Goal: Information Seeking & Learning: Learn about a topic

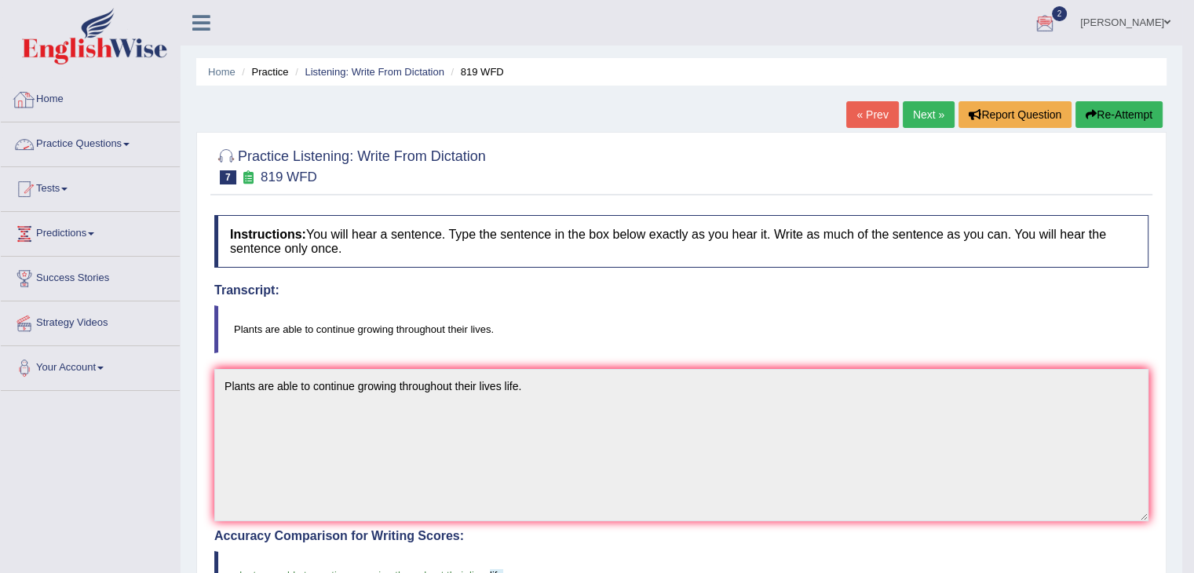
click at [52, 88] on link "Home" at bounding box center [90, 97] width 179 height 39
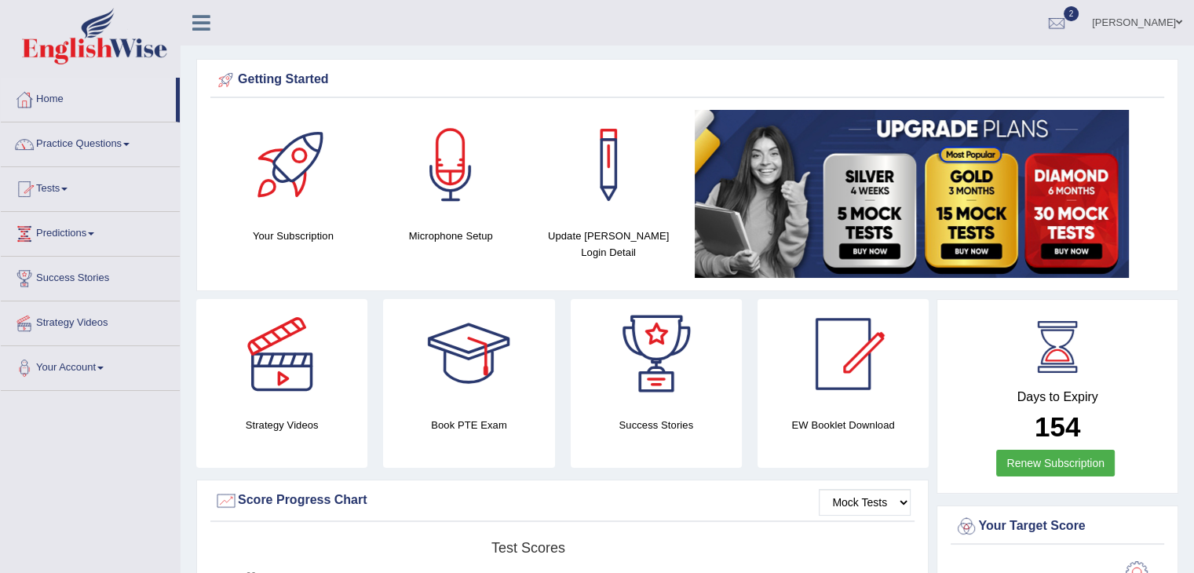
click at [97, 142] on link "Practice Questions" at bounding box center [90, 142] width 179 height 39
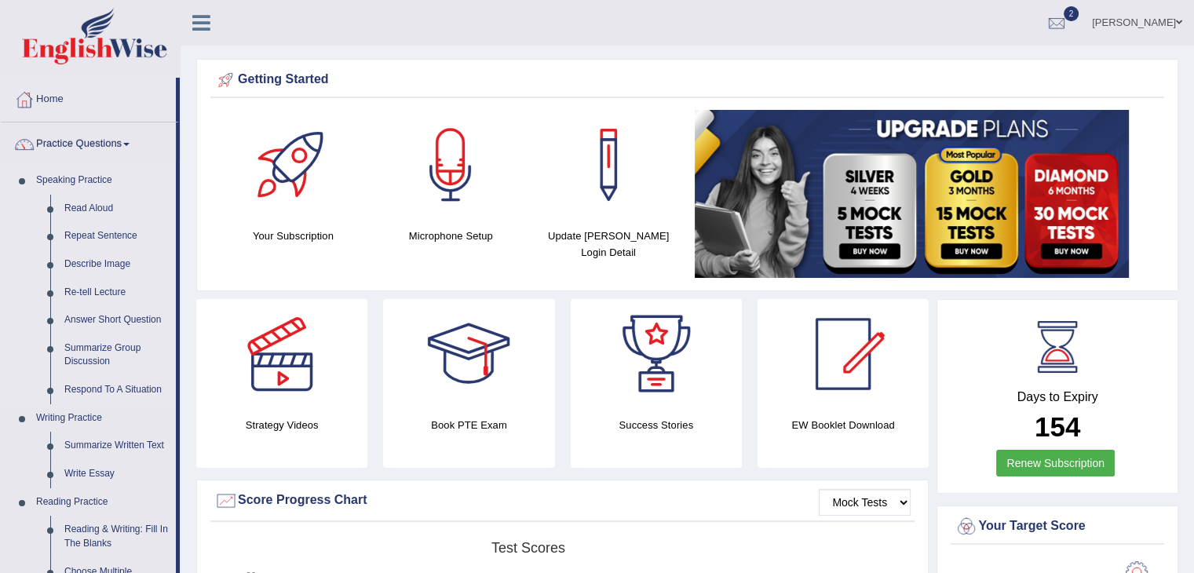
click at [69, 181] on link "Speaking Practice" at bounding box center [102, 180] width 147 height 28
click at [77, 201] on link "Read Aloud" at bounding box center [116, 209] width 119 height 28
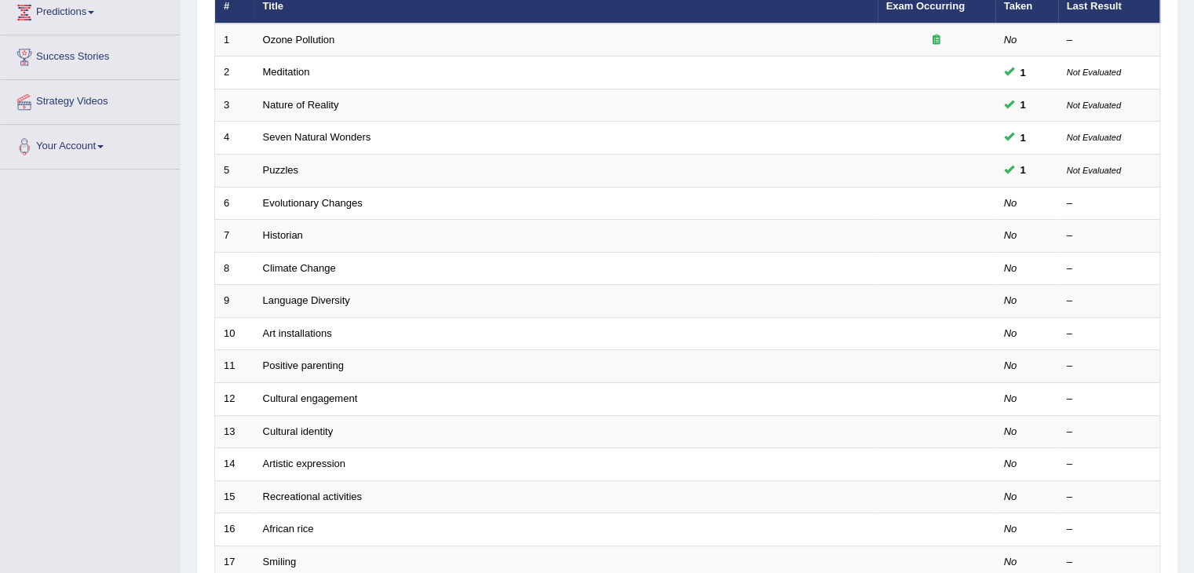
scroll to position [222, 0]
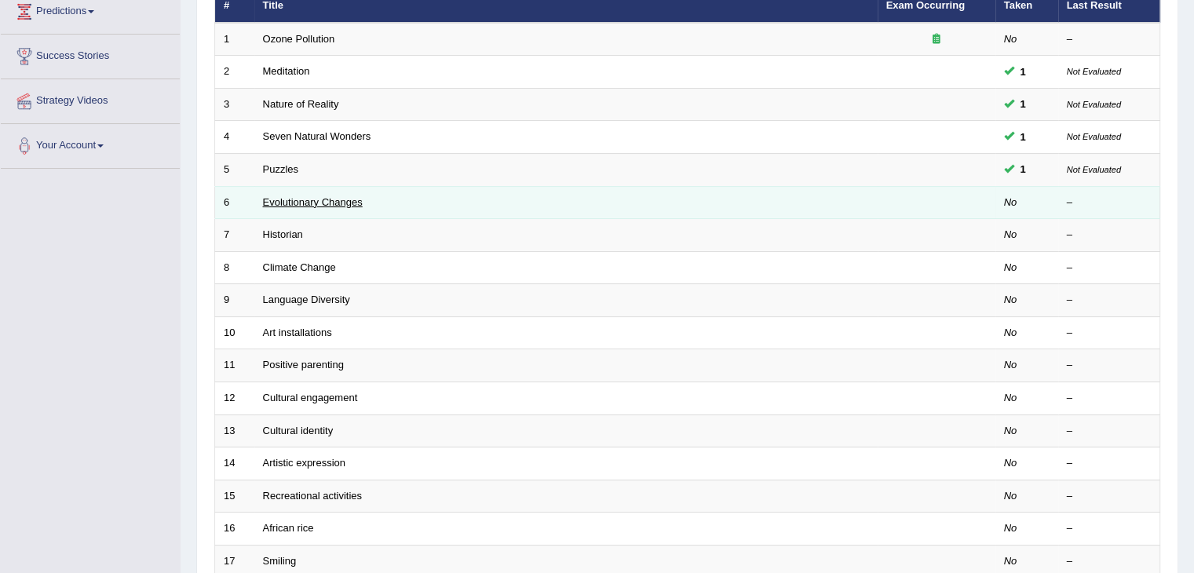
click at [284, 196] on link "Evolutionary Changes" at bounding box center [313, 202] width 100 height 12
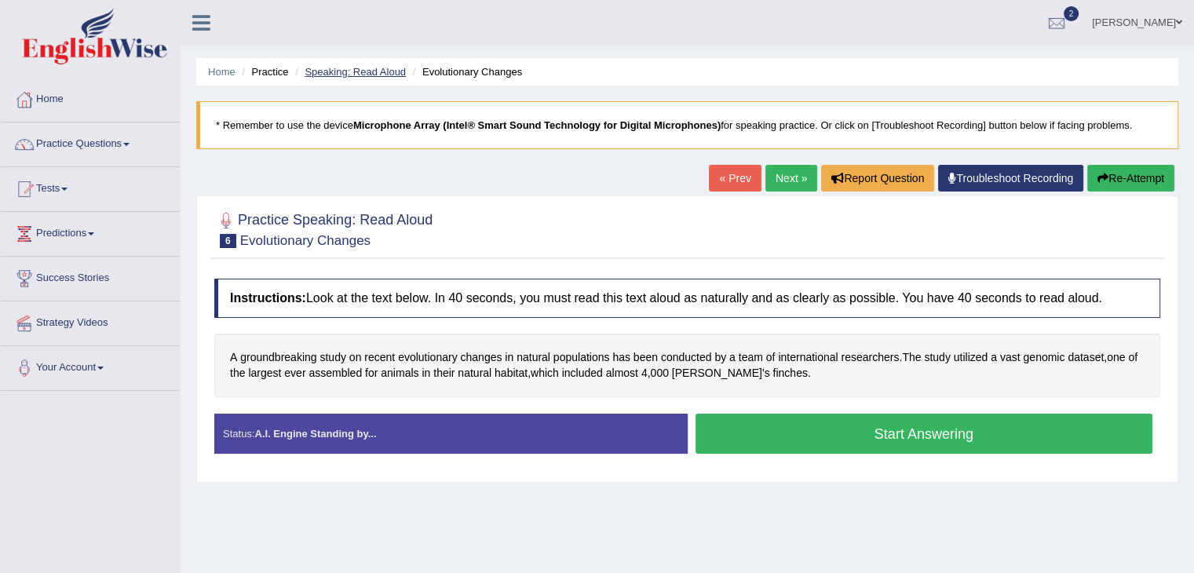
click at [331, 76] on link "Speaking: Read Aloud" at bounding box center [355, 72] width 101 height 12
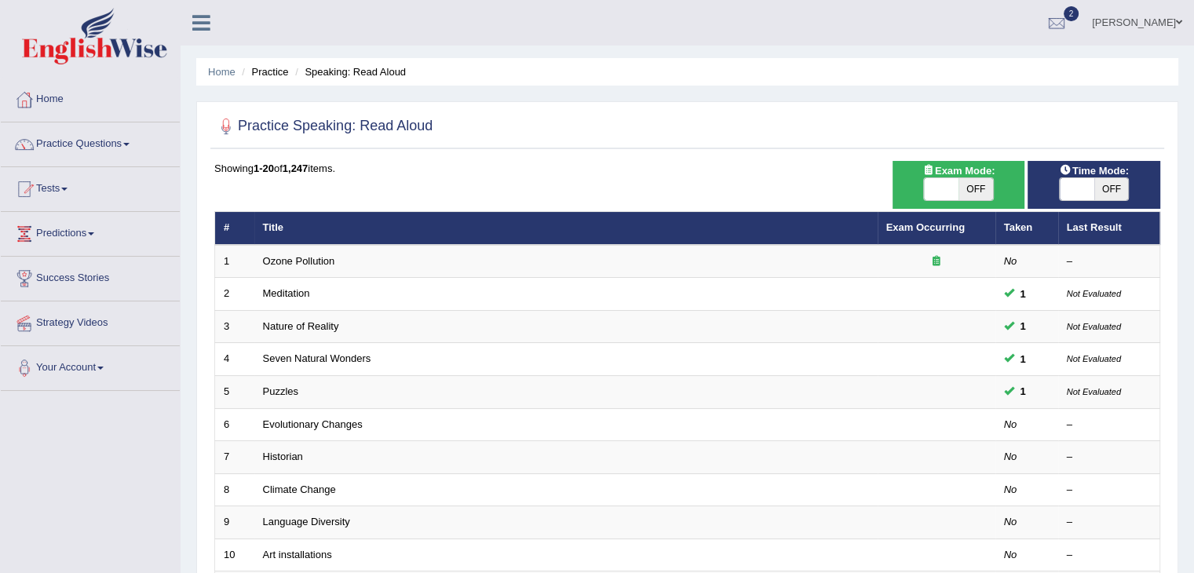
click at [964, 180] on span "OFF" at bounding box center [976, 189] width 35 height 22
checkbox input "true"
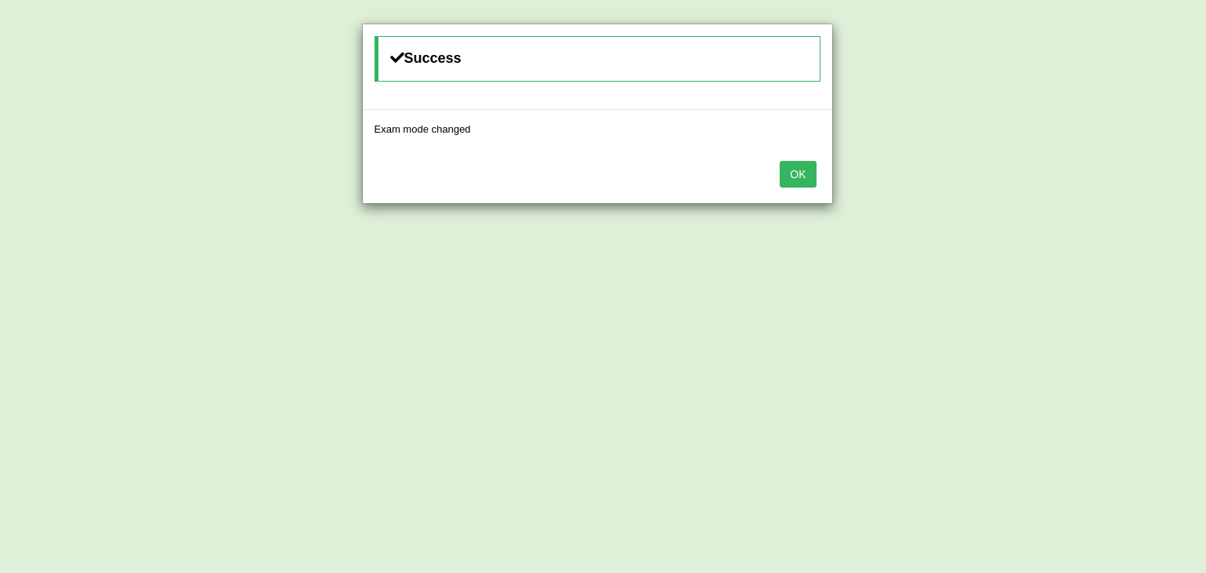
click at [792, 165] on button "OK" at bounding box center [798, 174] width 36 height 27
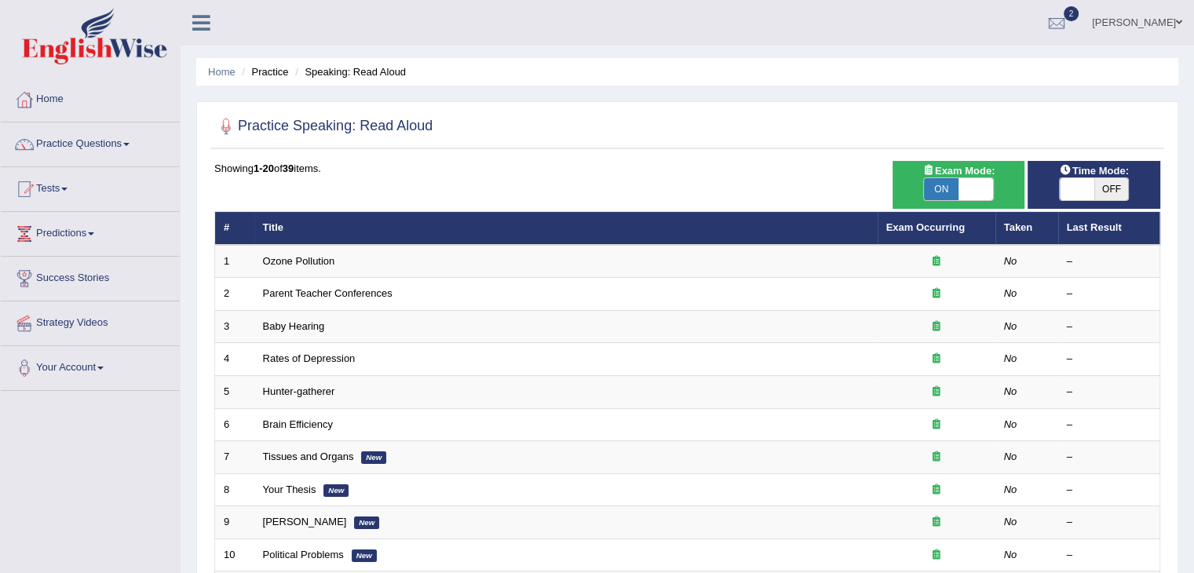
click at [1095, 186] on span "OFF" at bounding box center [1112, 189] width 35 height 22
checkbox input "true"
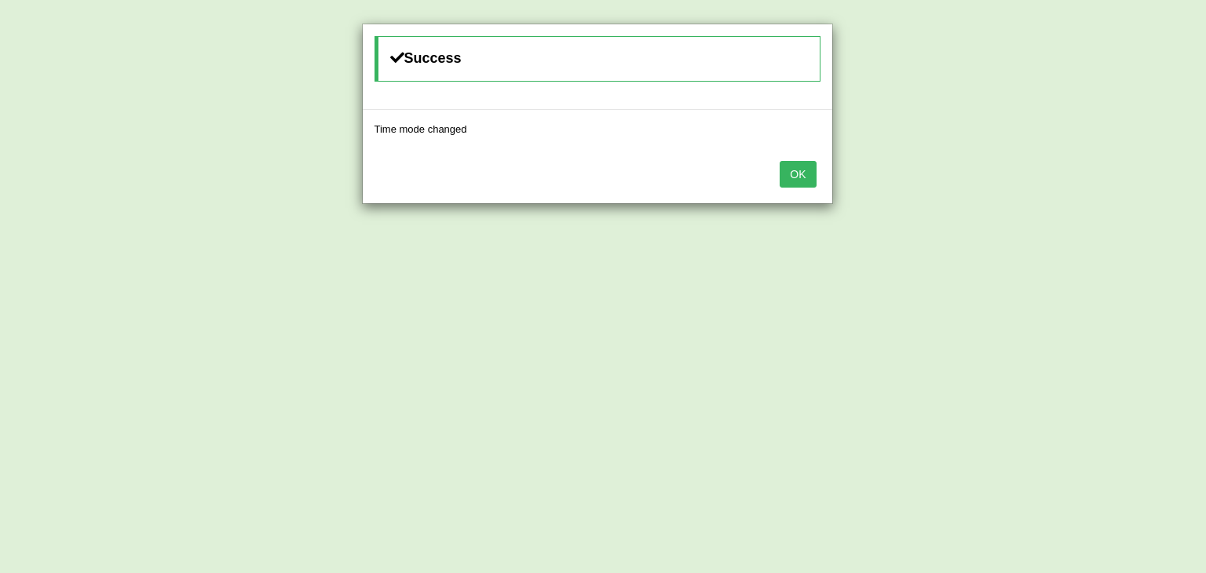
click at [795, 159] on div "OK" at bounding box center [598, 175] width 470 height 55
click at [795, 164] on button "OK" at bounding box center [798, 174] width 36 height 27
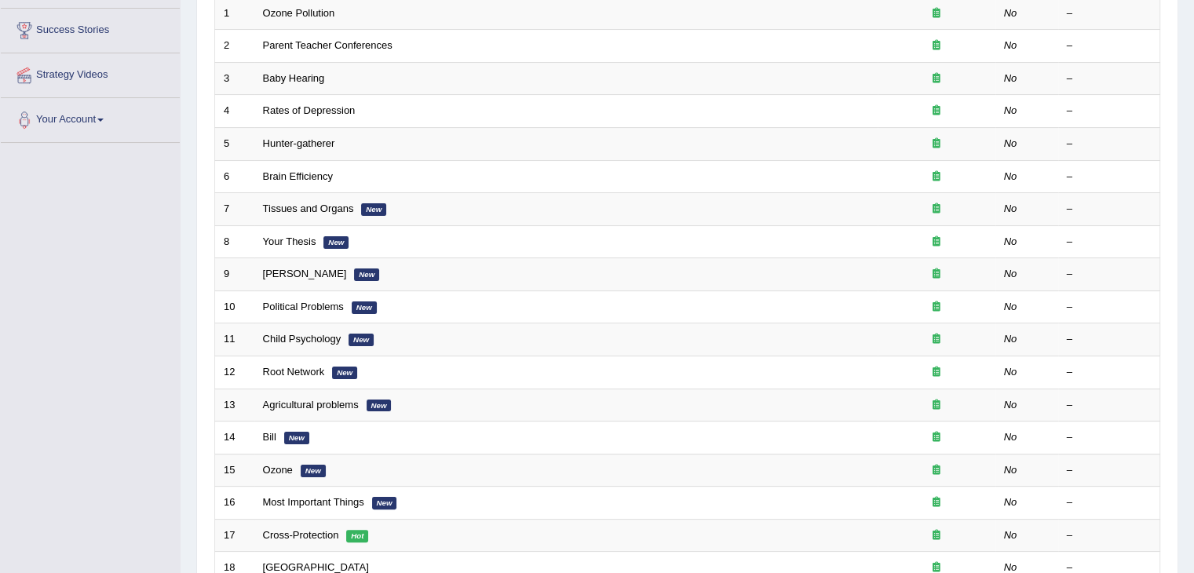
scroll to position [254, 0]
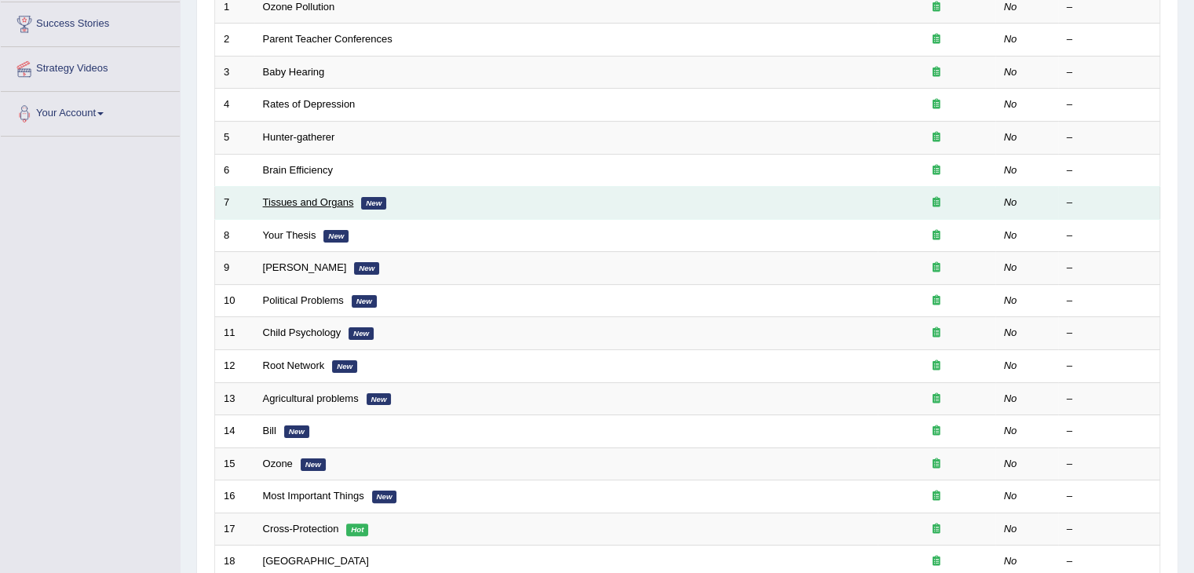
click at [302, 198] on link "Tissues and Organs" at bounding box center [308, 202] width 91 height 12
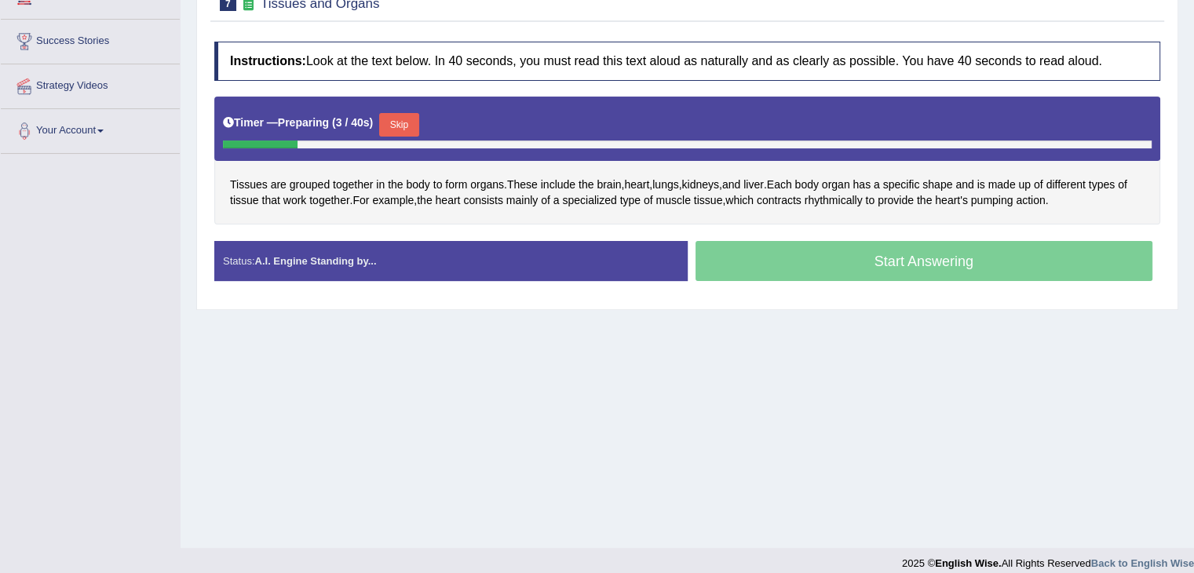
scroll to position [238, 0]
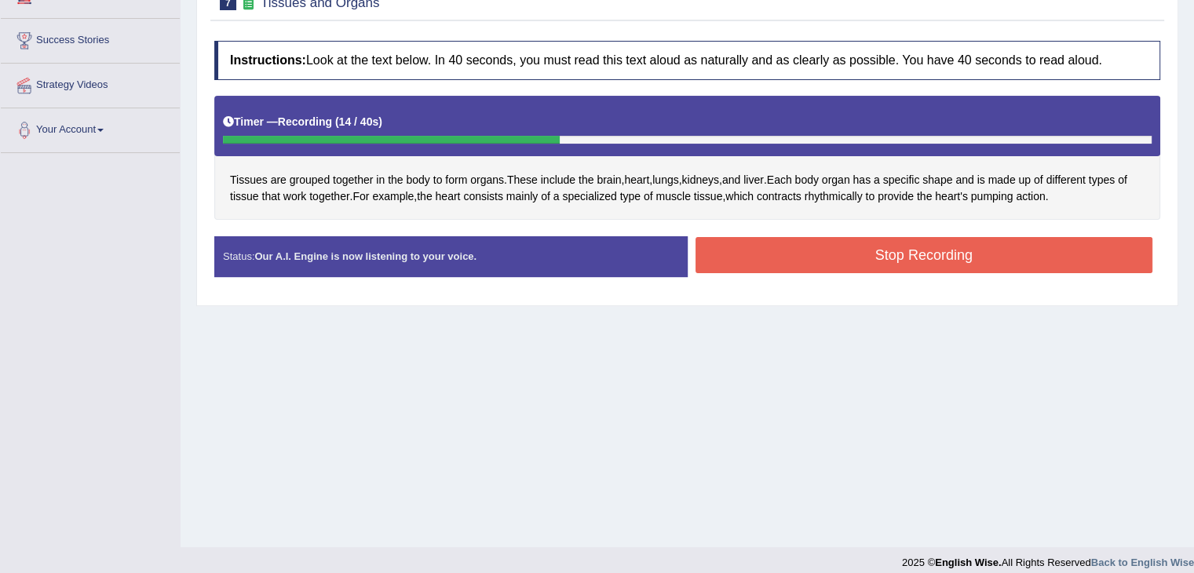
click at [822, 253] on button "Stop Recording" at bounding box center [925, 255] width 458 height 36
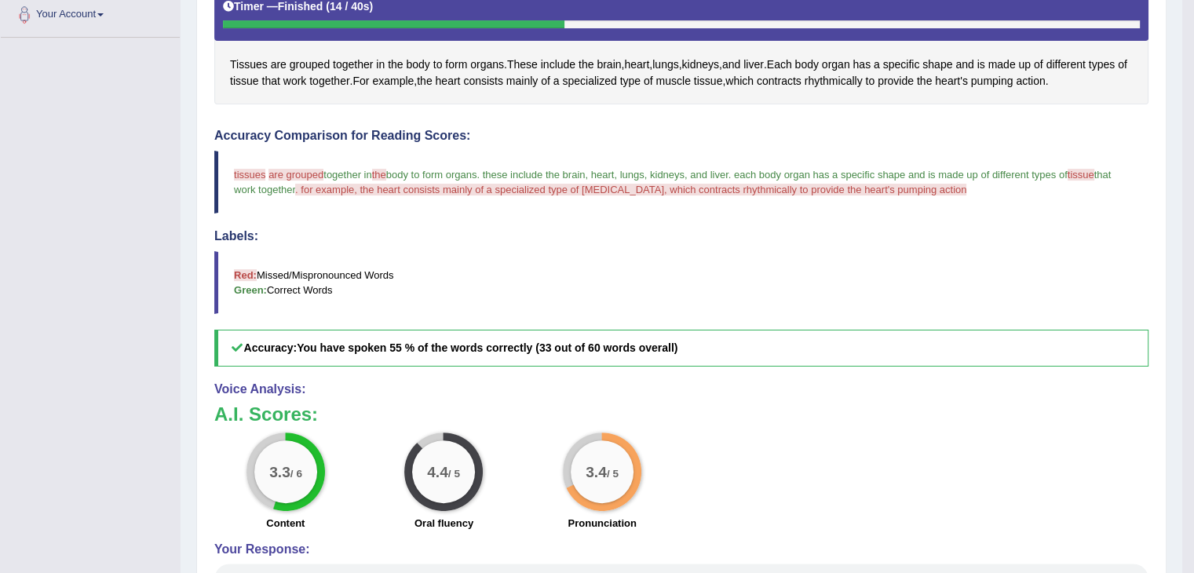
scroll to position [352, 0]
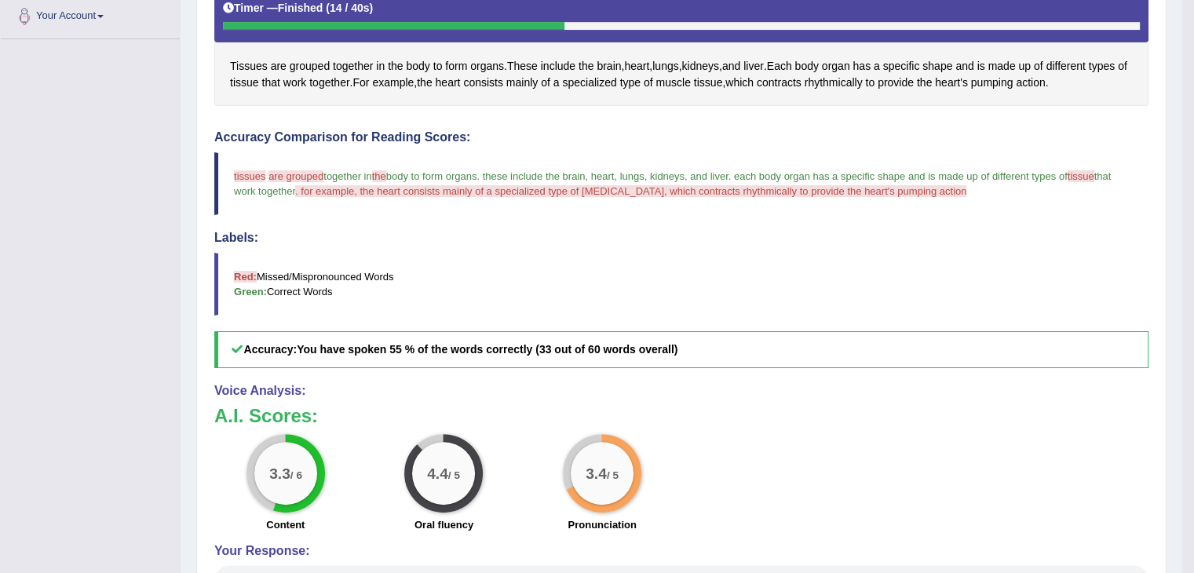
click at [816, 261] on blockquote "Red: Missed/Mispronounced Words Green: Correct Words" at bounding box center [681, 284] width 934 height 63
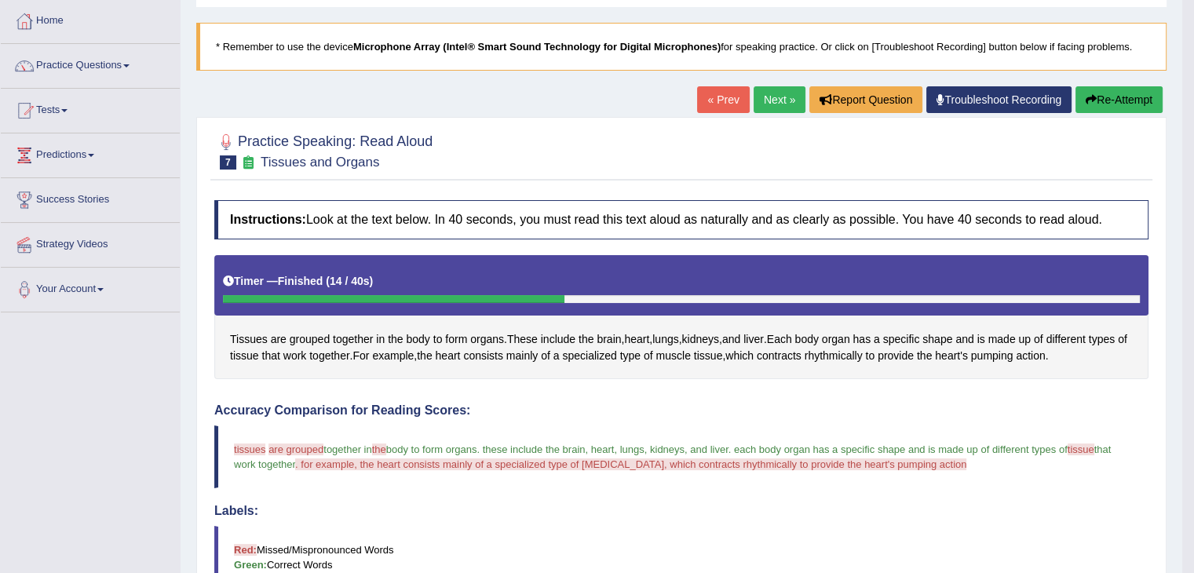
scroll to position [79, 0]
click at [761, 94] on link "Next »" at bounding box center [780, 99] width 52 height 27
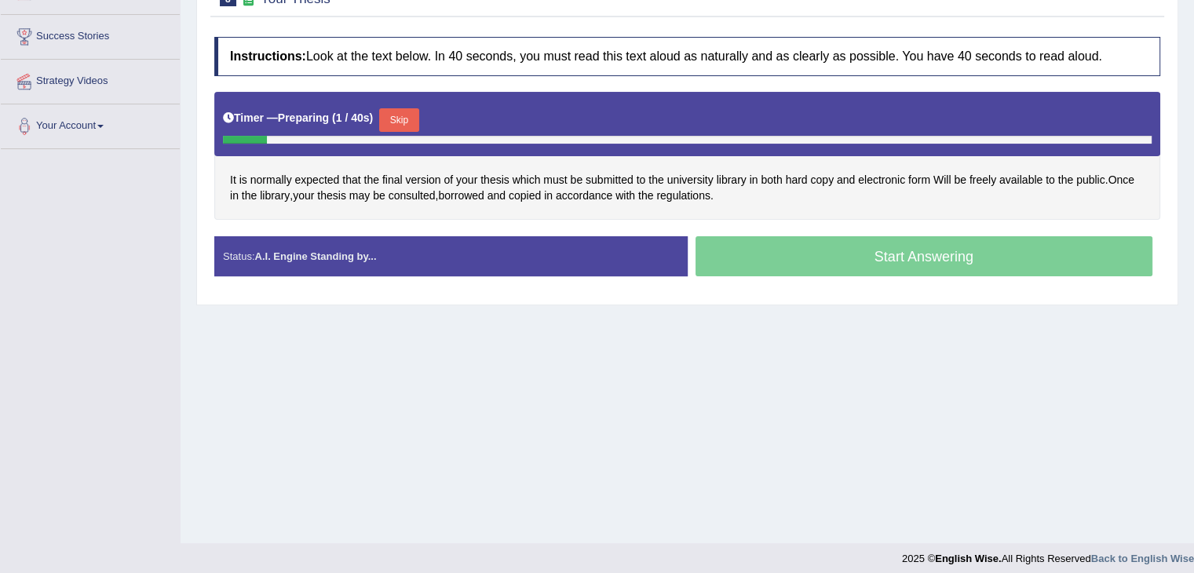
scroll to position [244, 0]
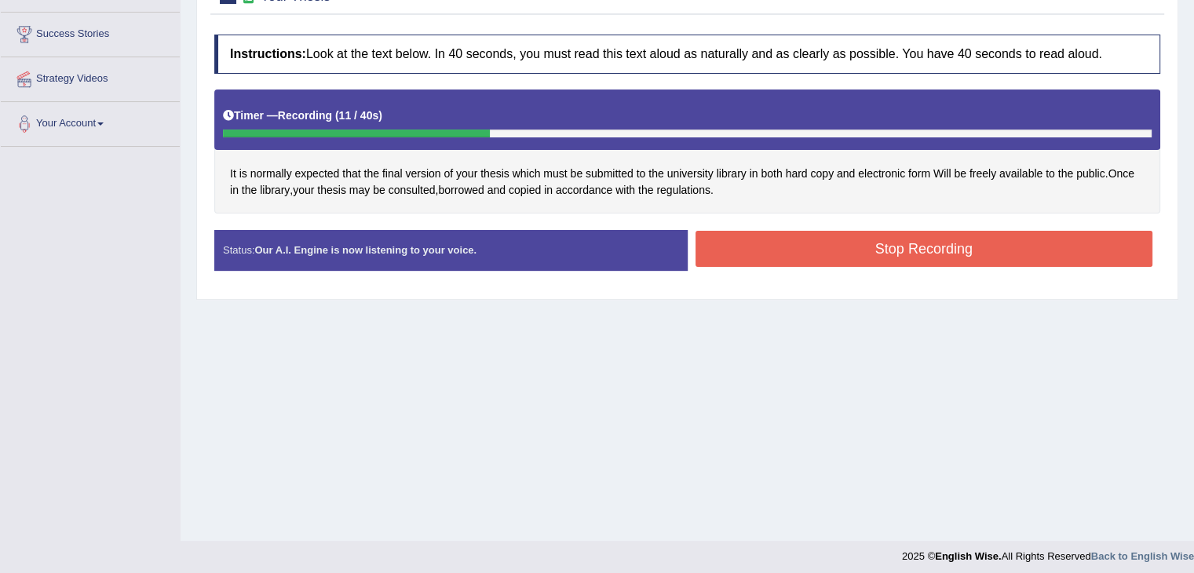
click at [938, 249] on button "Stop Recording" at bounding box center [925, 249] width 458 height 36
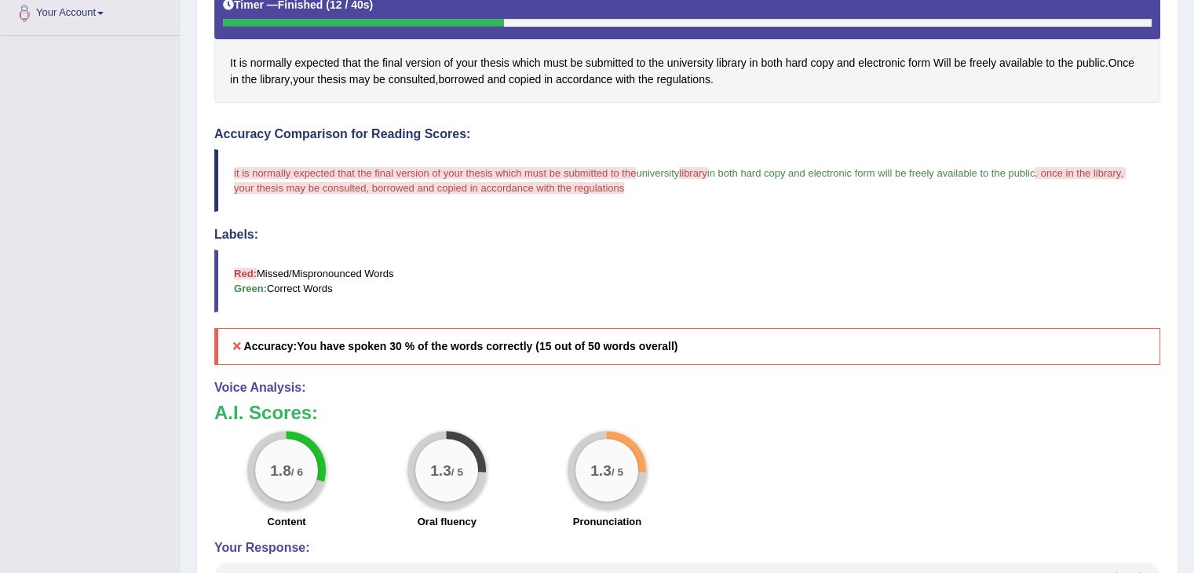
scroll to position [357, 0]
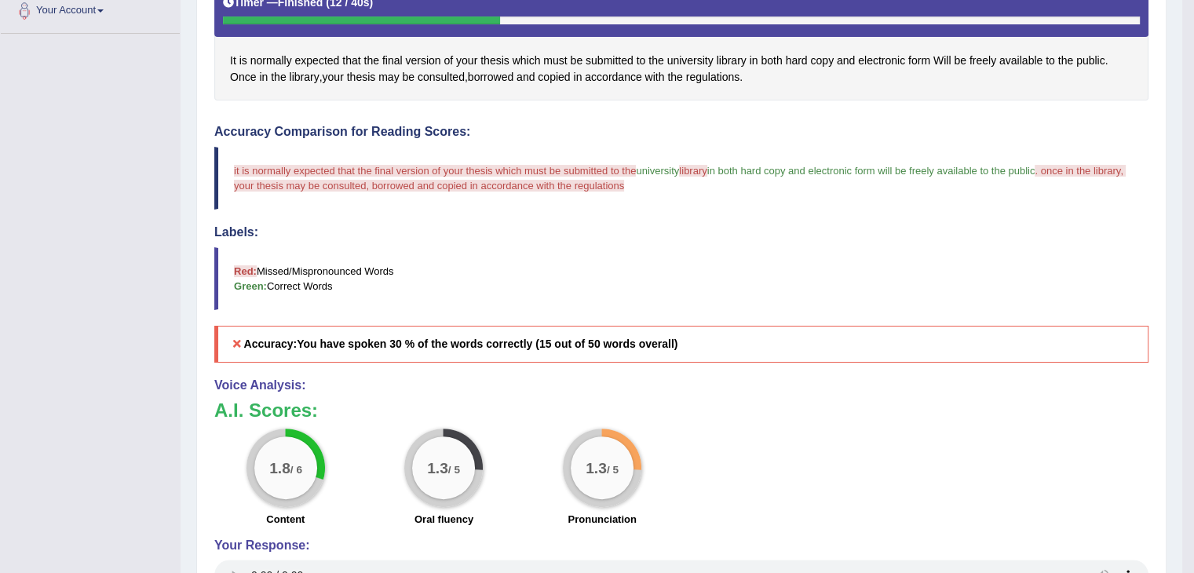
click at [754, 276] on blockquote "Red: Missed/Mispronounced Words Green: Correct Words" at bounding box center [681, 278] width 934 height 63
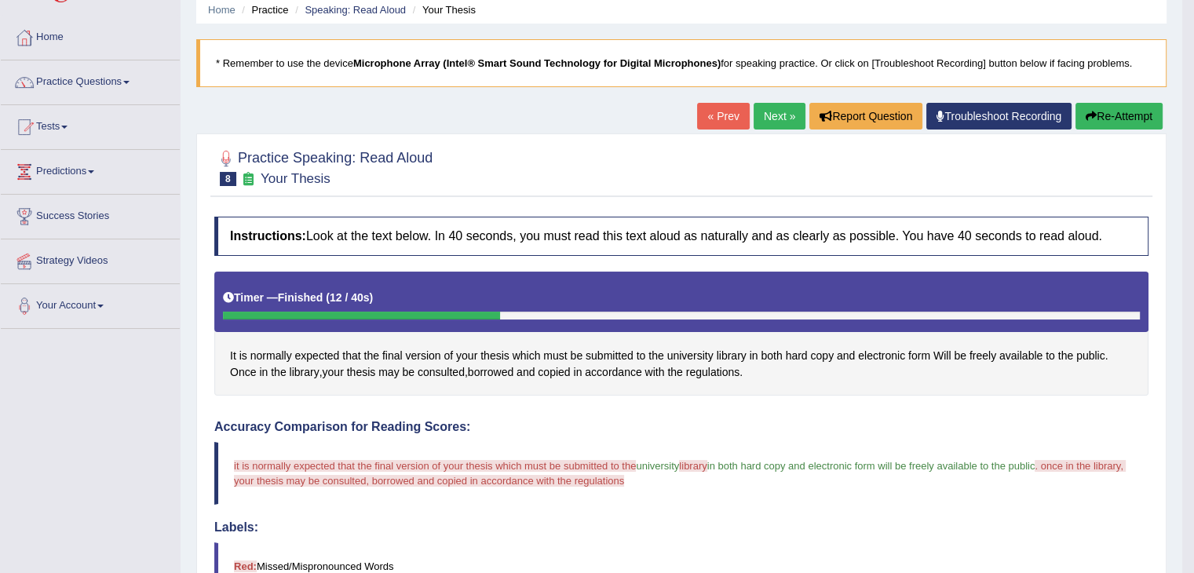
scroll to position [0, 0]
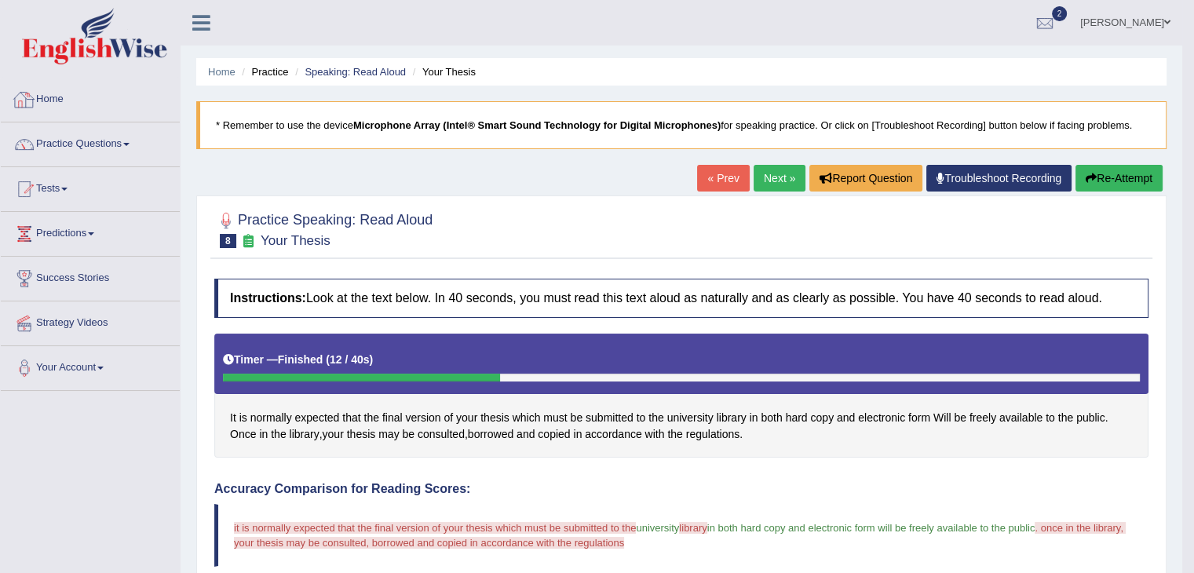
click at [54, 96] on link "Home" at bounding box center [90, 97] width 179 height 39
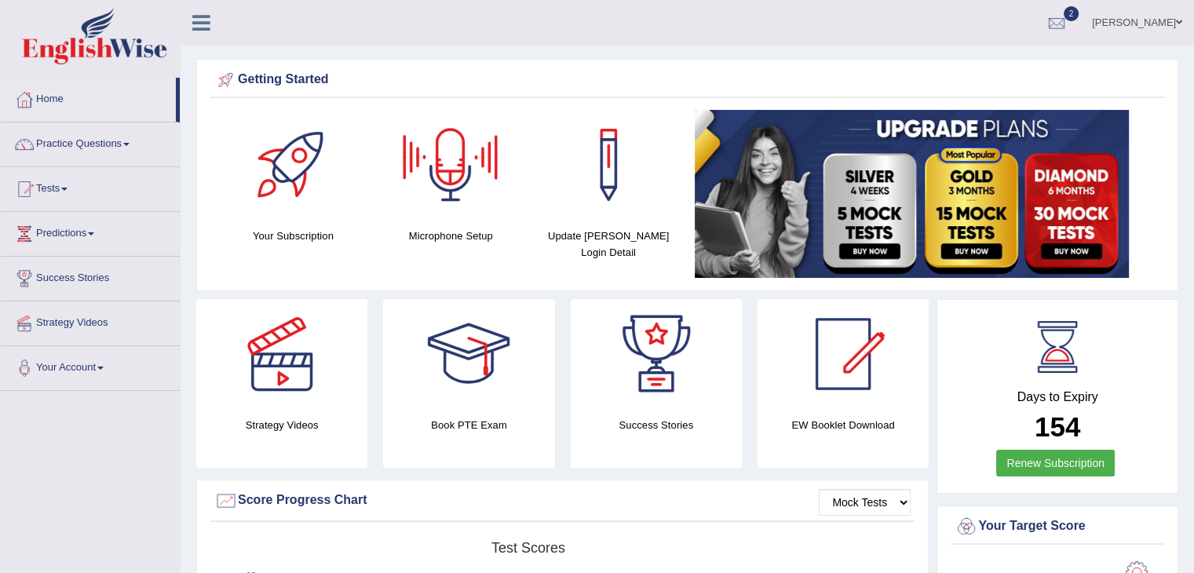
click at [451, 204] on div at bounding box center [451, 165] width 110 height 110
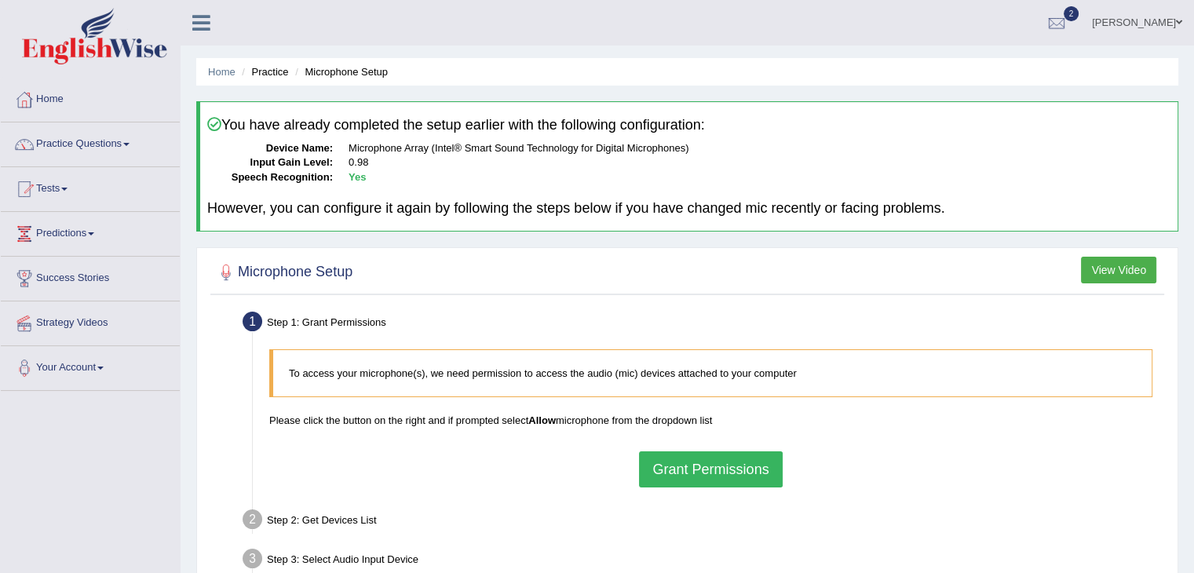
scroll to position [251, 0]
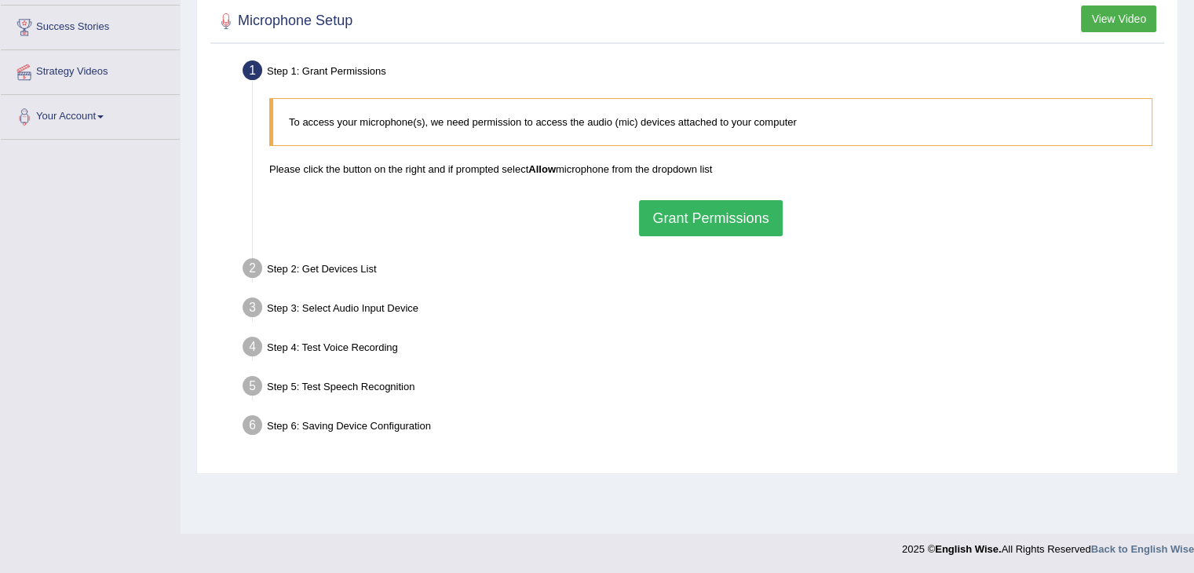
click at [700, 206] on button "Grant Permissions" at bounding box center [710, 218] width 143 height 36
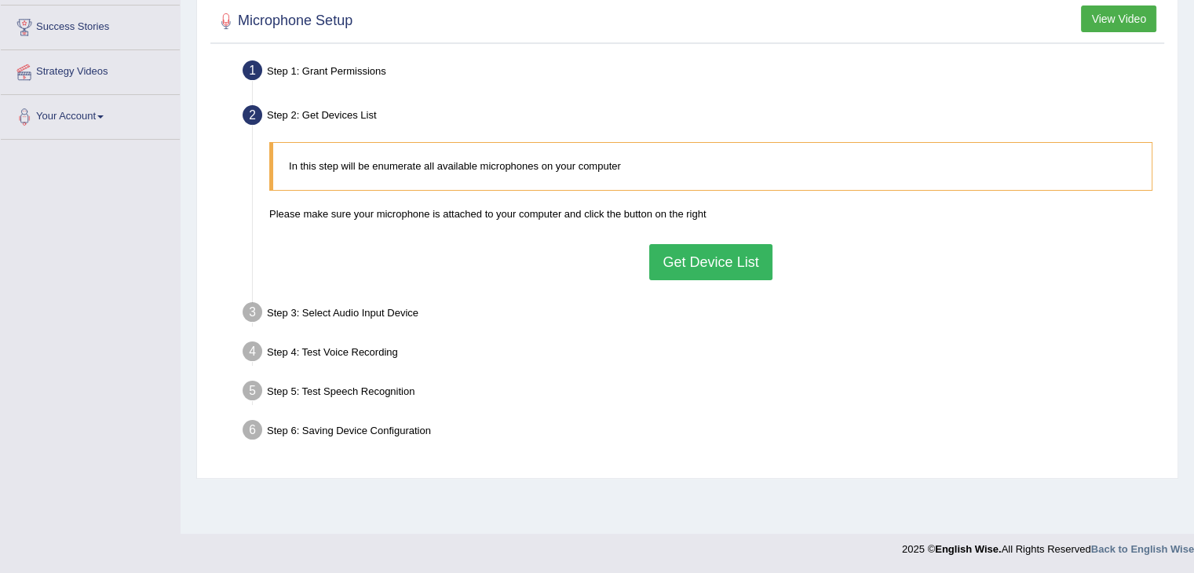
click at [706, 252] on button "Get Device List" at bounding box center [710, 262] width 123 height 36
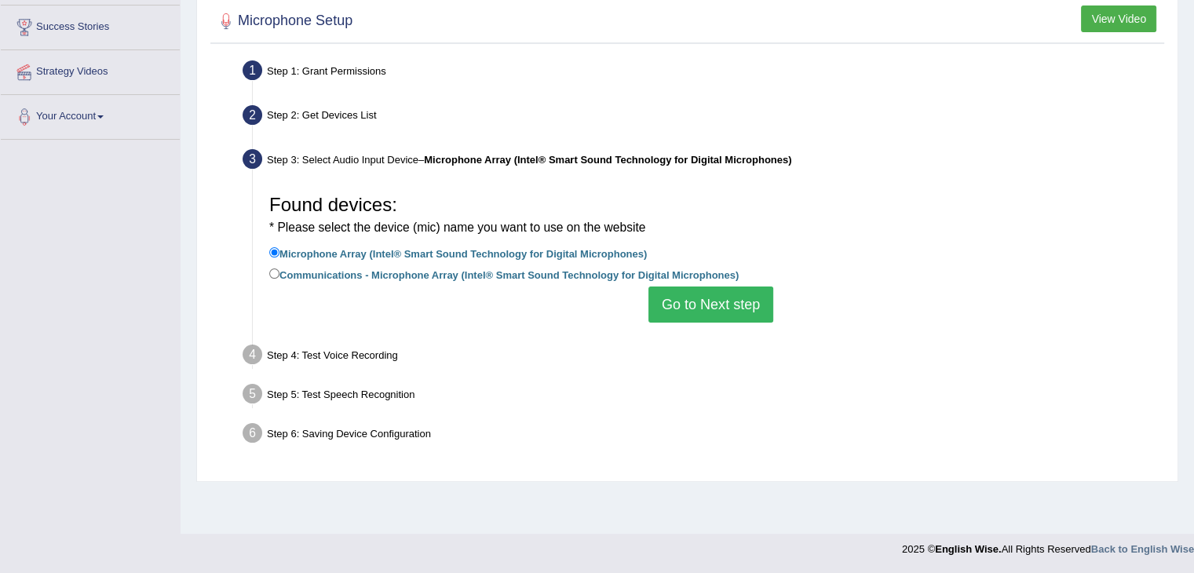
click at [702, 302] on button "Go to Next step" at bounding box center [711, 305] width 125 height 36
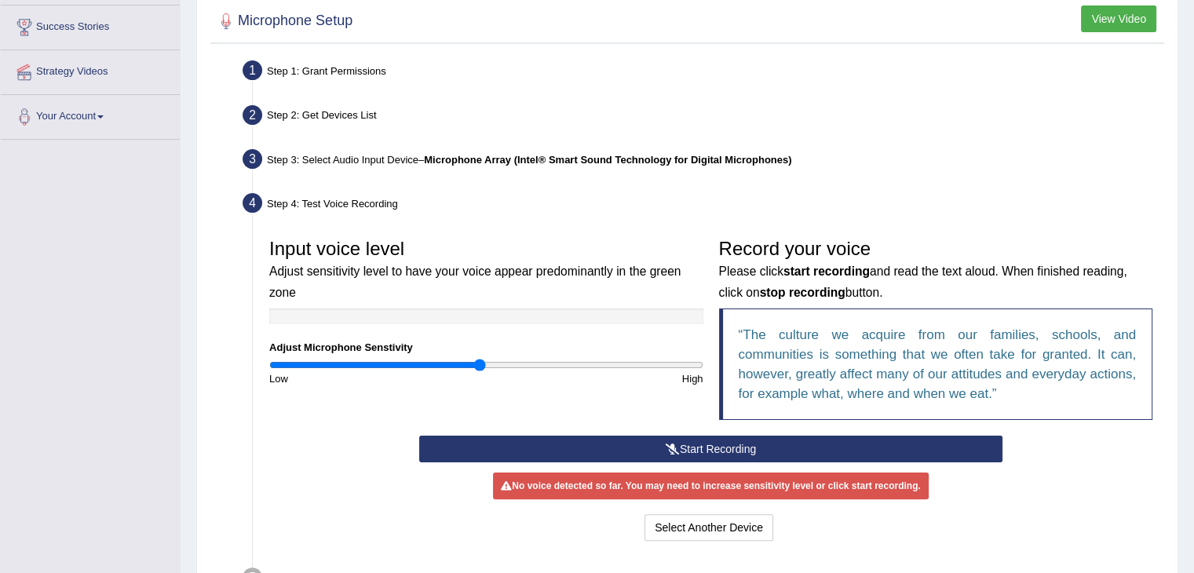
scroll to position [393, 0]
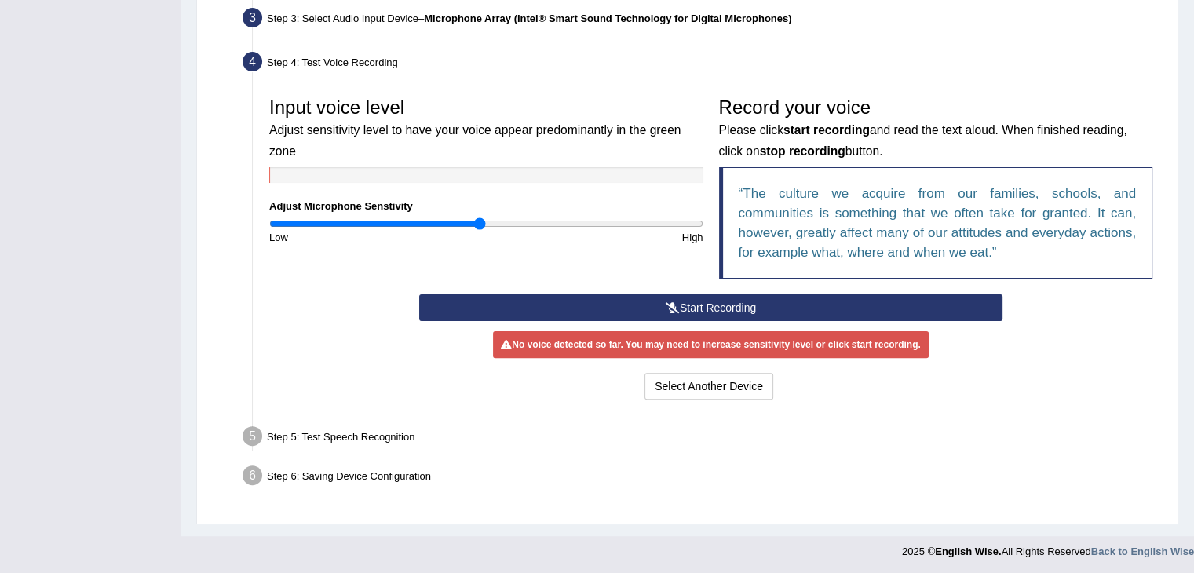
click at [685, 313] on button "Start Recording" at bounding box center [710, 307] width 583 height 27
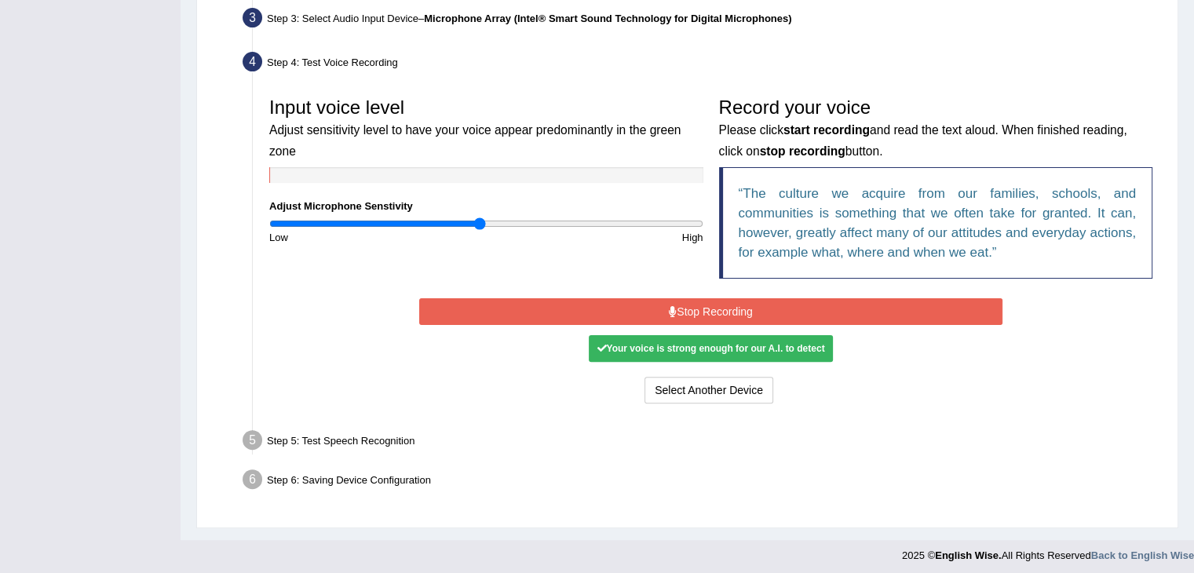
click at [714, 311] on button "Stop Recording" at bounding box center [710, 311] width 583 height 27
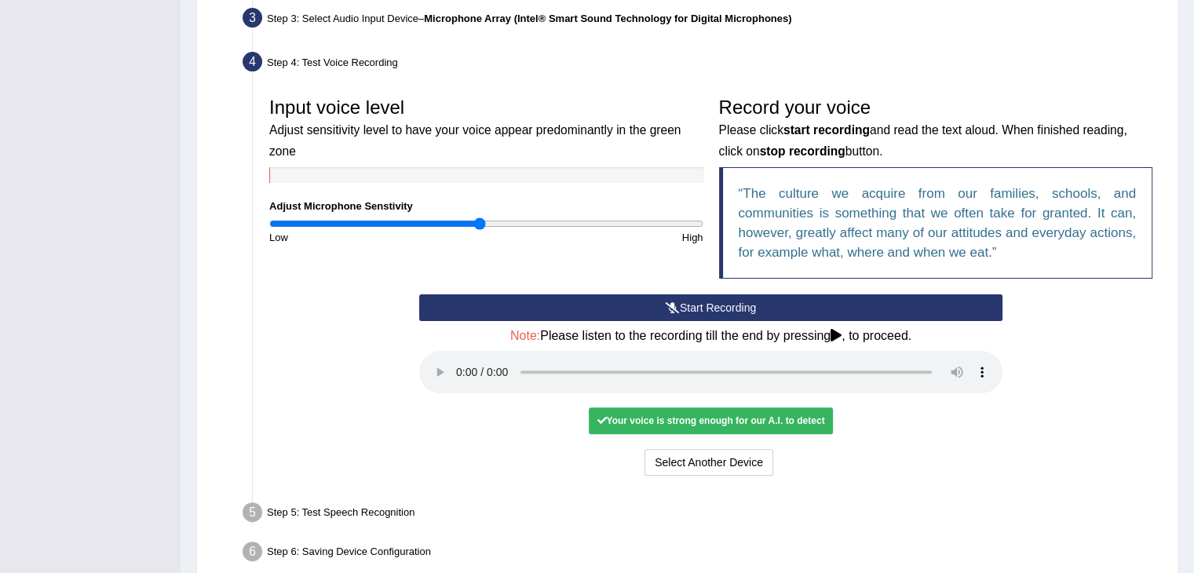
scroll to position [469, 0]
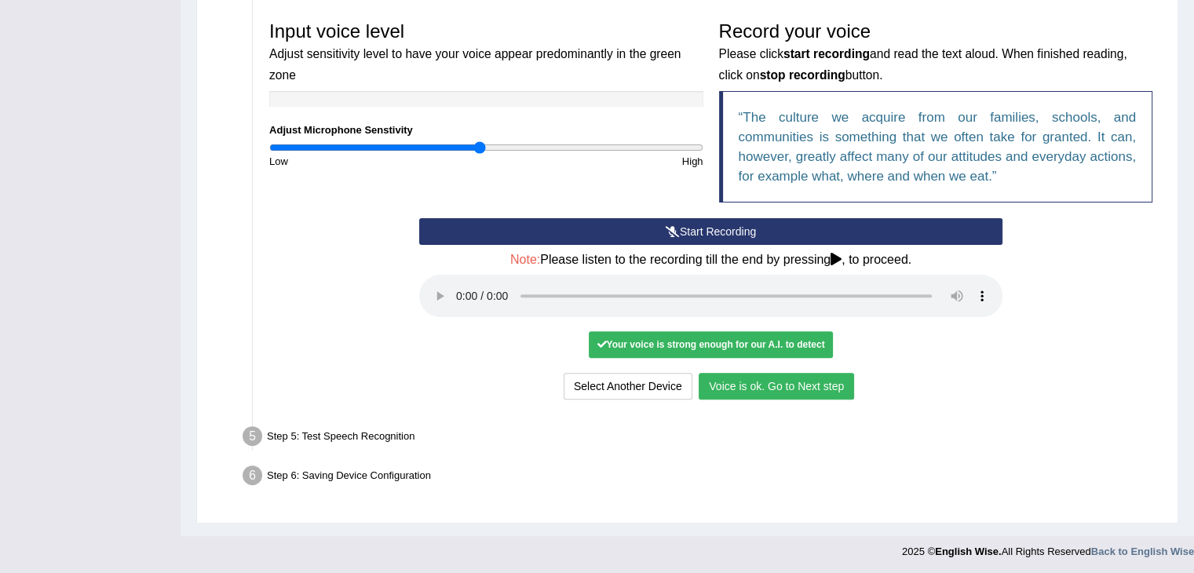
click at [727, 390] on button "Voice is ok. Go to Next step" at bounding box center [776, 386] width 155 height 27
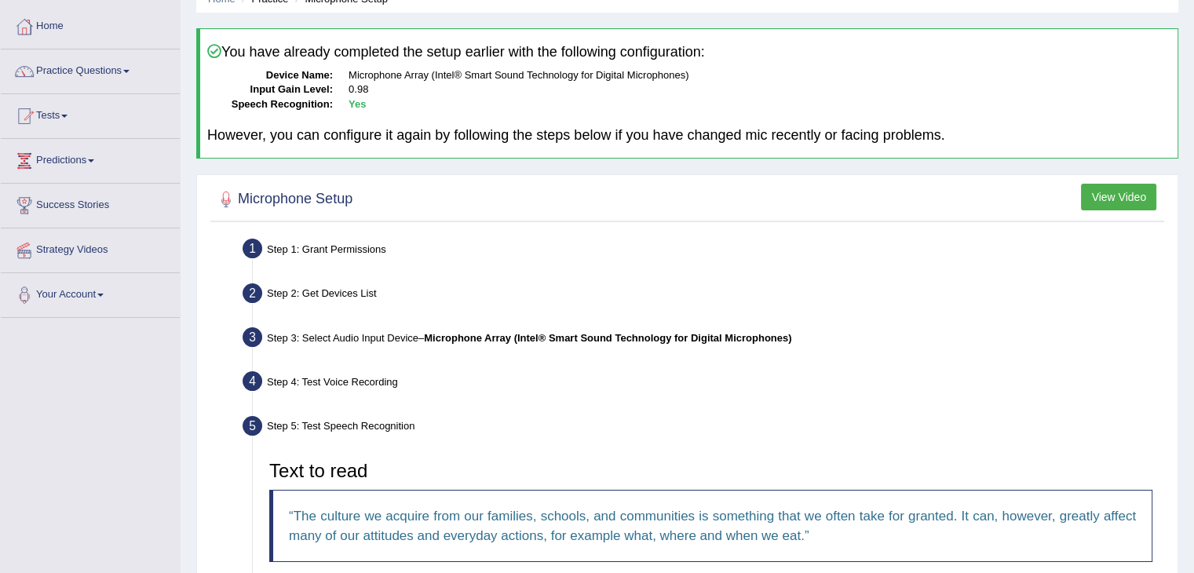
scroll to position [71, 0]
click at [57, 31] on link "Home" at bounding box center [90, 25] width 179 height 39
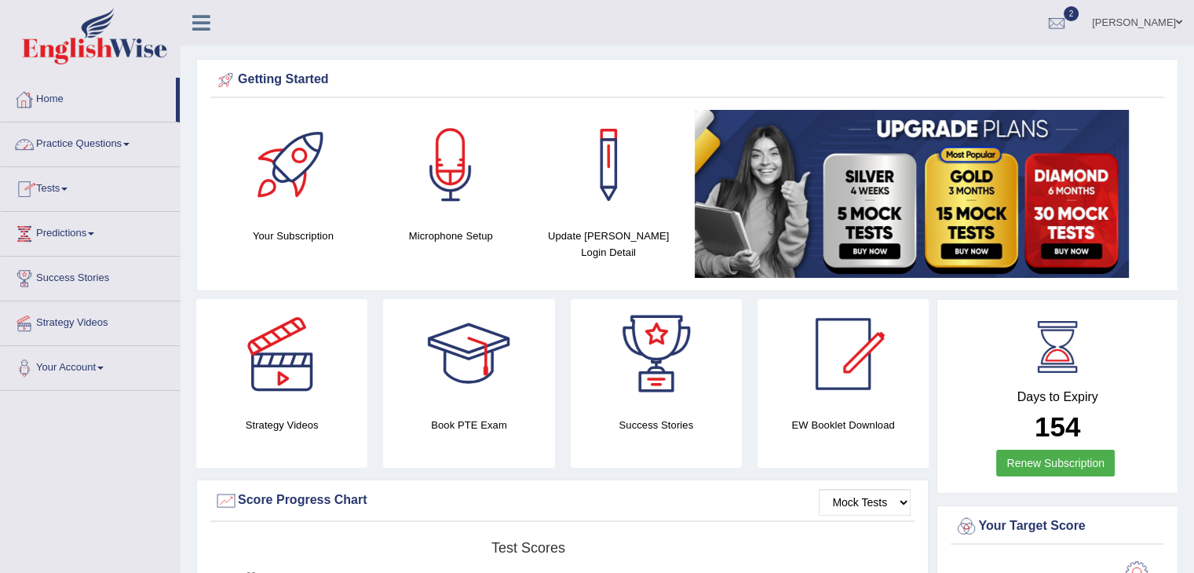
click at [80, 148] on link "Practice Questions" at bounding box center [90, 142] width 179 height 39
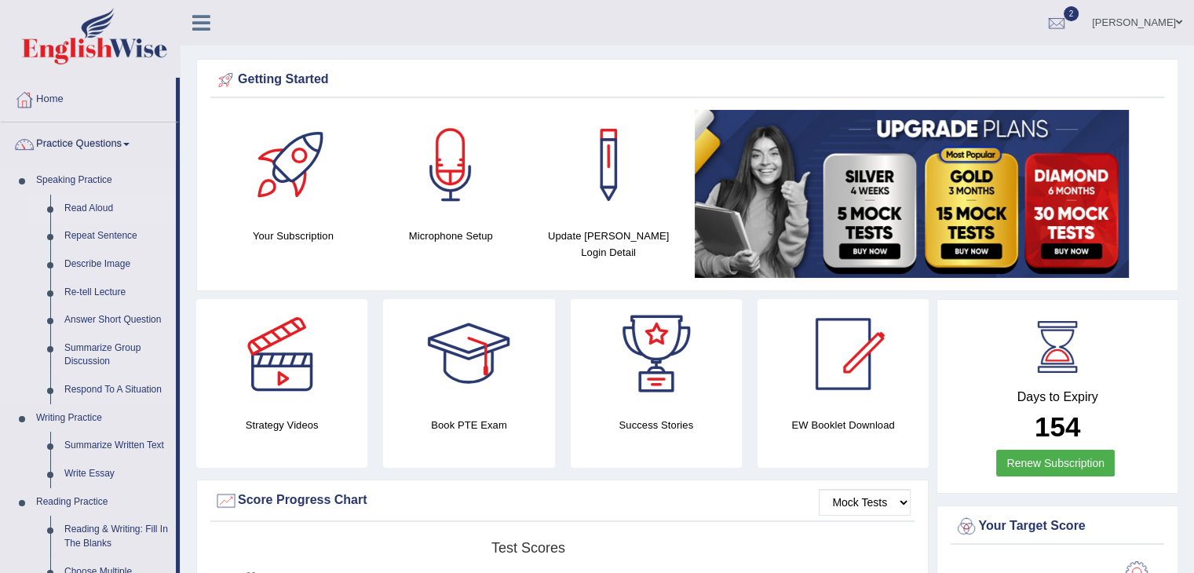
click at [94, 208] on link "Read Aloud" at bounding box center [116, 209] width 119 height 28
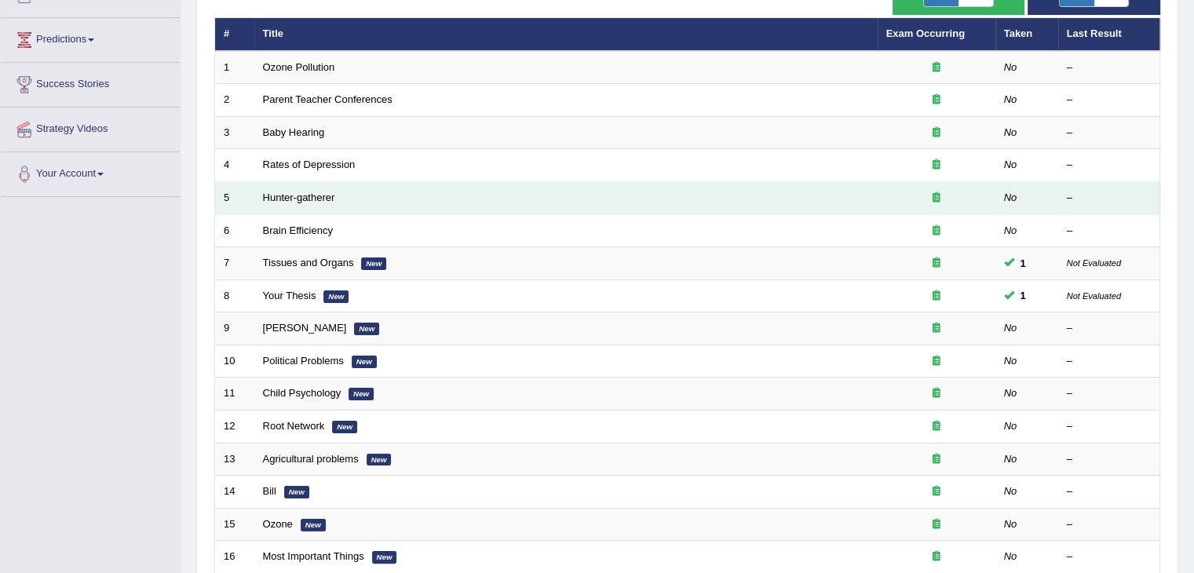
scroll to position [266, 0]
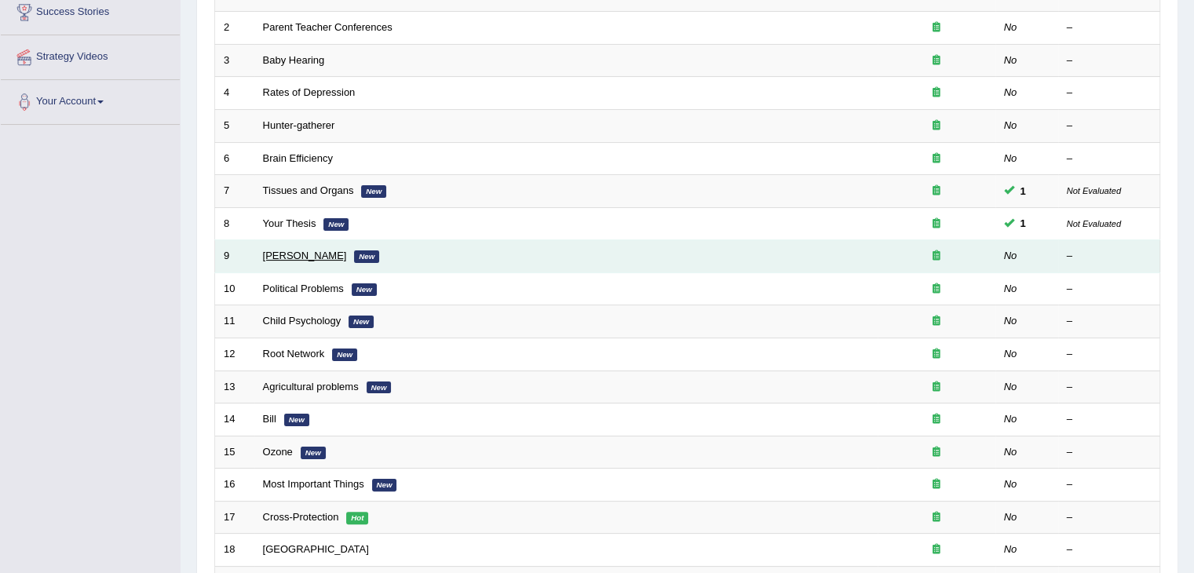
click at [304, 251] on link "William Shakespeare" at bounding box center [305, 256] width 84 height 12
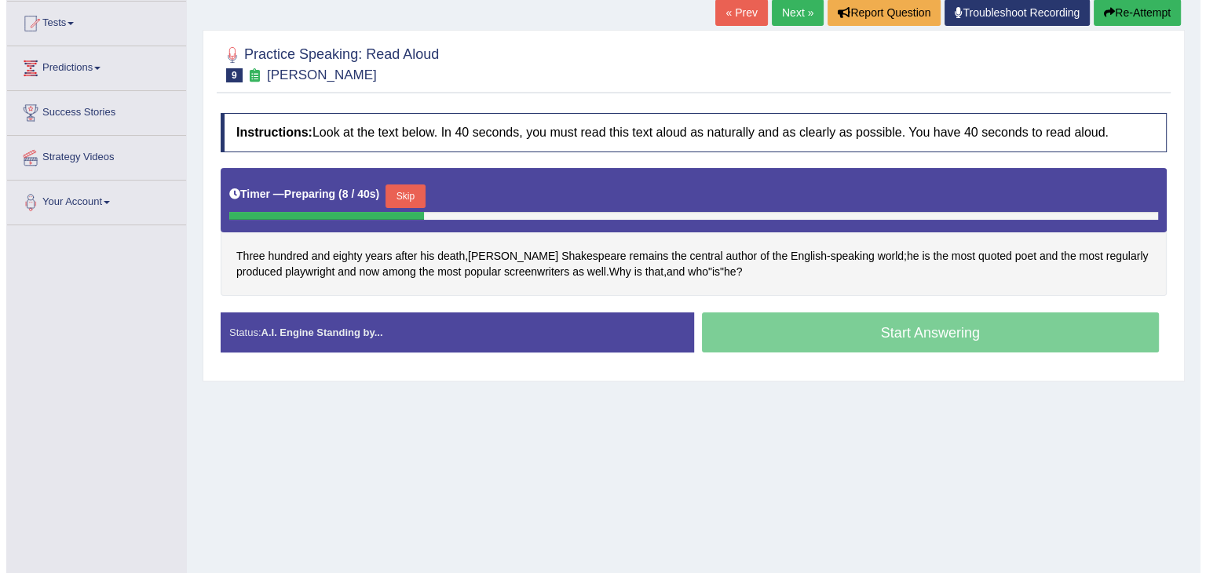
scroll to position [166, 0]
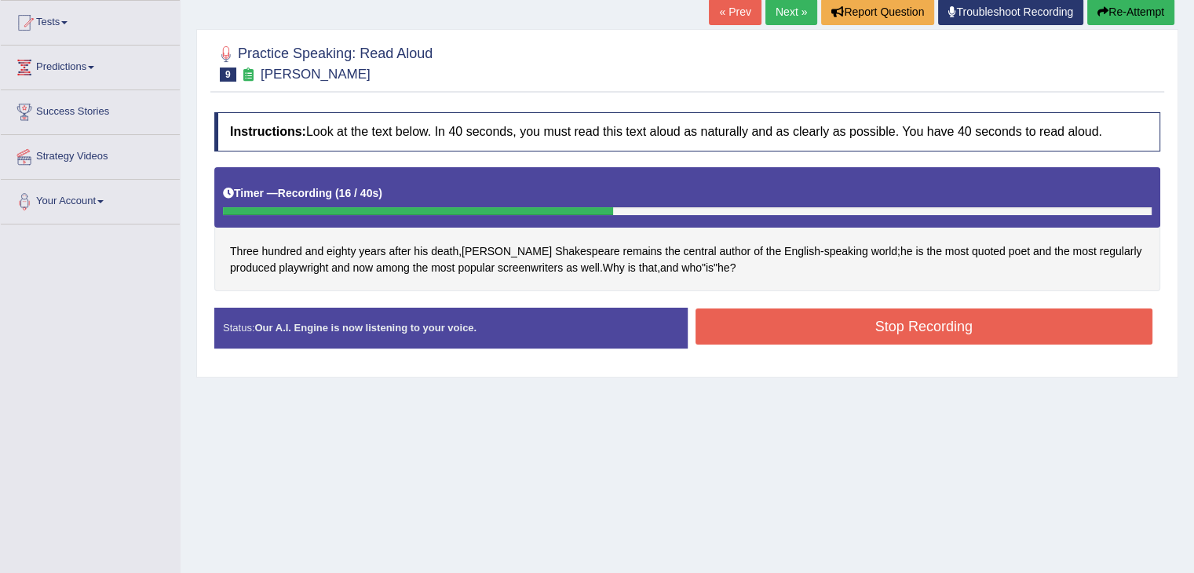
click at [793, 322] on button "Stop Recording" at bounding box center [925, 327] width 458 height 36
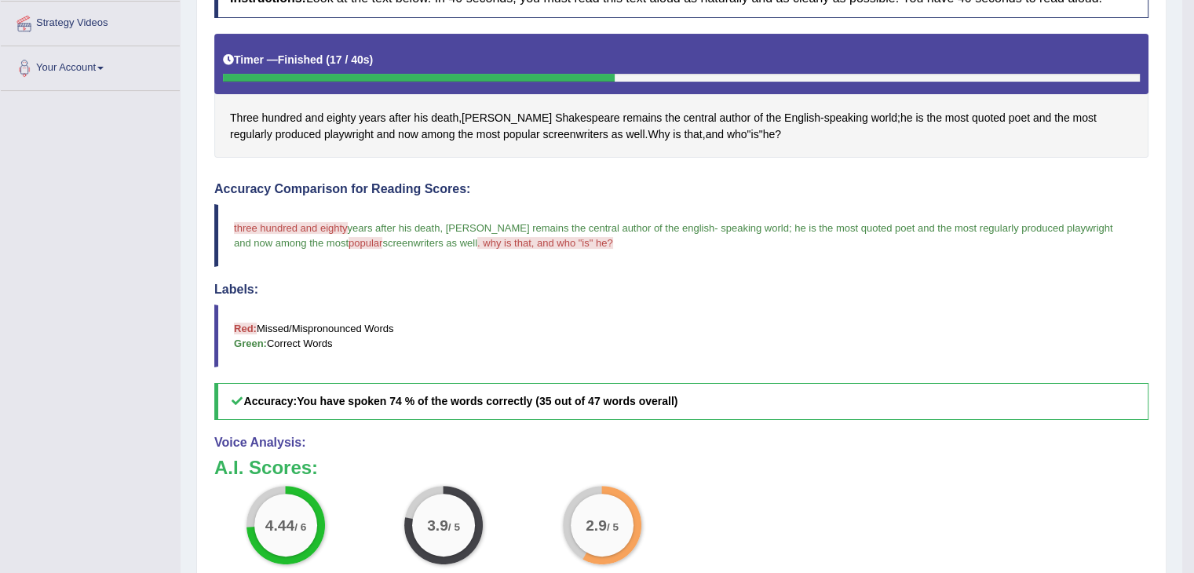
scroll to position [497, 0]
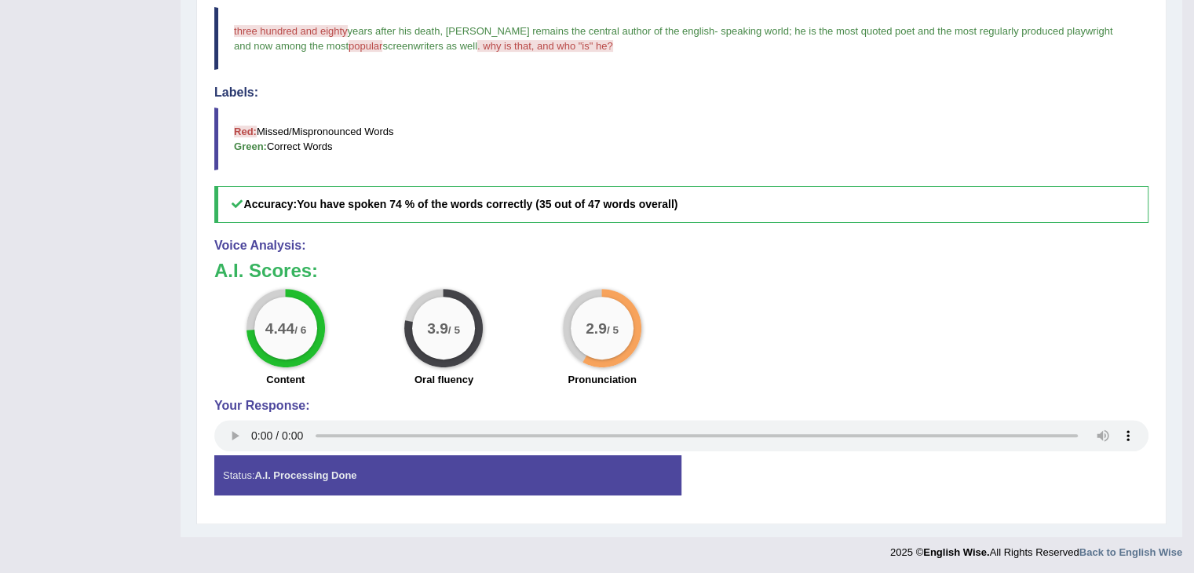
click at [706, 327] on div "4.44 / 6 Content 3.9 / 5 Oral fluency 2.9 / 5 Pronunciation" at bounding box center [682, 339] width 950 height 101
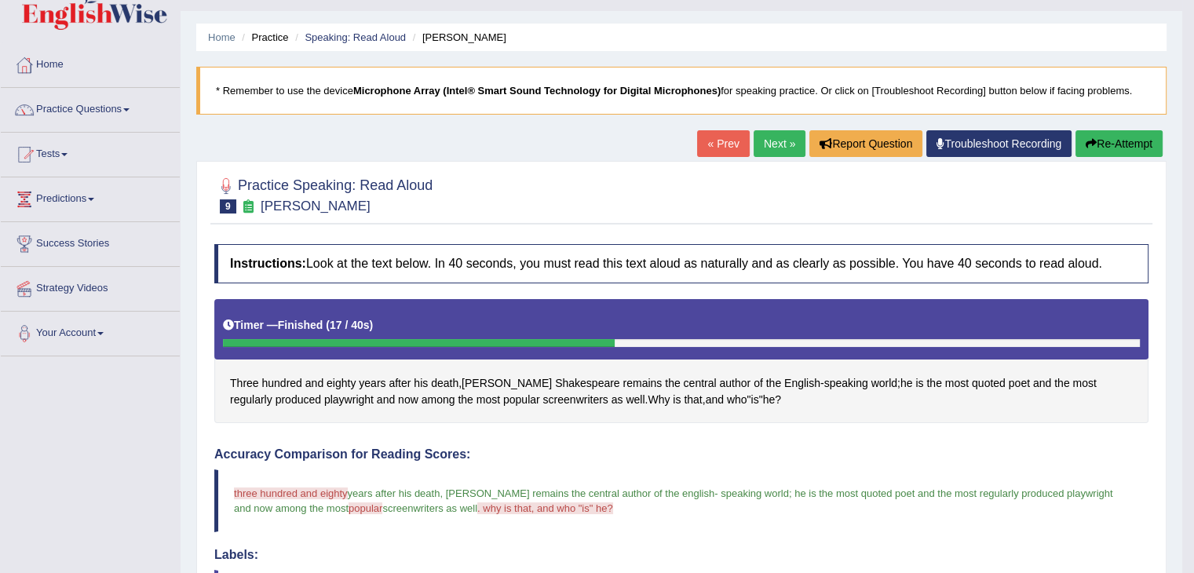
scroll to position [0, 0]
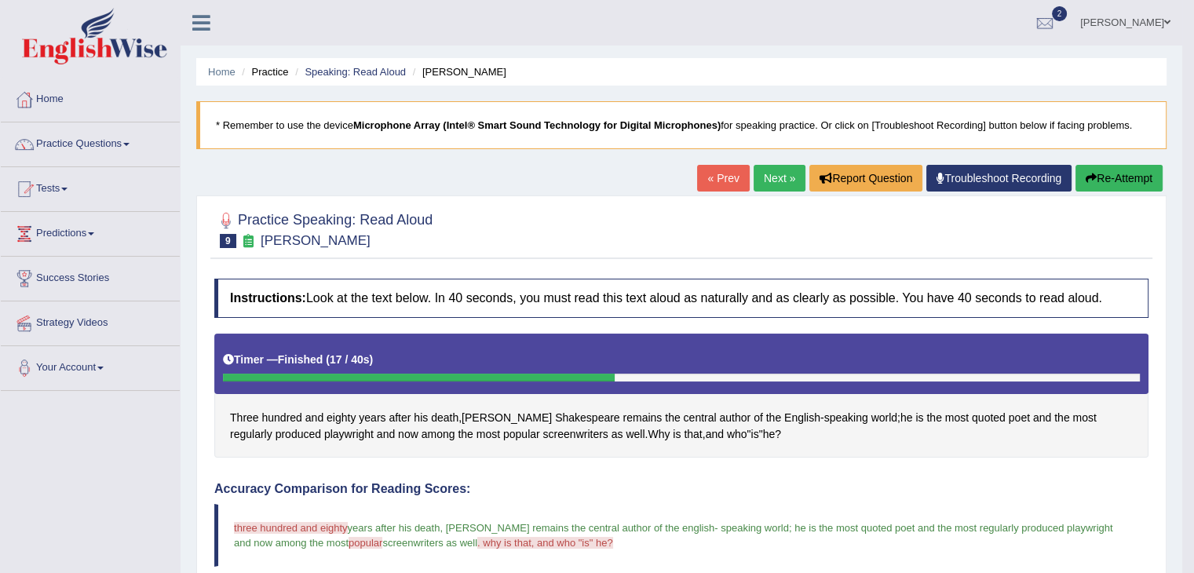
click at [762, 185] on link "Next »" at bounding box center [780, 178] width 52 height 27
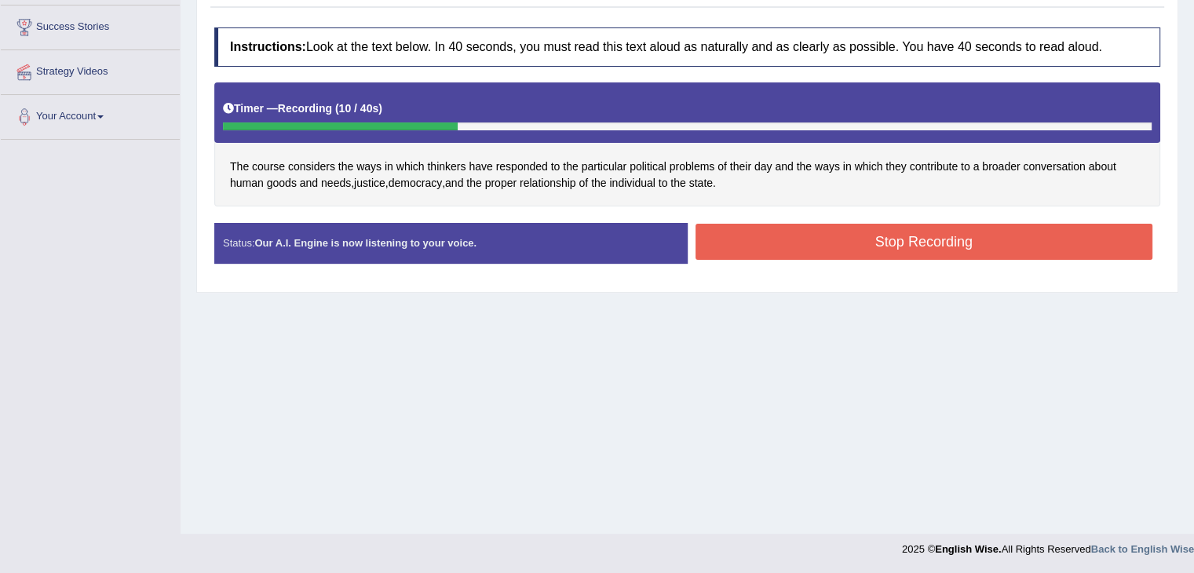
click at [901, 233] on button "Stop Recording" at bounding box center [925, 242] width 458 height 36
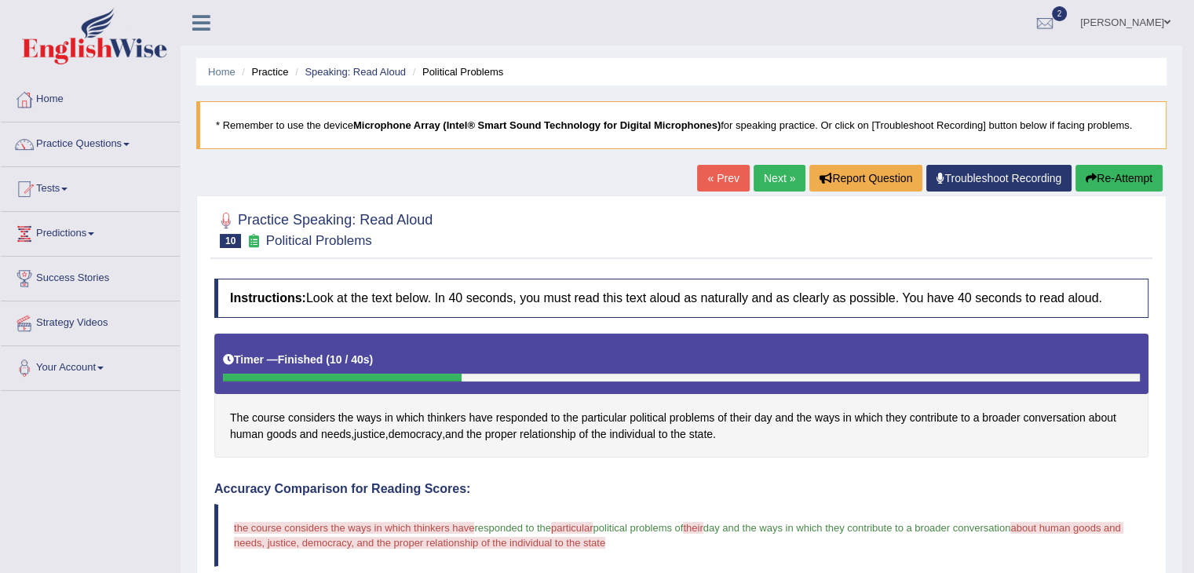
click at [770, 174] on link "Next »" at bounding box center [780, 178] width 52 height 27
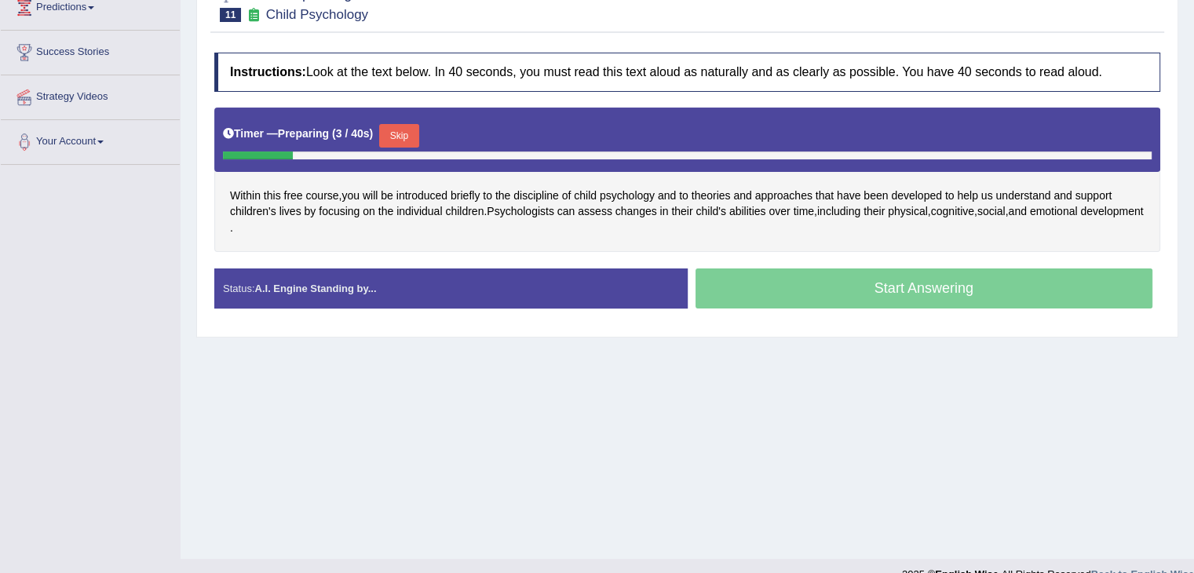
scroll to position [229, 0]
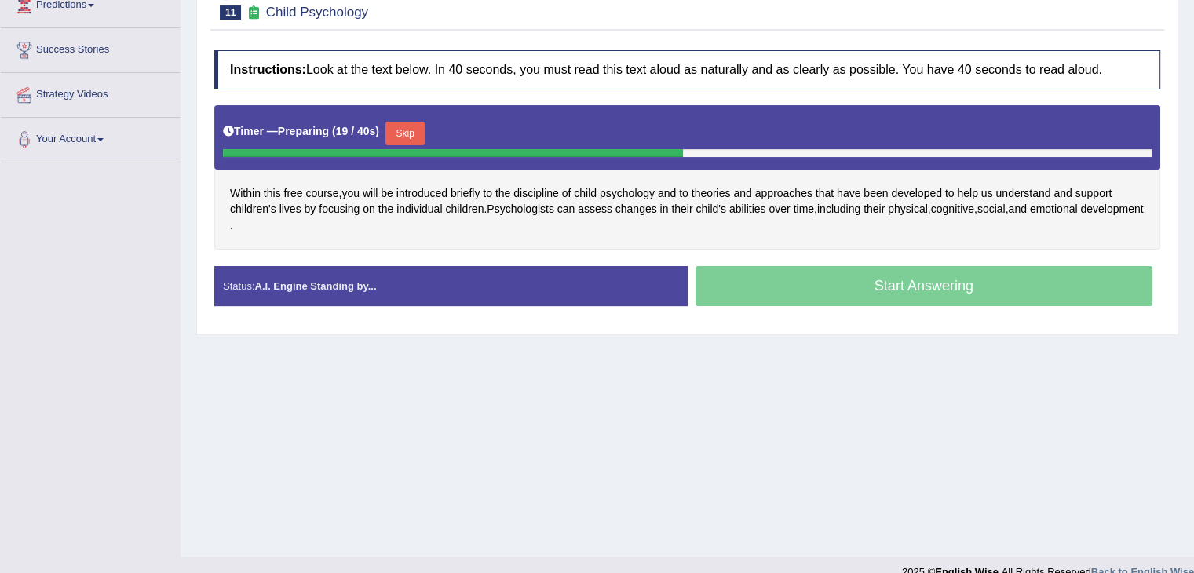
click at [408, 133] on button "Skip" at bounding box center [405, 134] width 39 height 24
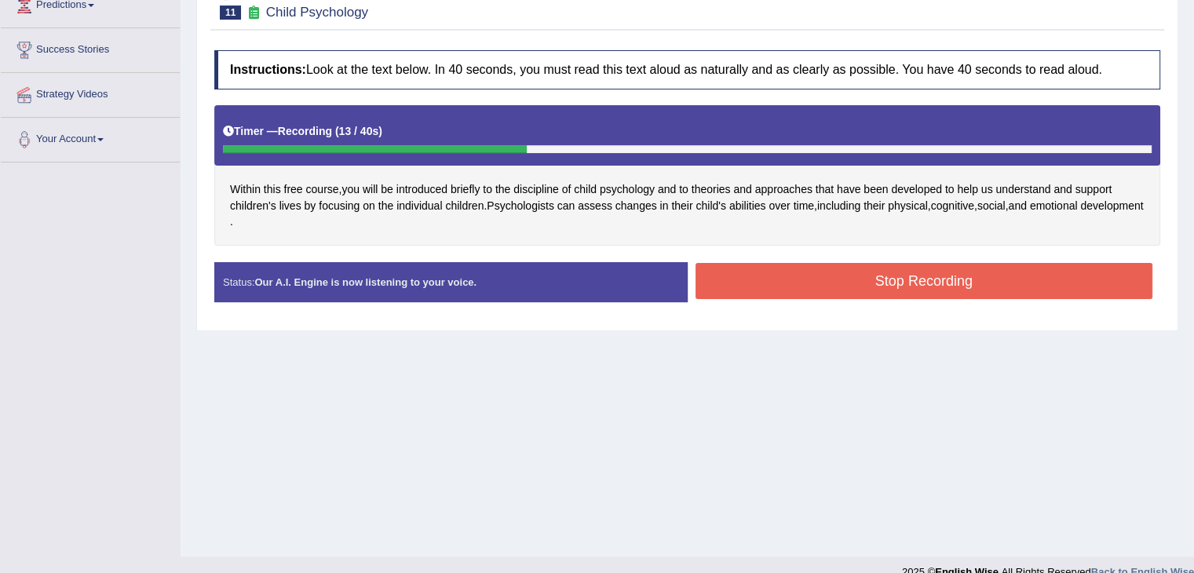
click at [783, 272] on button "Stop Recording" at bounding box center [925, 281] width 458 height 36
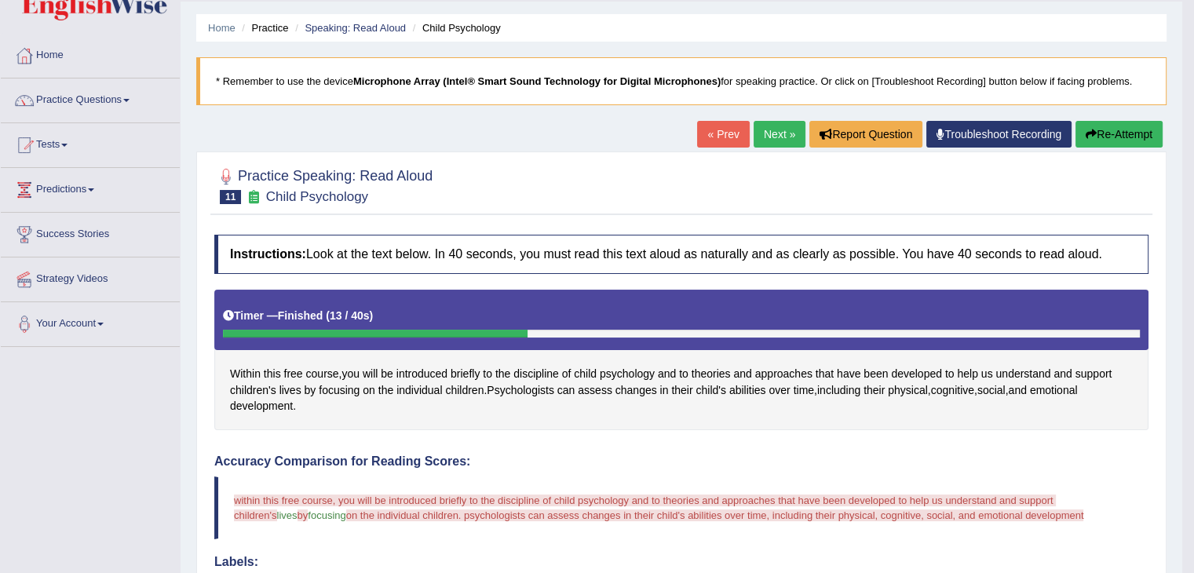
scroll to position [0, 0]
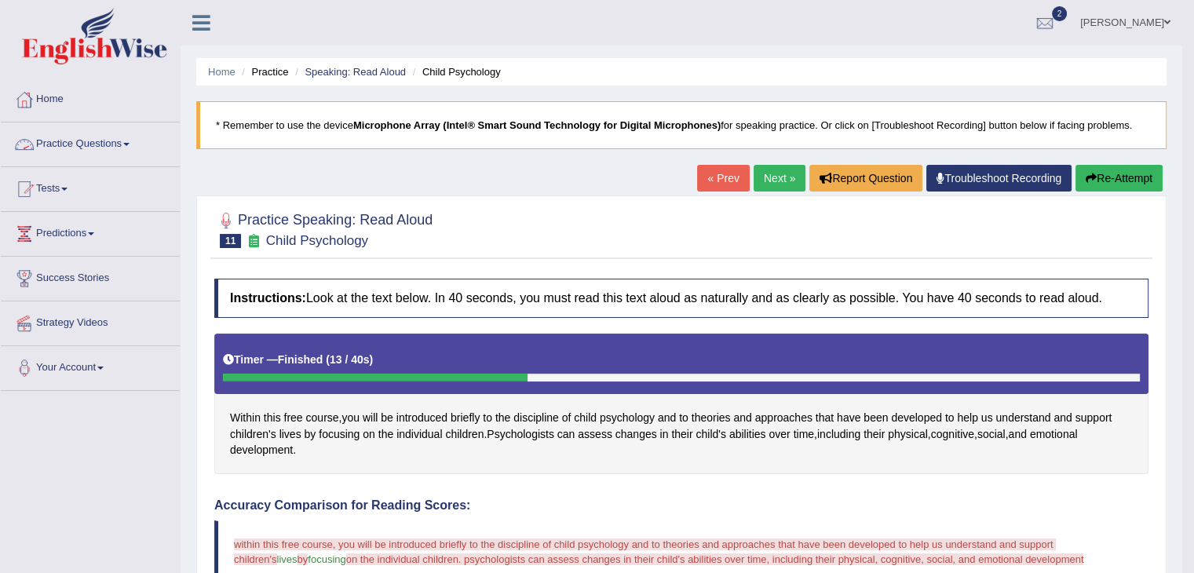
click at [69, 139] on link "Practice Questions" at bounding box center [90, 142] width 179 height 39
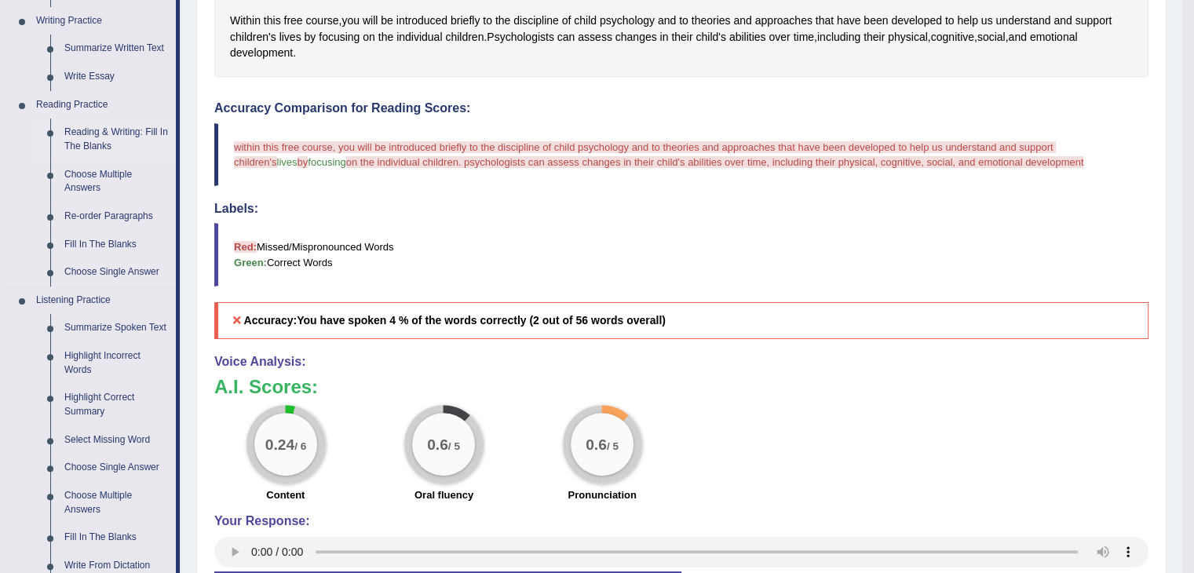
scroll to position [391, 0]
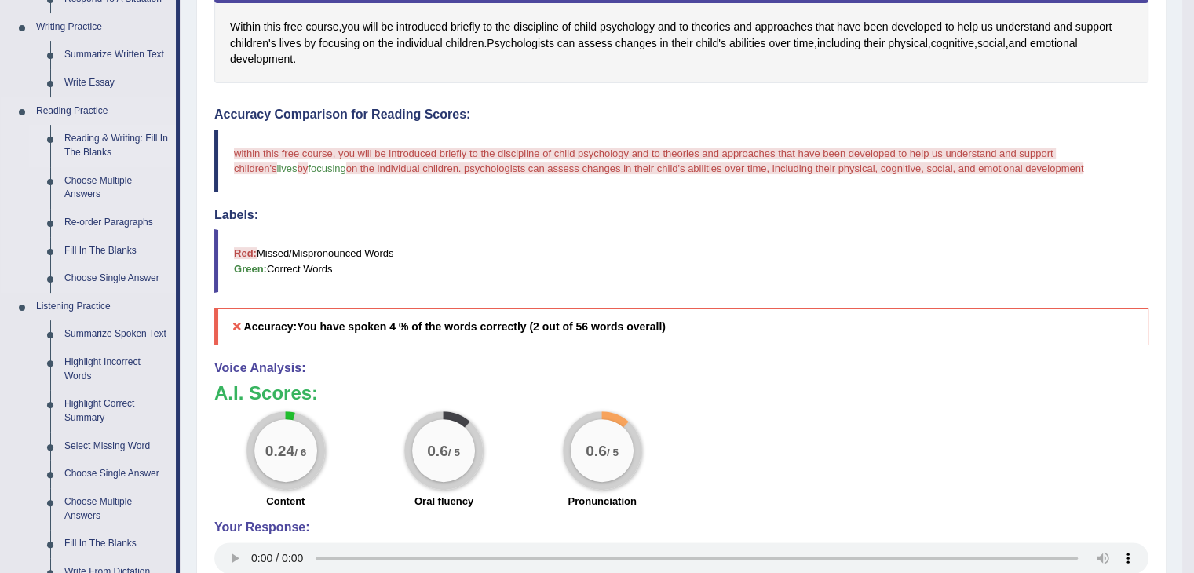
click at [87, 144] on link "Reading & Writing: Fill In The Blanks" at bounding box center [116, 146] width 119 height 42
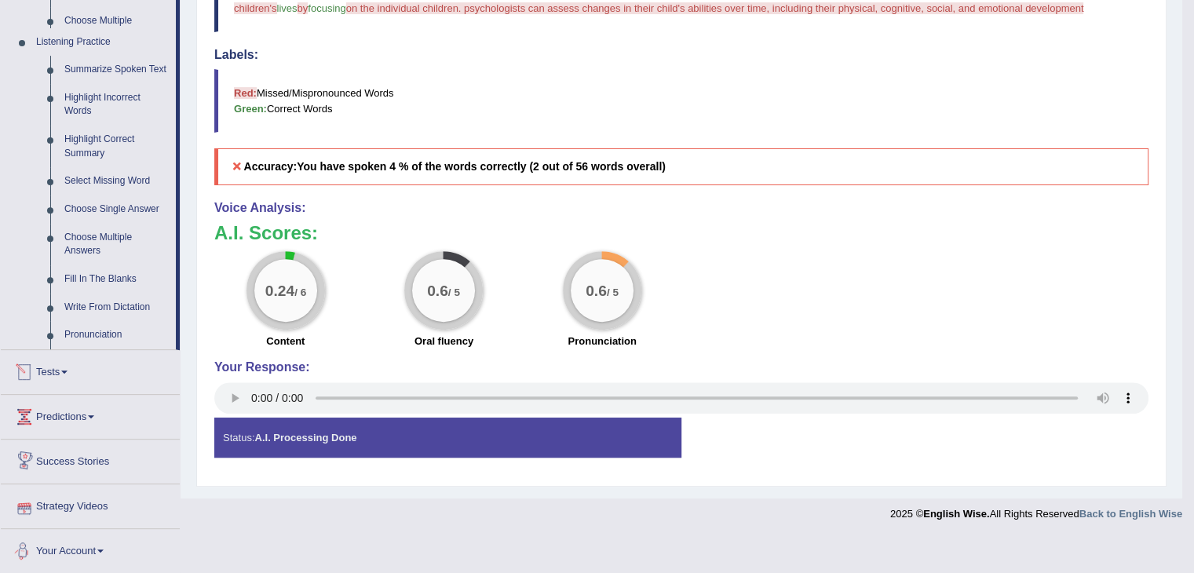
scroll to position [514, 0]
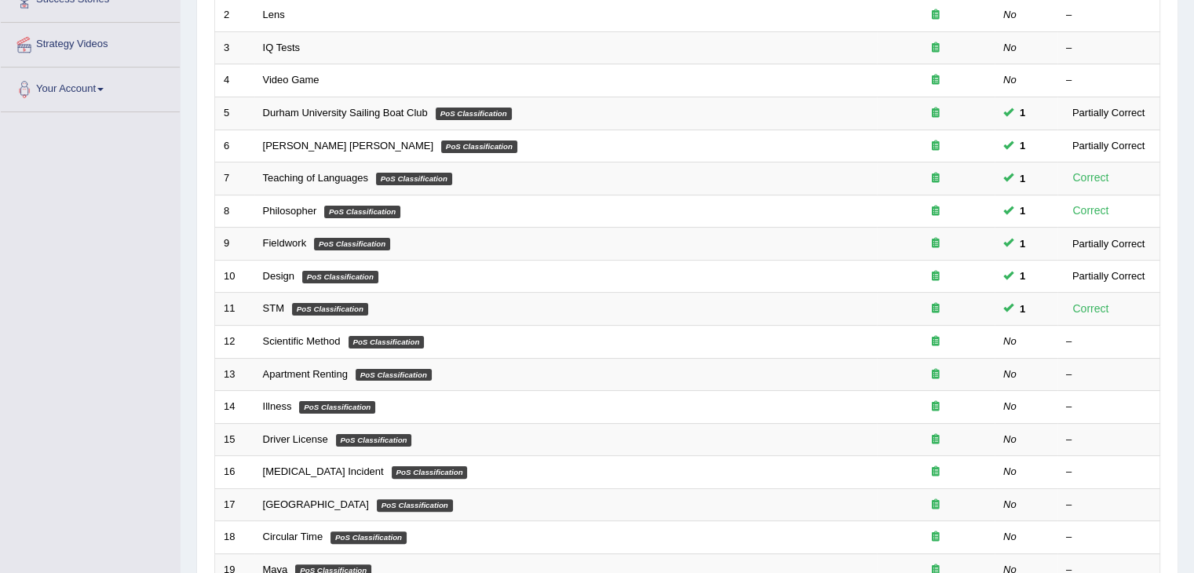
scroll to position [462, 0]
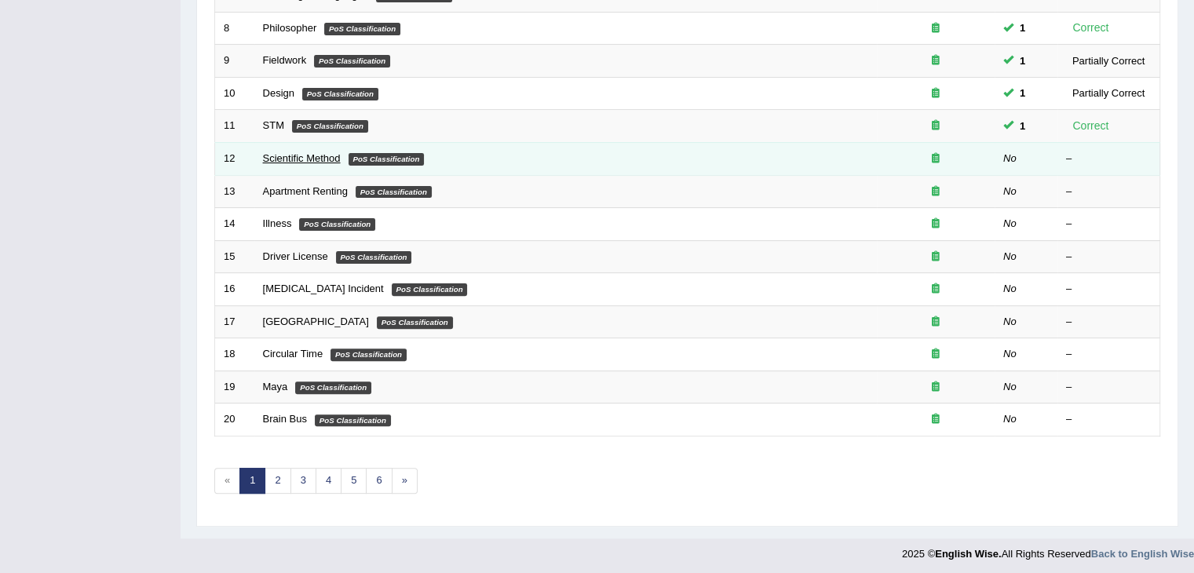
click at [321, 156] on link "Scientific Method" at bounding box center [302, 158] width 78 height 12
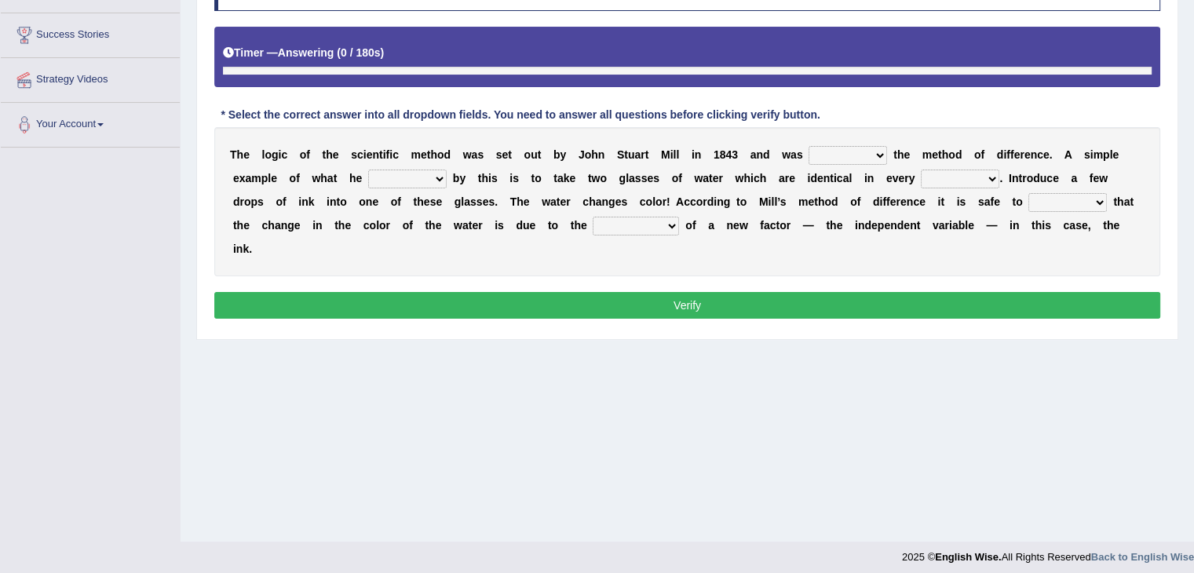
scroll to position [251, 0]
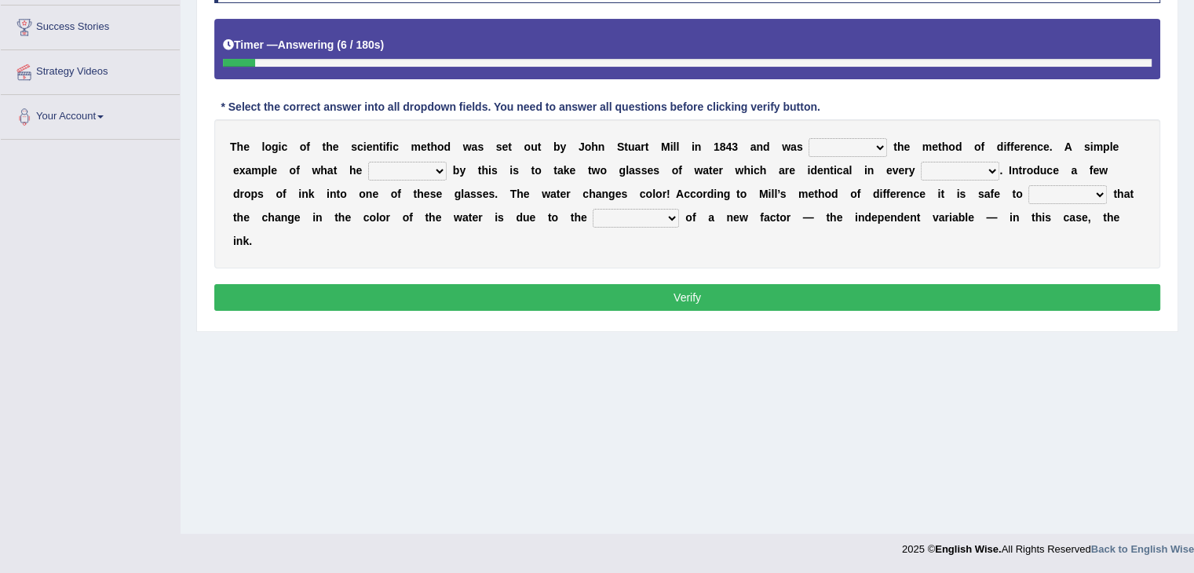
click at [861, 148] on select "pointed claimed demanded named" at bounding box center [848, 147] width 79 height 19
select select "named"
click at [809, 138] on select "pointed claimed demanded named" at bounding box center [848, 147] width 79 height 19
click at [425, 170] on select "capped charged found meant" at bounding box center [407, 171] width 79 height 19
click at [368, 162] on select "capped charged found meant" at bounding box center [407, 171] width 79 height 19
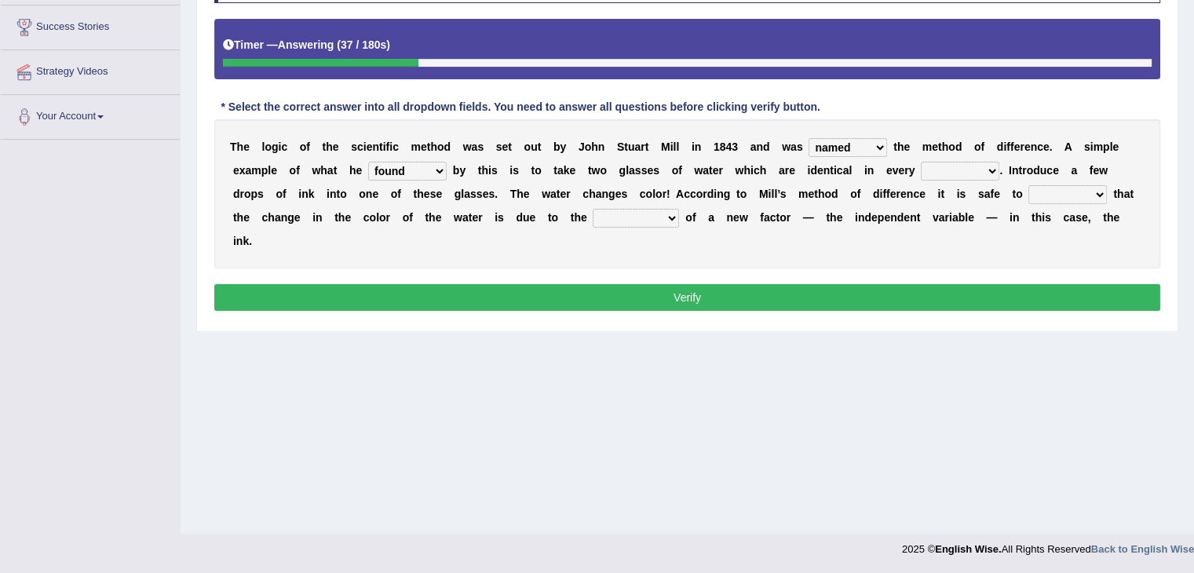
click at [422, 164] on select "capped charged found meant" at bounding box center [407, 171] width 79 height 19
select select "meant"
click at [368, 162] on select "capped charged found meant" at bounding box center [407, 171] width 79 height 19
click at [989, 163] on select "thought identity measure respect" at bounding box center [960, 171] width 79 height 19
select select "measure"
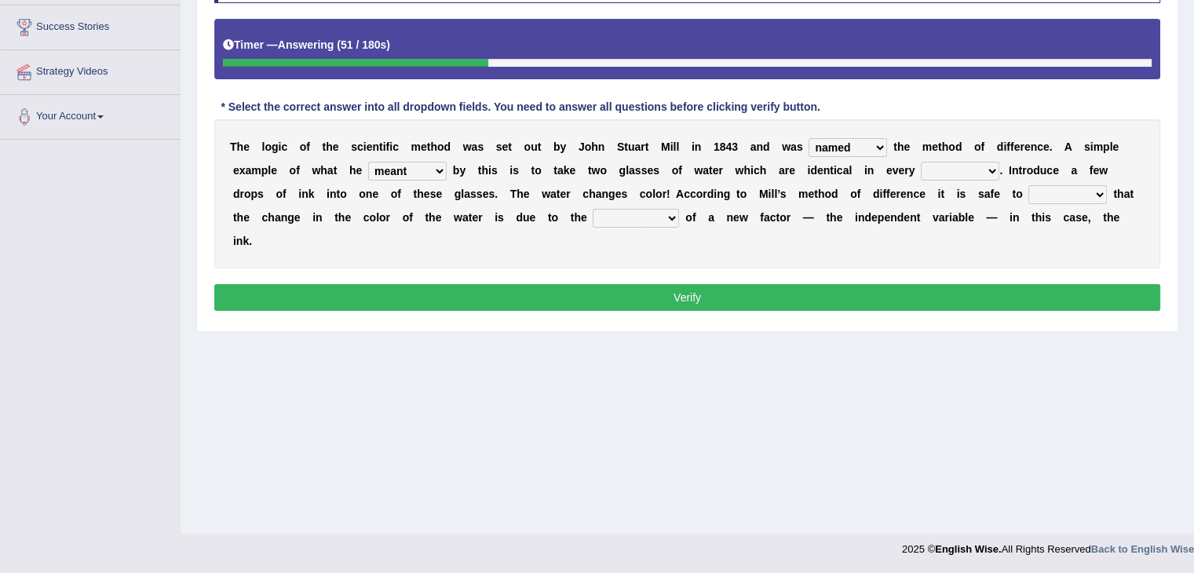
click at [921, 162] on select "thought identity measure respect" at bounding box center [960, 171] width 79 height 19
click at [1051, 189] on select "assume discuss prefer acclaim" at bounding box center [1068, 194] width 79 height 19
select select "assume"
click at [1029, 185] on select "assume discuss prefer acclaim" at bounding box center [1068, 194] width 79 height 19
click at [635, 213] on select "introduction magnitude preparation purification" at bounding box center [636, 218] width 86 height 19
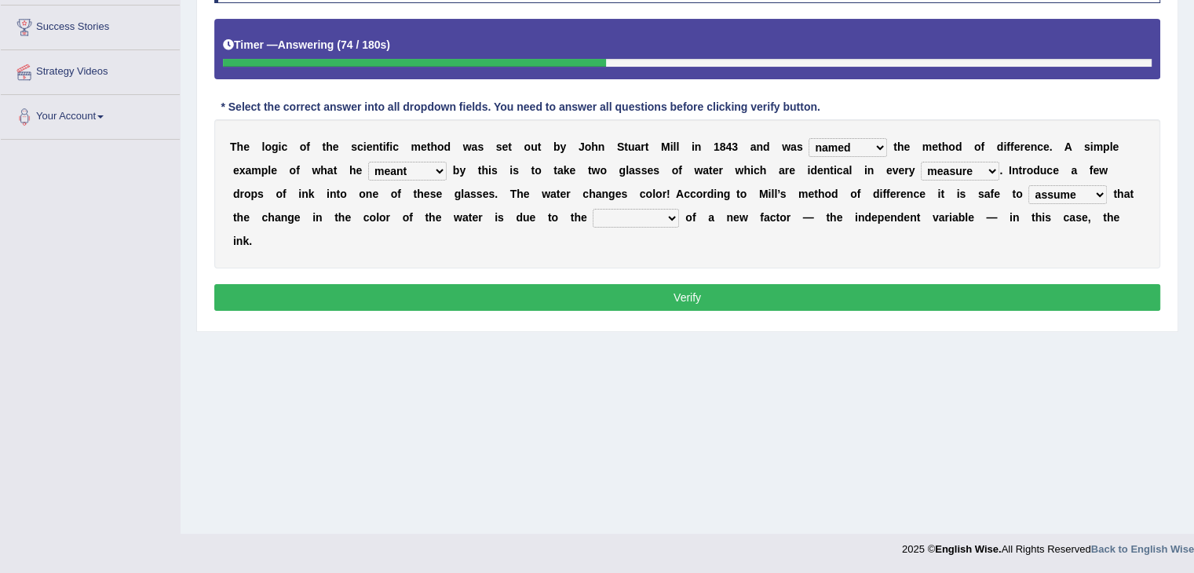
select select "introduction"
click at [593, 209] on select "introduction magnitude preparation purification" at bounding box center [636, 218] width 86 height 19
click at [631, 288] on button "Verify" at bounding box center [687, 297] width 946 height 27
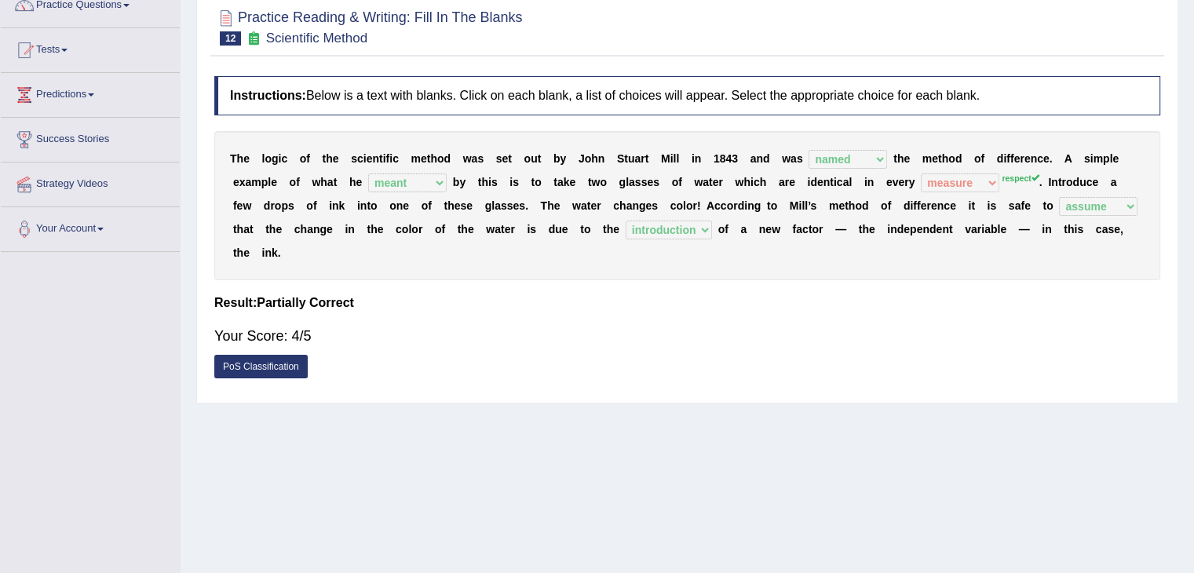
scroll to position [0, 0]
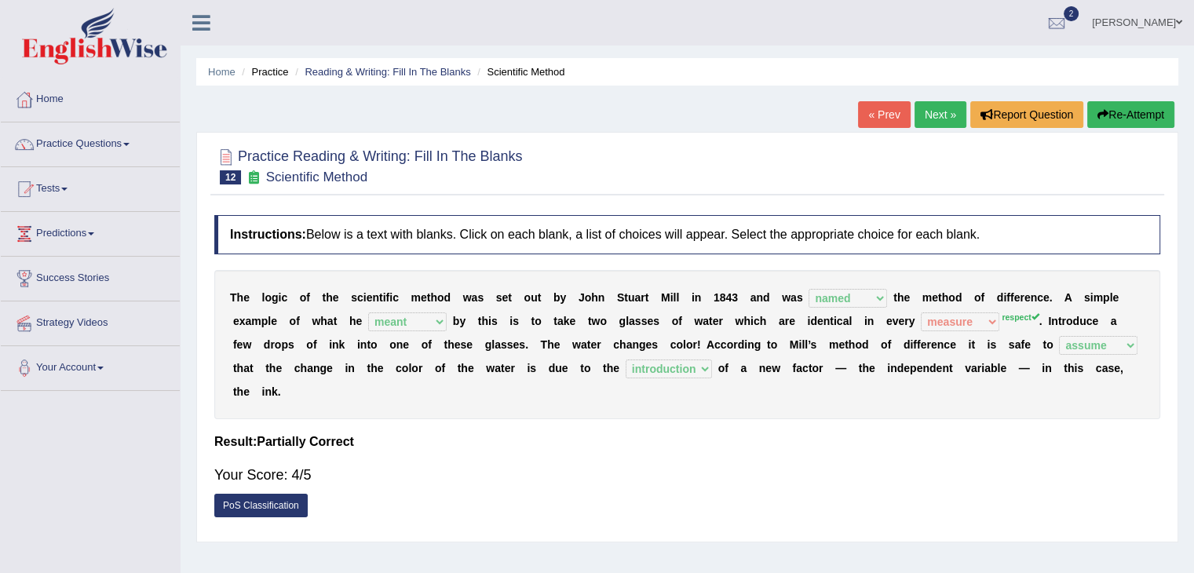
click at [945, 119] on link "Next »" at bounding box center [941, 114] width 52 height 27
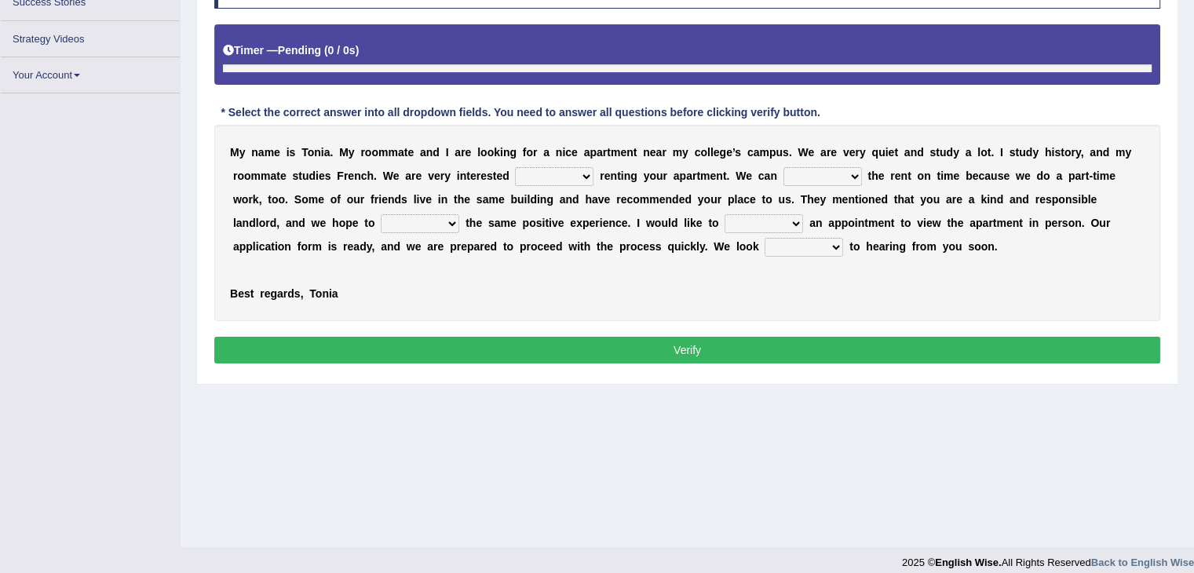
scroll to position [251, 0]
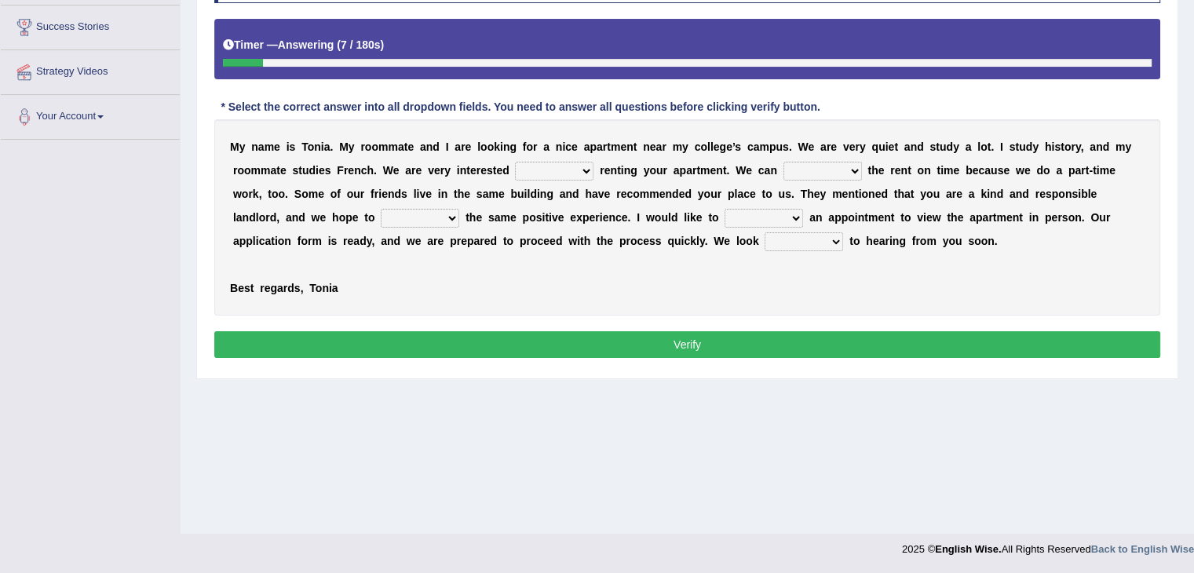
click at [562, 178] on div "M y n a m e i s T o n i a . M y r o o m m a t e a n d I a r e l o o k i n g f o…" at bounding box center [687, 217] width 946 height 196
click at [571, 170] on select "for about at in" at bounding box center [554, 171] width 79 height 19
select select "in"
click at [515, 162] on select "for about at in" at bounding box center [554, 171] width 79 height 19
click at [805, 167] on select "afford get pay bring" at bounding box center [823, 171] width 79 height 19
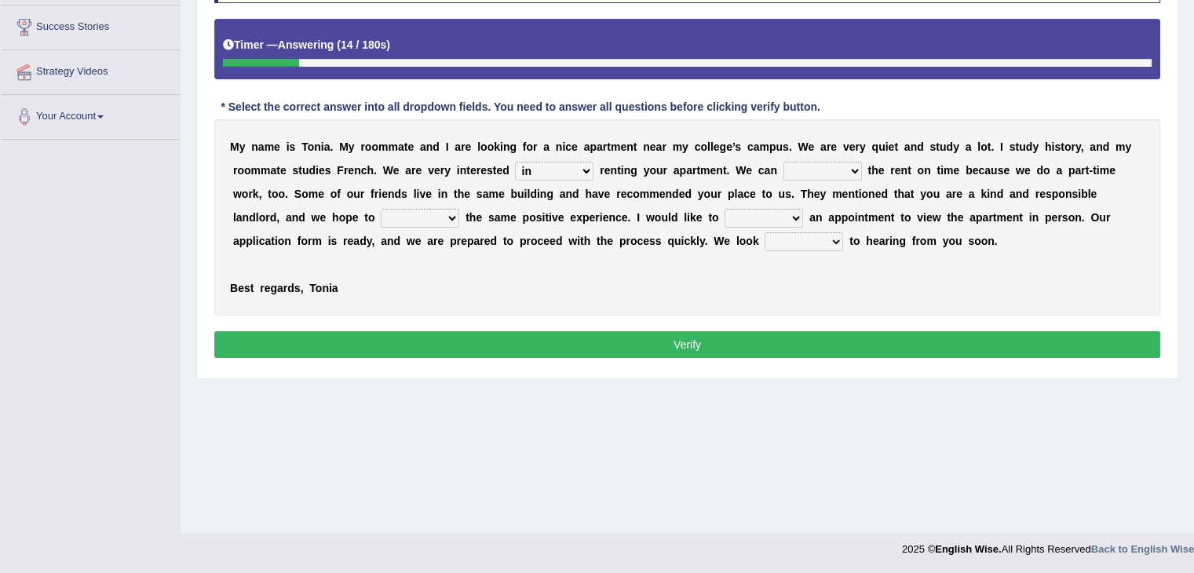
select select "pay"
click at [784, 162] on select "afford get pay bring" at bounding box center [823, 171] width 79 height 19
click at [437, 221] on select "form meet have decide" at bounding box center [420, 218] width 79 height 19
select select "have"
click at [381, 209] on select "form meet have decide" at bounding box center [420, 218] width 79 height 19
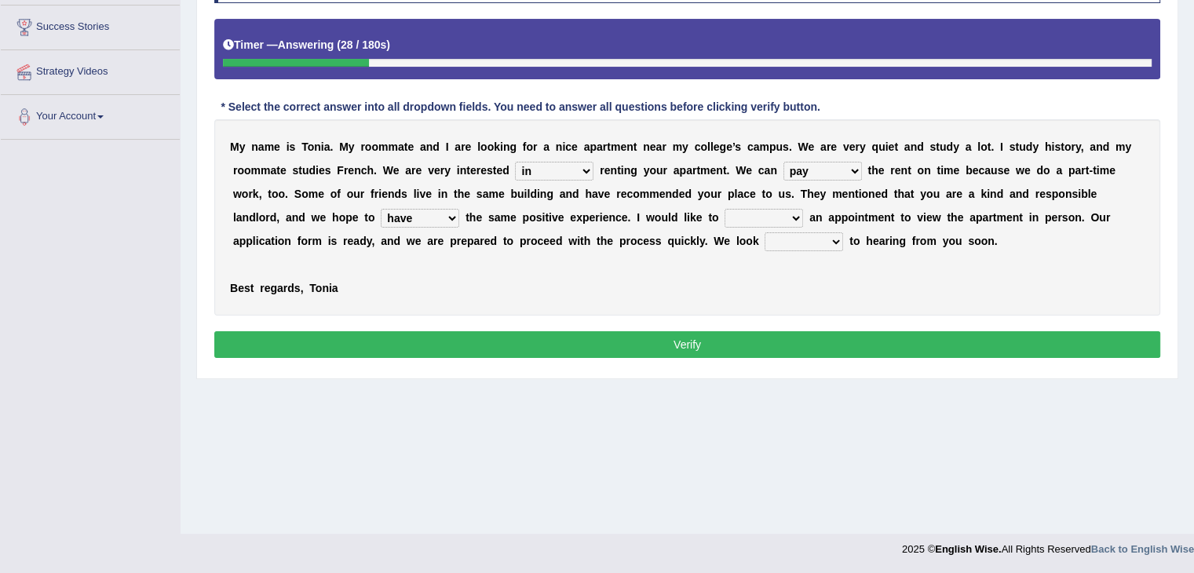
click at [763, 217] on select "own recall revise make" at bounding box center [764, 218] width 79 height 19
select select "make"
click at [725, 209] on select "own recall revise make" at bounding box center [764, 218] width 79 height 19
drag, startPoint x: 803, startPoint y: 219, endPoint x: 833, endPoint y: 241, distance: 37.7
click at [833, 241] on div "M y n a m e i s T o n i a . M y r o o m m a t e a n d I a r e l o o k i n g f o…" at bounding box center [687, 217] width 946 height 196
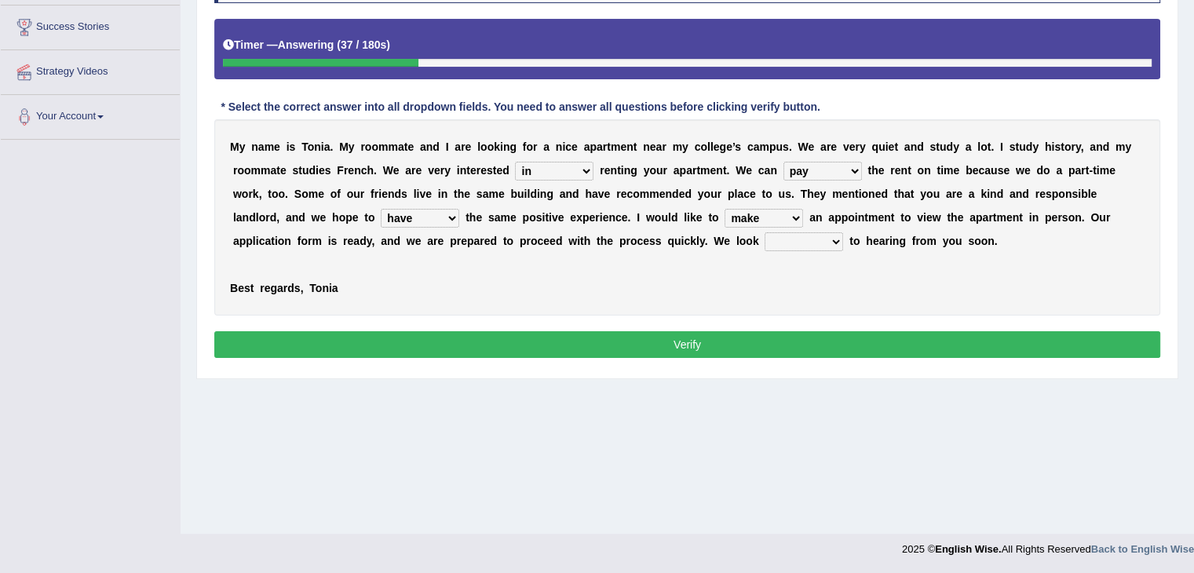
click at [791, 242] on select "around out in forward" at bounding box center [804, 241] width 79 height 19
click at [798, 346] on button "Verify" at bounding box center [687, 344] width 946 height 27
click at [798, 243] on select "around out in forward" at bounding box center [804, 241] width 79 height 19
select select "forward"
click at [765, 232] on select "around out in forward" at bounding box center [804, 241] width 79 height 19
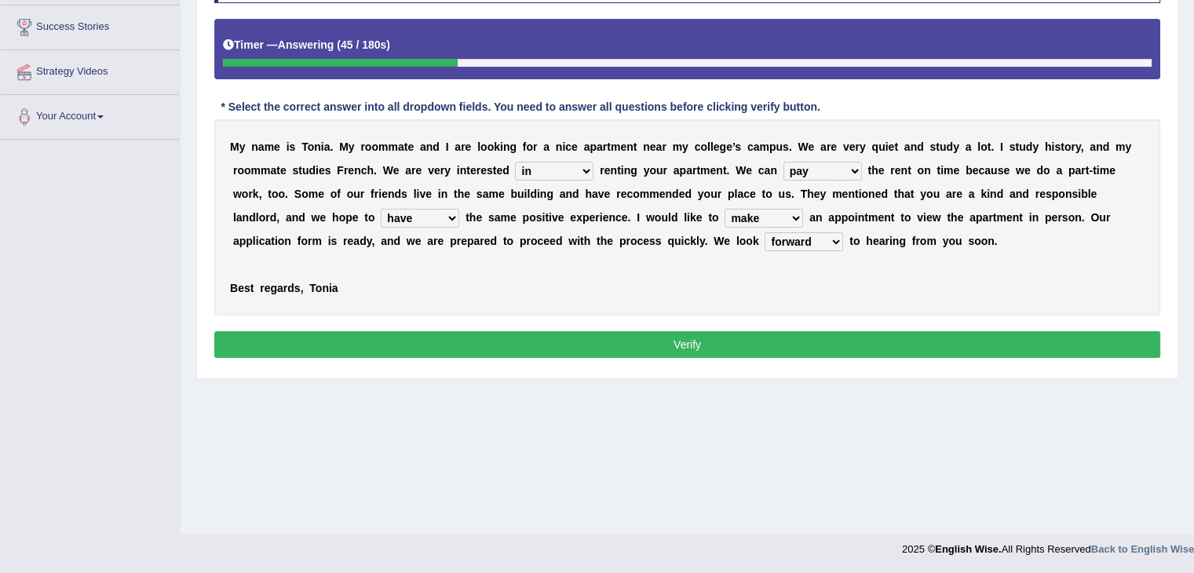
click at [671, 341] on button "Verify" at bounding box center [687, 344] width 946 height 27
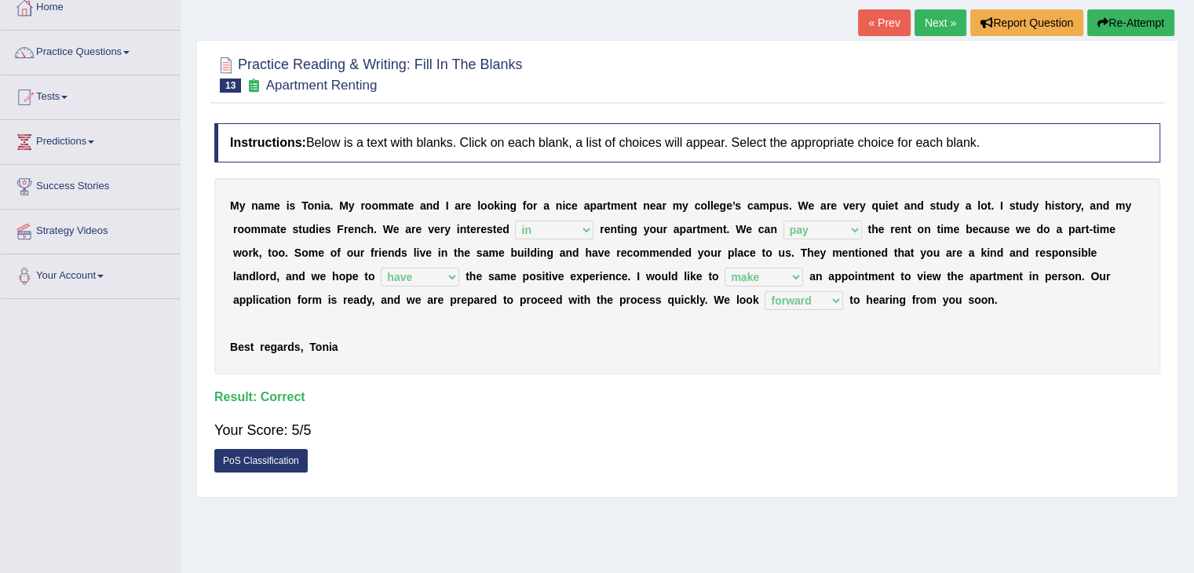
scroll to position [82, 0]
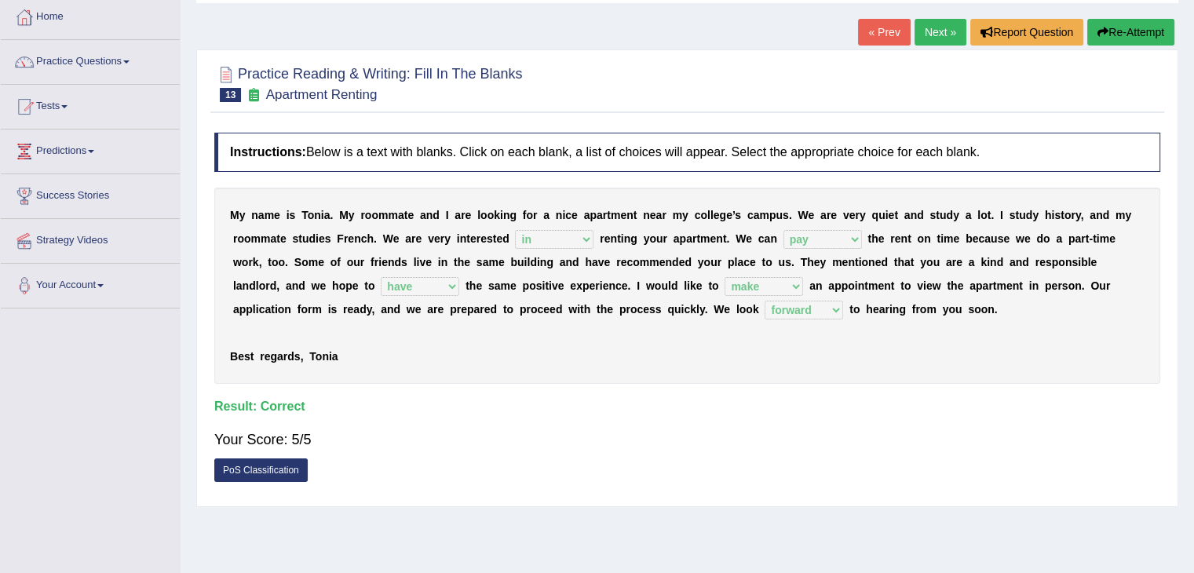
click at [923, 36] on link "Next »" at bounding box center [941, 32] width 52 height 27
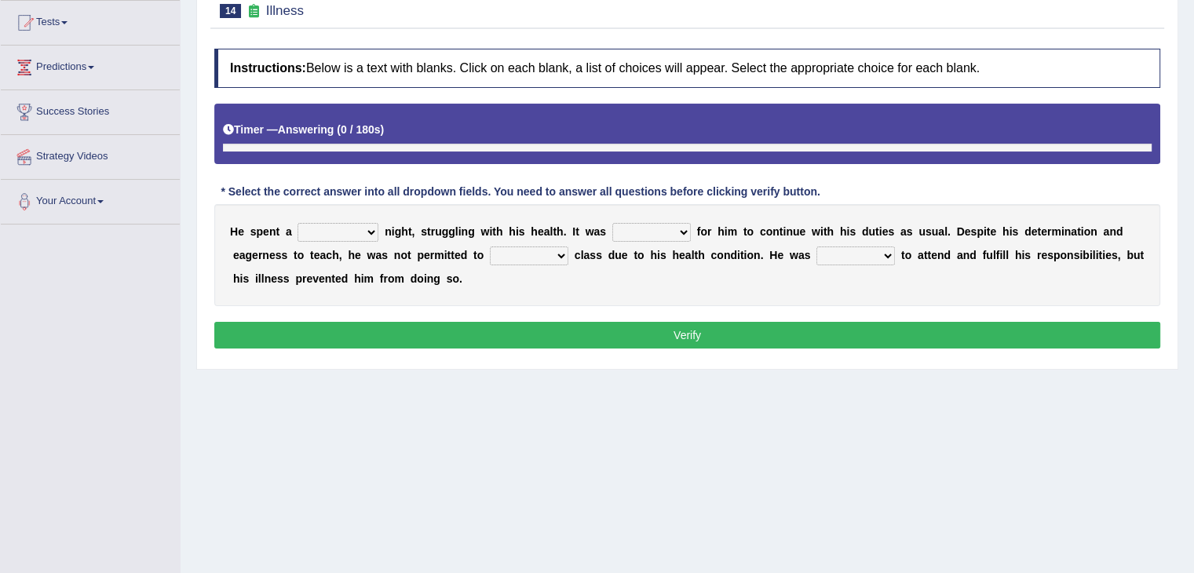
scroll to position [188, 0]
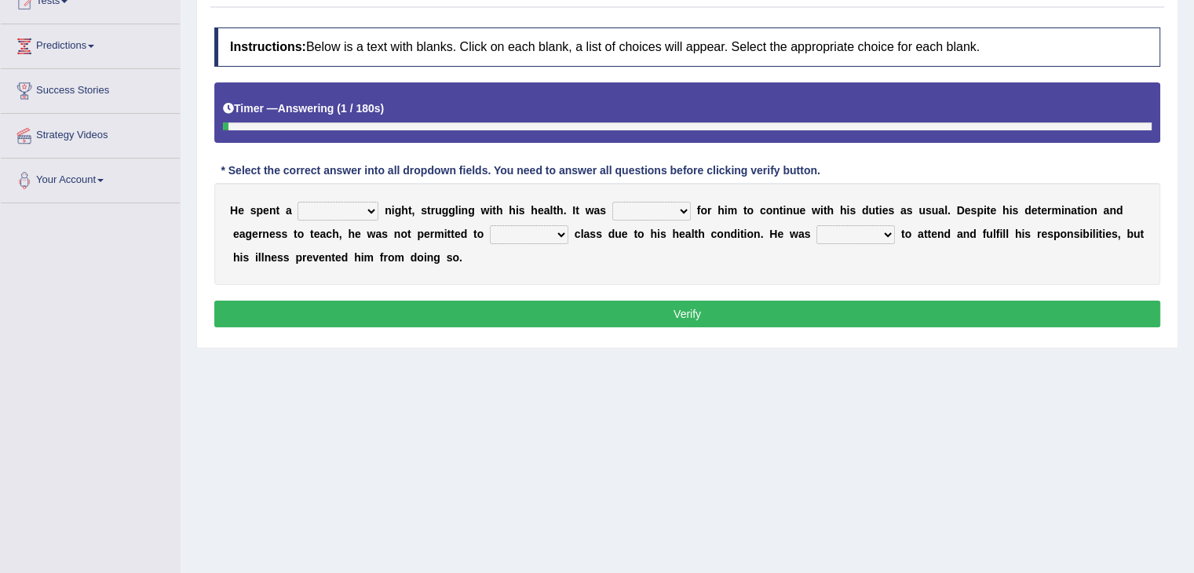
click at [371, 203] on select "cheerful restful meaningful painful" at bounding box center [338, 211] width 81 height 19
click at [298, 202] on select "cheerful restful meaningful painful" at bounding box center [338, 211] width 81 height 19
click at [355, 208] on select "cheerful restful meaningful painful" at bounding box center [338, 211] width 81 height 19
select select "painful"
click at [298, 202] on select "cheerful restful meaningful painful" at bounding box center [338, 211] width 81 height 19
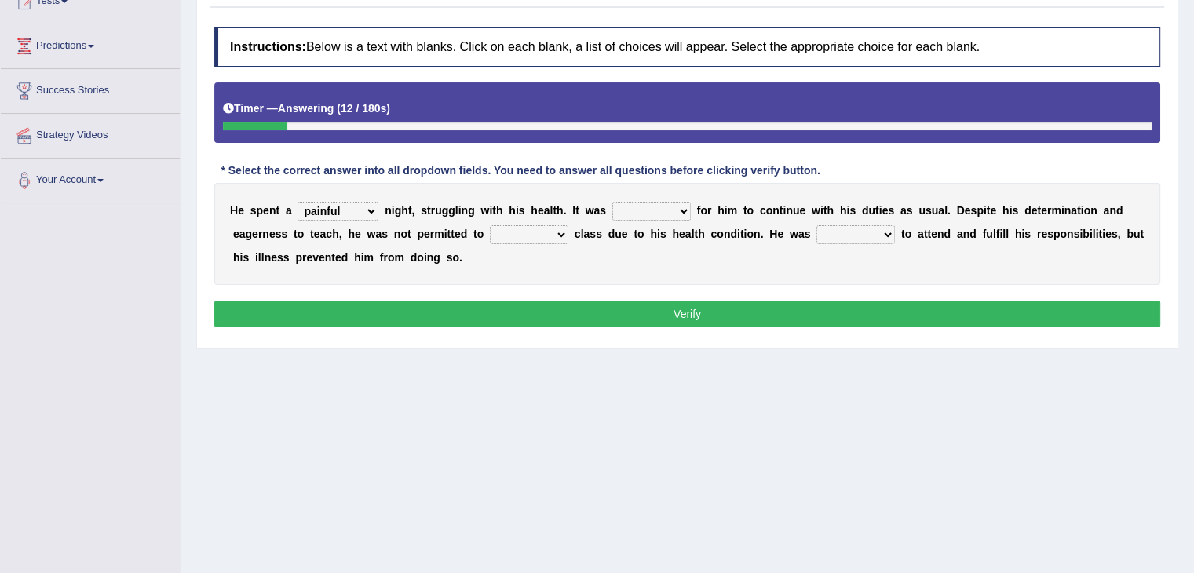
click at [645, 212] on select "enjoyable simple difficult natural" at bounding box center [652, 211] width 79 height 19
select select "difficult"
click at [613, 202] on select "enjoyable simple difficult natural" at bounding box center [652, 211] width 79 height 19
click at [528, 232] on select "teach leave cancel attend" at bounding box center [529, 234] width 79 height 19
select select "teach"
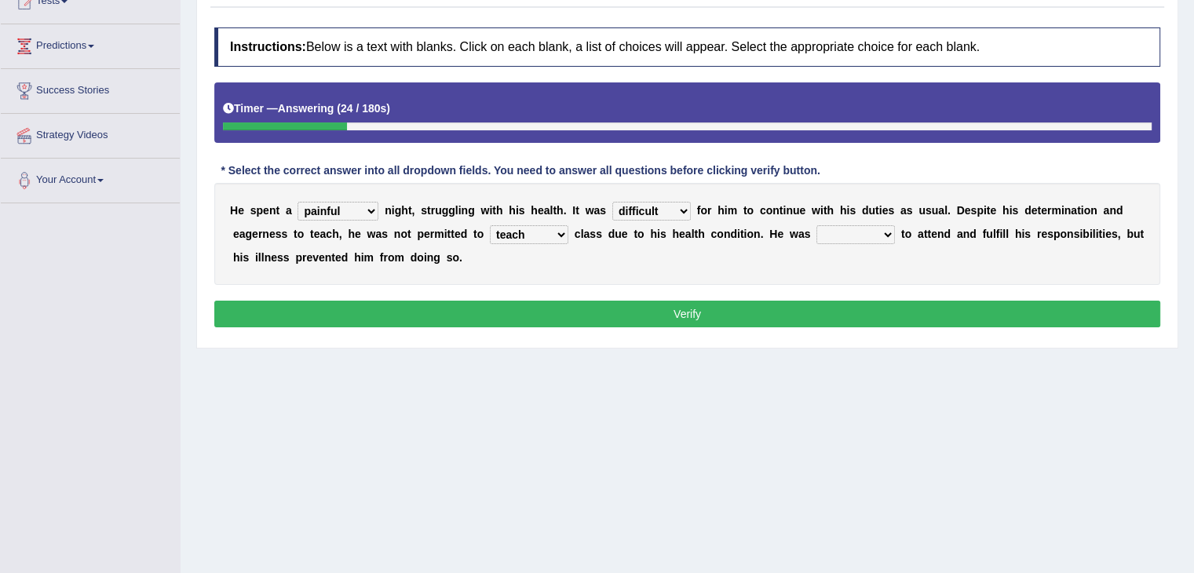
click at [490, 225] on select "teach leave cancel attend" at bounding box center [529, 234] width 79 height 19
click at [855, 228] on select "anxious forced lazy happy" at bounding box center [856, 234] width 79 height 19
select select "happy"
click at [817, 225] on select "anxious forced lazy happy" at bounding box center [856, 234] width 79 height 19
click at [740, 318] on button "Verify" at bounding box center [687, 314] width 946 height 27
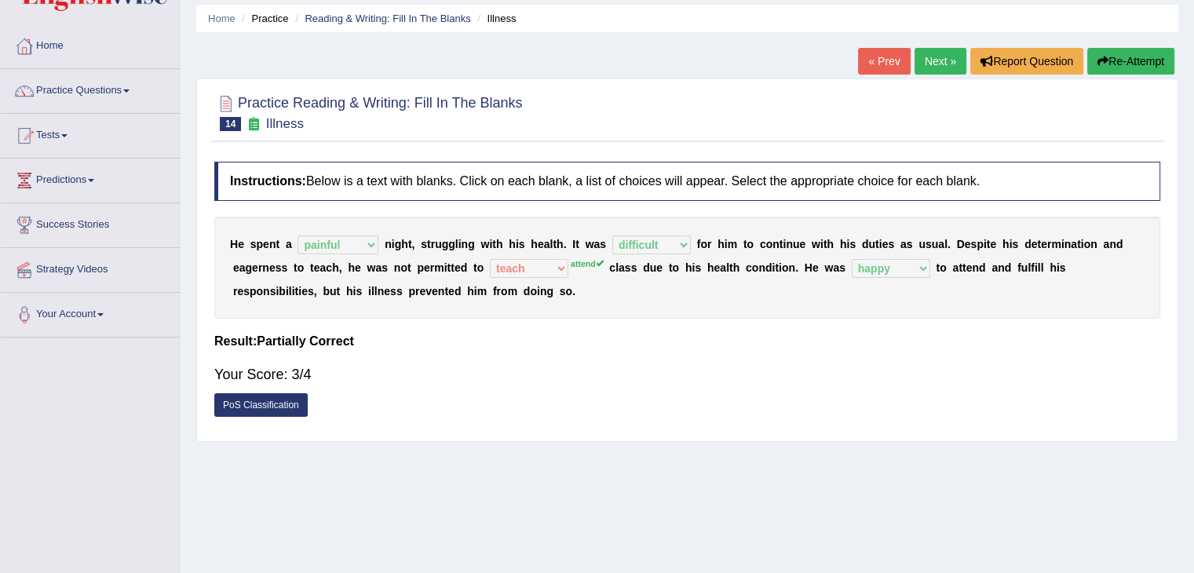
scroll to position [53, 0]
click at [390, 20] on link "Reading & Writing: Fill In The Blanks" at bounding box center [388, 19] width 166 height 12
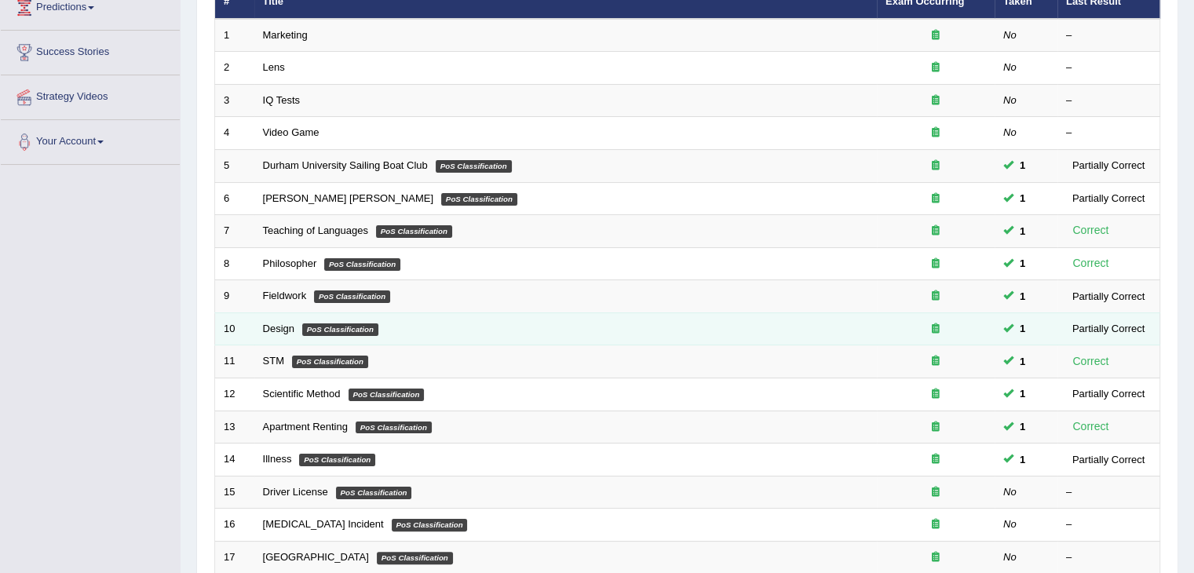
scroll to position [462, 0]
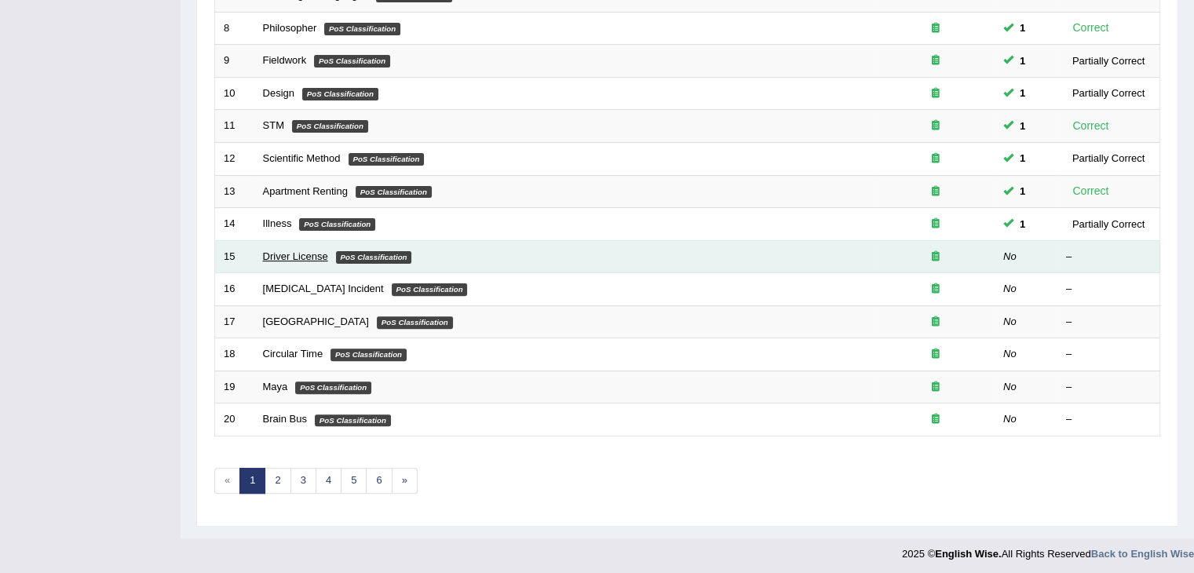
click at [288, 254] on link "Driver License" at bounding box center [295, 257] width 65 height 12
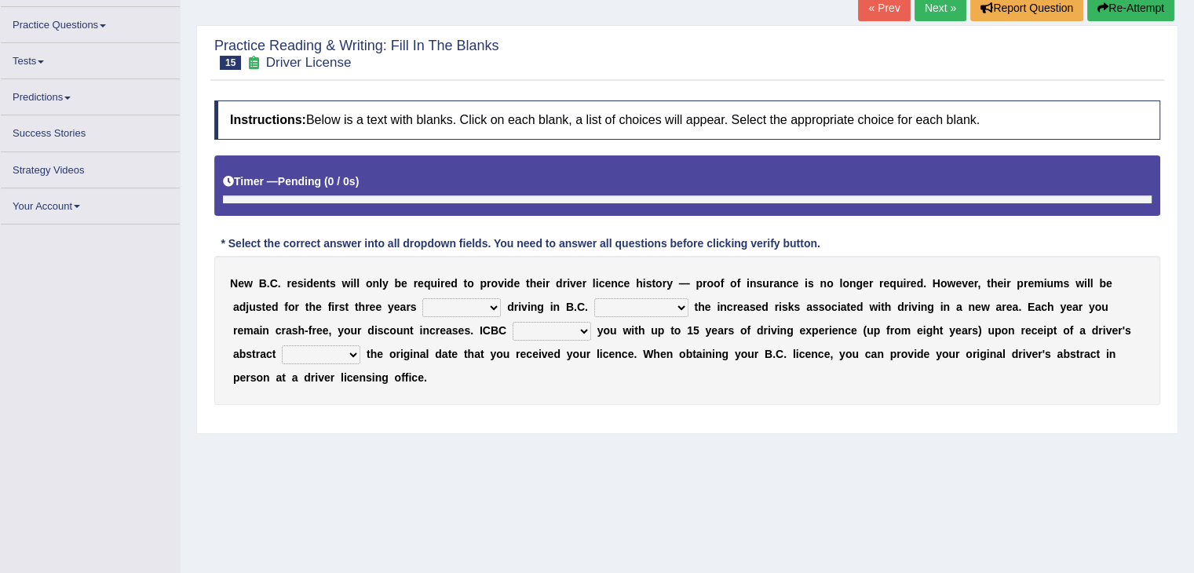
scroll to position [107, 0]
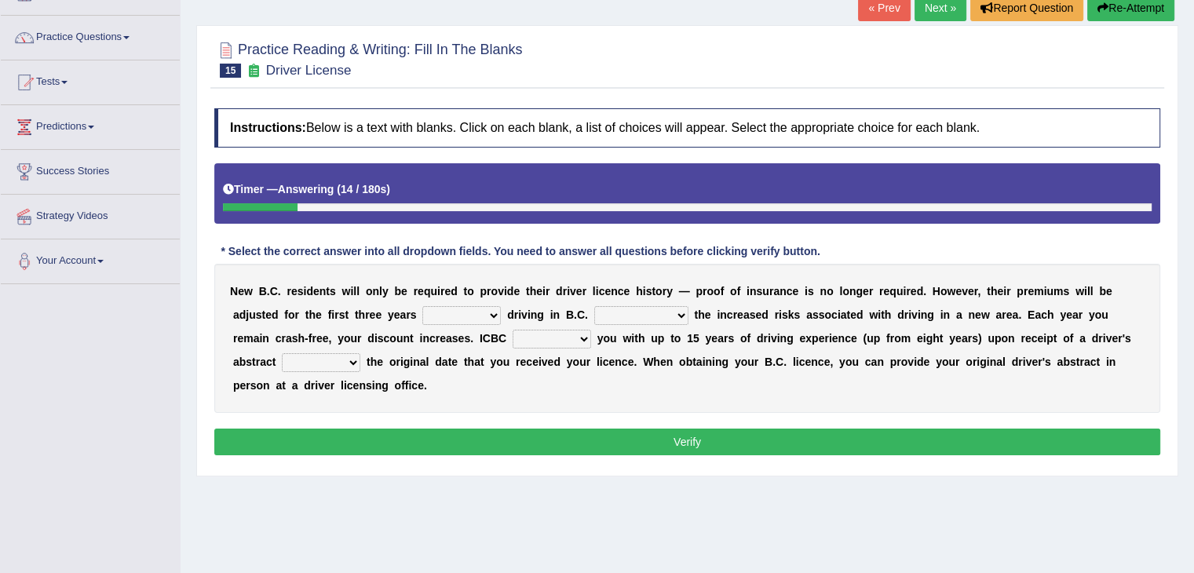
click at [466, 309] on select "within among against of" at bounding box center [461, 315] width 79 height 19
select select "of"
click at [422, 306] on select "within among against of" at bounding box center [461, 315] width 79 height 19
click at [641, 306] on select "depending on as for due to thanks to" at bounding box center [641, 315] width 94 height 19
select select "depending on"
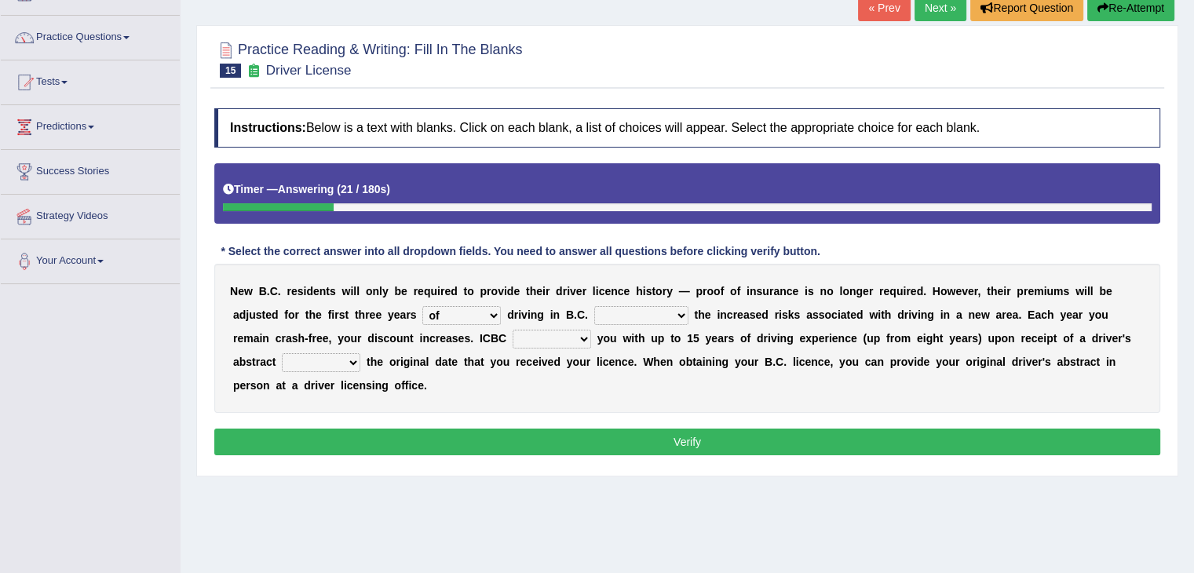
click at [594, 306] on select "depending on as for due to thanks to" at bounding box center [641, 315] width 94 height 19
click at [570, 338] on select "credited crediting credit will credit" at bounding box center [552, 339] width 79 height 19
select select "will credit"
click at [513, 330] on select "credited crediting credit will credit" at bounding box center [552, 339] width 79 height 19
click at [334, 358] on select "showing show shows shown" at bounding box center [321, 362] width 79 height 19
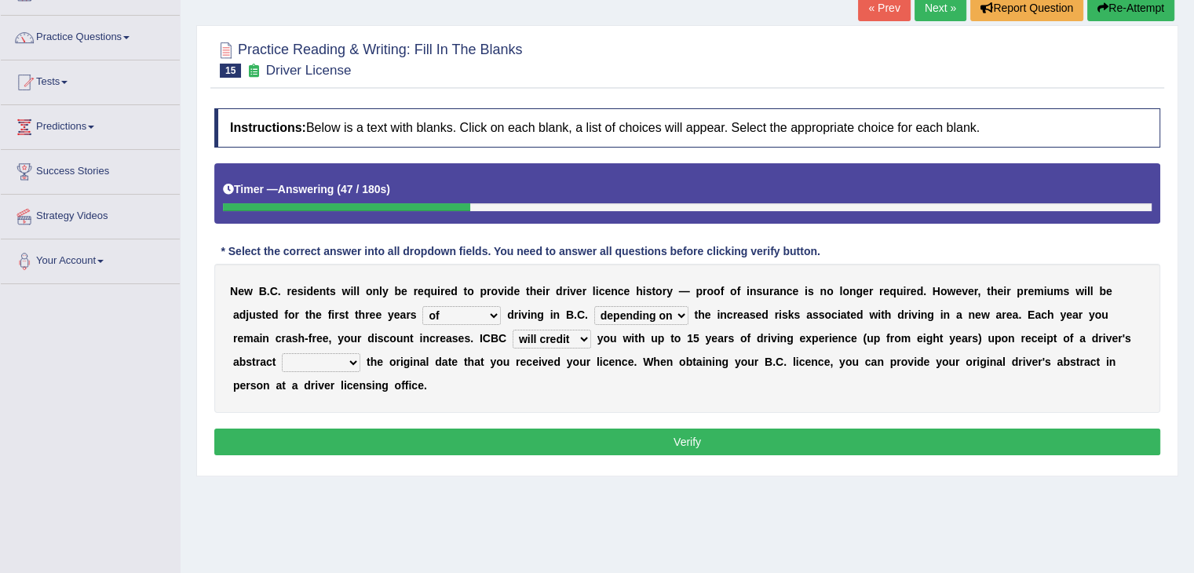
select select "showing"
click at [282, 353] on select "showing show shows shown" at bounding box center [321, 362] width 79 height 19
click at [629, 439] on button "Verify" at bounding box center [687, 442] width 946 height 27
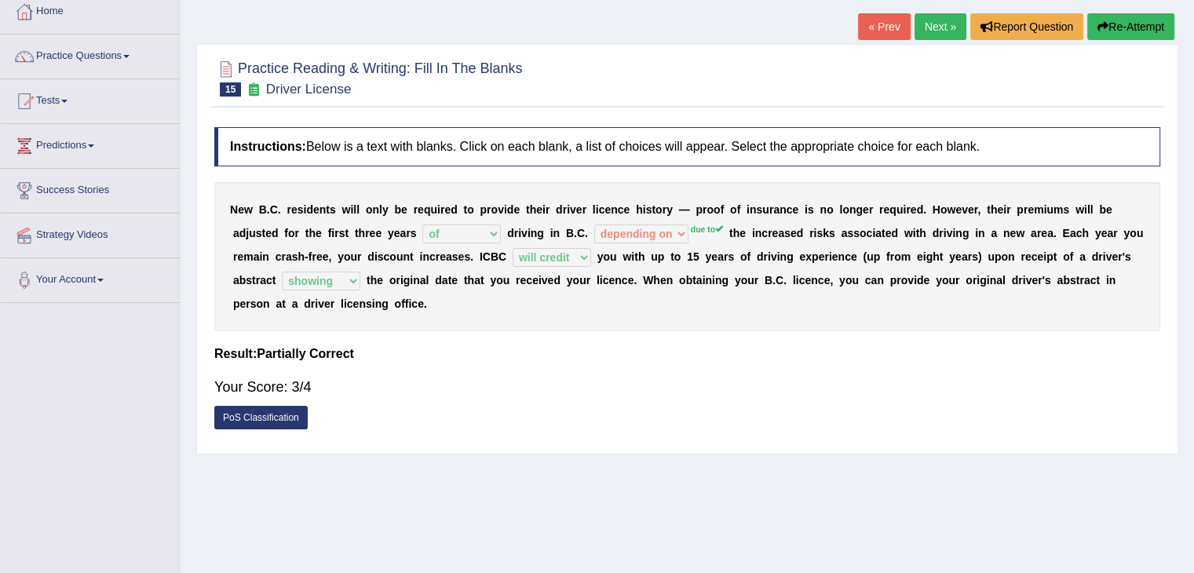
scroll to position [78, 0]
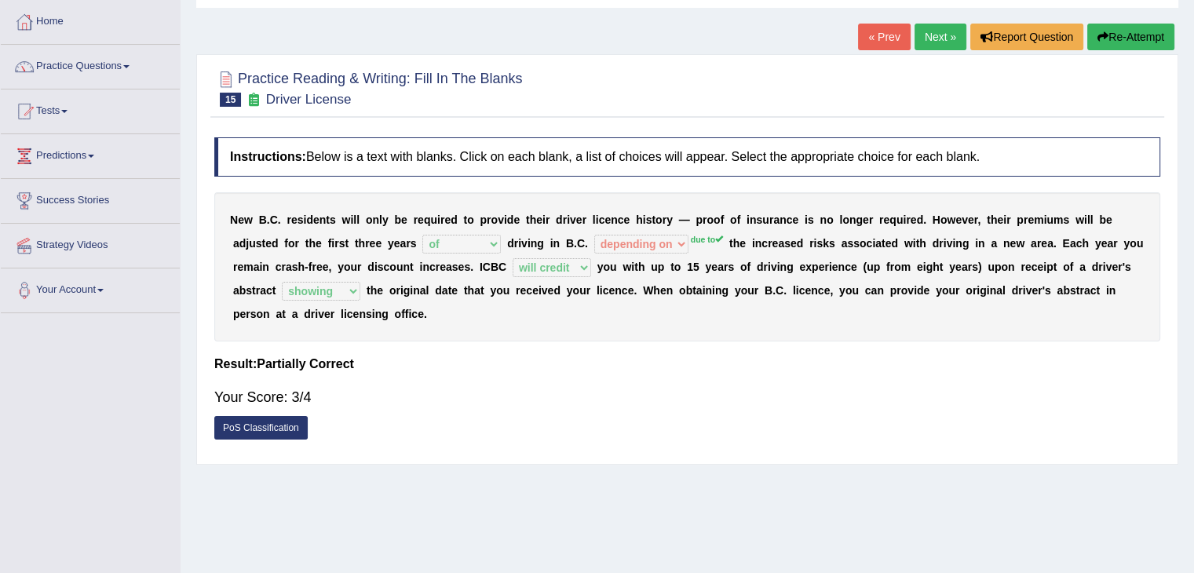
click at [927, 46] on link "Next »" at bounding box center [941, 37] width 52 height 27
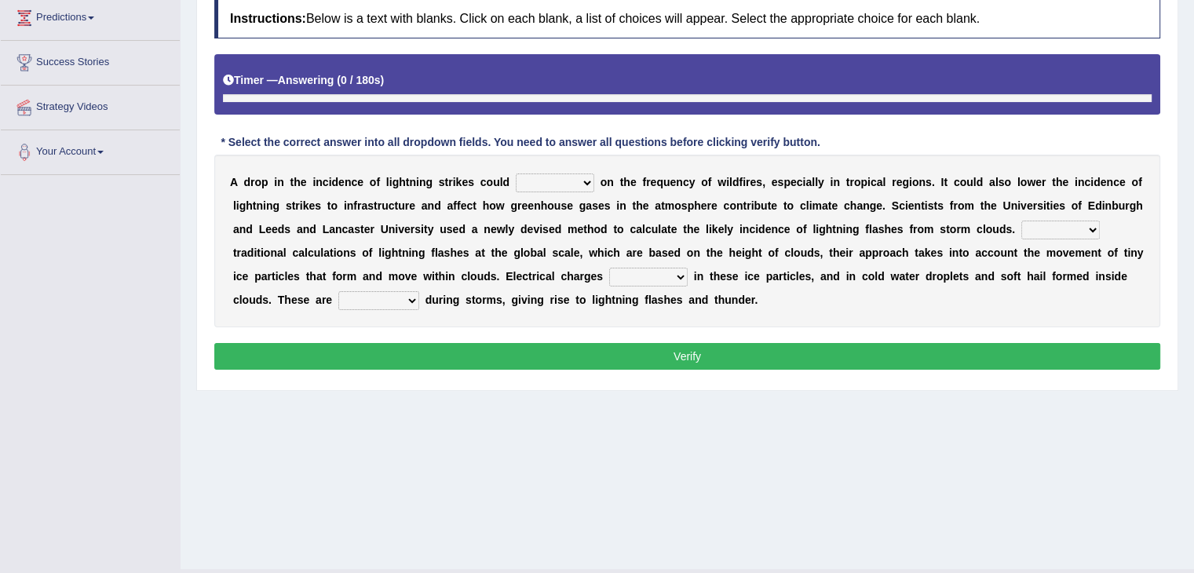
scroll to position [242, 0]
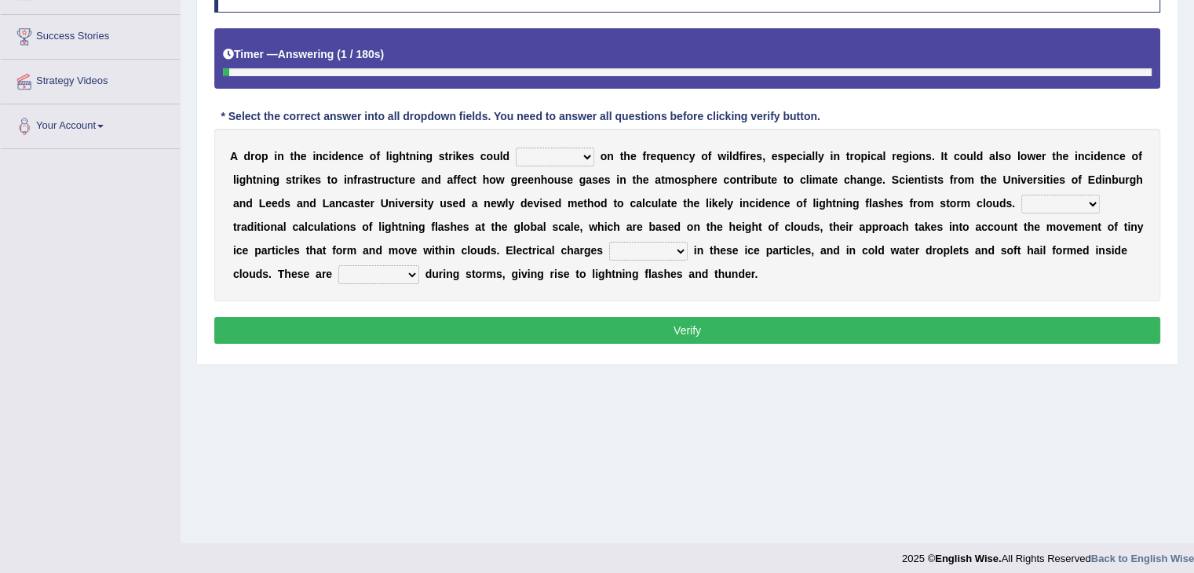
click at [591, 155] on select "dwell focus impact depend" at bounding box center [555, 157] width 79 height 19
select select "depend"
click at [516, 148] on select "dwell focus impact depend" at bounding box center [555, 157] width 79 height 19
click at [575, 150] on select "dwell focus impact depend" at bounding box center [555, 157] width 79 height 19
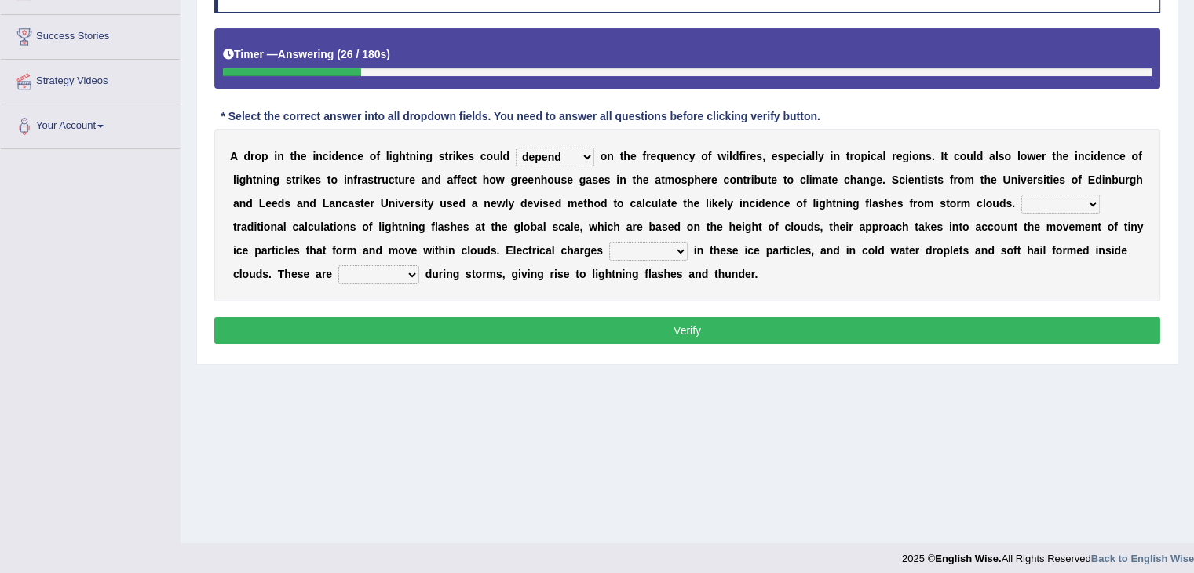
click at [575, 150] on select "dwell focus impact depend" at bounding box center [555, 157] width 79 height 19
click at [1132, 185] on div "A d r o p i n t h e i n c i d e n c e o f l i g h t n i n g s t r i k e s c o u…" at bounding box center [687, 215] width 946 height 173
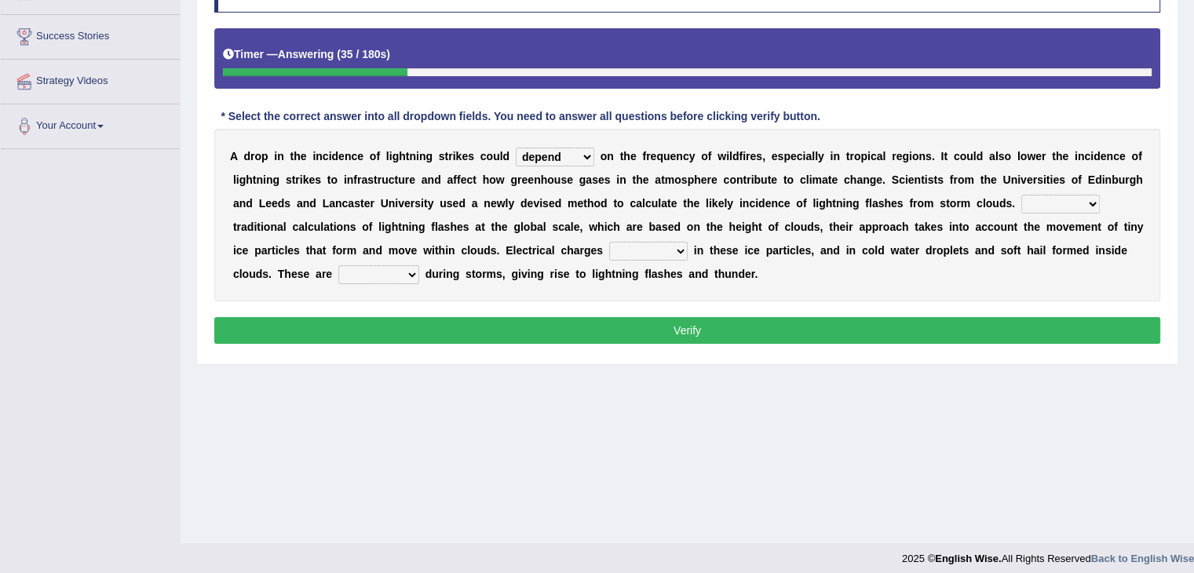
click at [1132, 185] on div "A d r o p i n t h e i n c i d e n c e o f l i g h t n i n g s t r i k e s c o u…" at bounding box center [687, 215] width 946 height 173
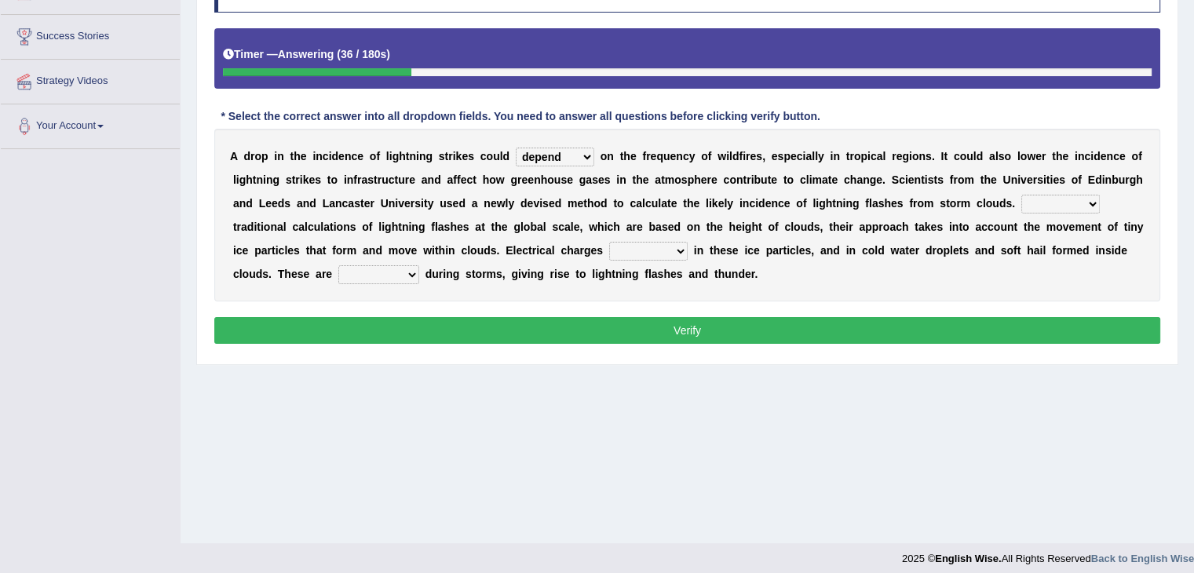
click at [1132, 185] on div "A d r o p i n t h e i n c i d e n c e o f l i g h t n i n g s t r i k e s c o u…" at bounding box center [687, 215] width 946 height 173
click at [1063, 203] on select "Unlike Unless Except Besides" at bounding box center [1061, 204] width 79 height 19
select select "Unlike"
click at [1022, 195] on select "Unlike Unless Except Besides" at bounding box center [1061, 204] width 79 height 19
click at [657, 247] on select "run off build up mess up zoom in" at bounding box center [648, 251] width 79 height 19
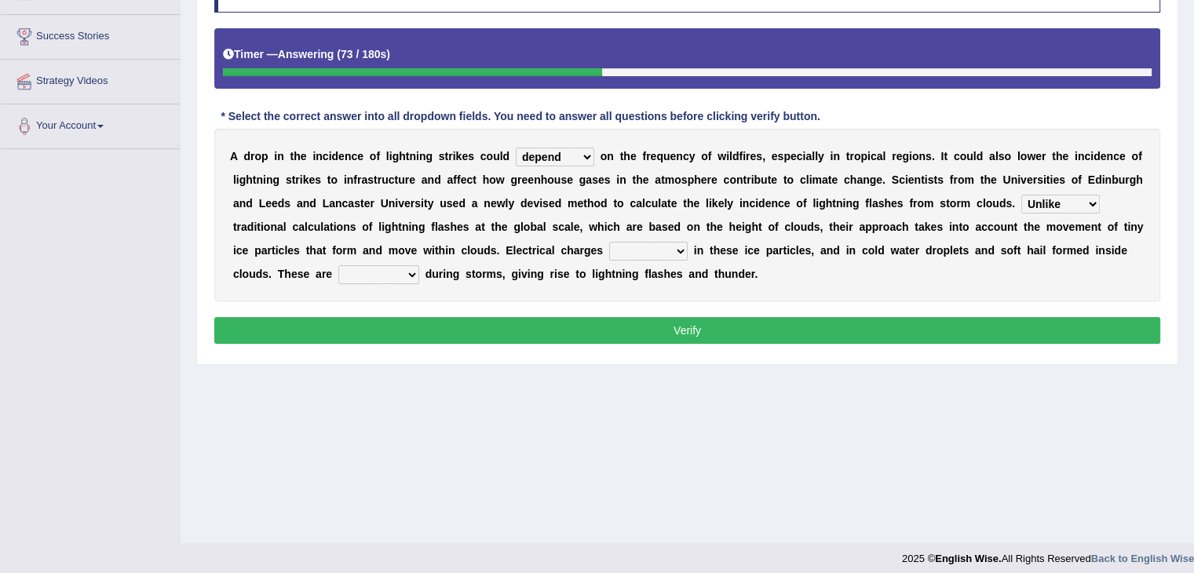
select select "build up"
click at [609, 242] on select "run off build up mess up zoom in" at bounding box center [648, 251] width 79 height 19
click at [419, 274] on b at bounding box center [422, 274] width 6 height 13
click at [418, 274] on select "collected diverted rounded discharged" at bounding box center [378, 274] width 81 height 19
select select "discharged"
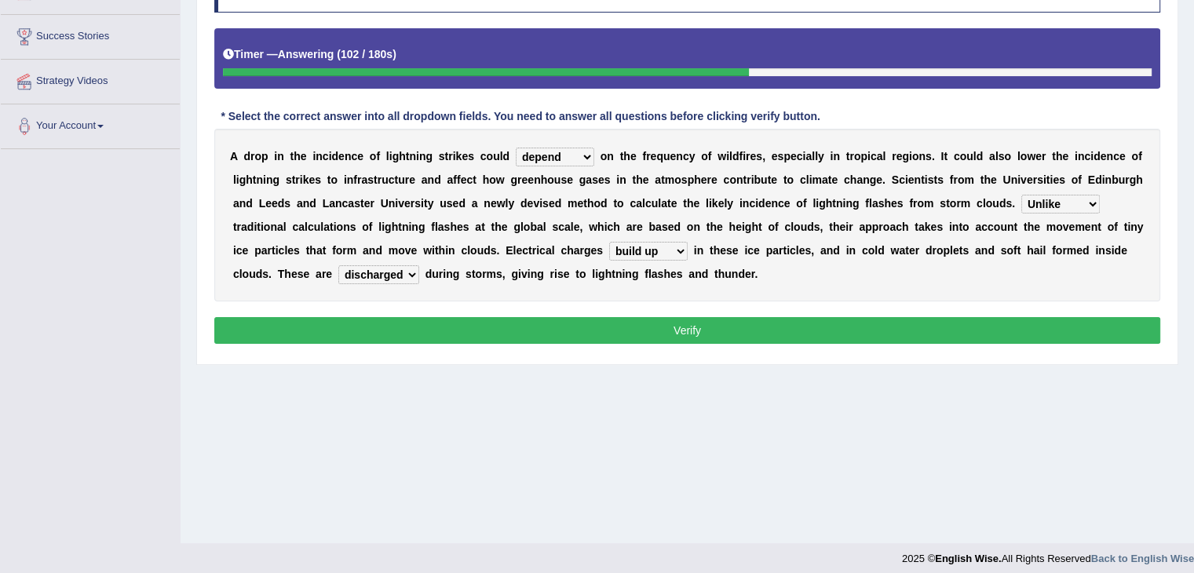
click at [338, 265] on select "collected diverted rounded discharged" at bounding box center [378, 274] width 81 height 19
click at [649, 245] on select "run off build up mess up zoom in" at bounding box center [648, 251] width 79 height 19
click at [609, 242] on select "run off build up mess up zoom in" at bounding box center [648, 251] width 79 height 19
click at [657, 323] on button "Verify" at bounding box center [687, 330] width 946 height 27
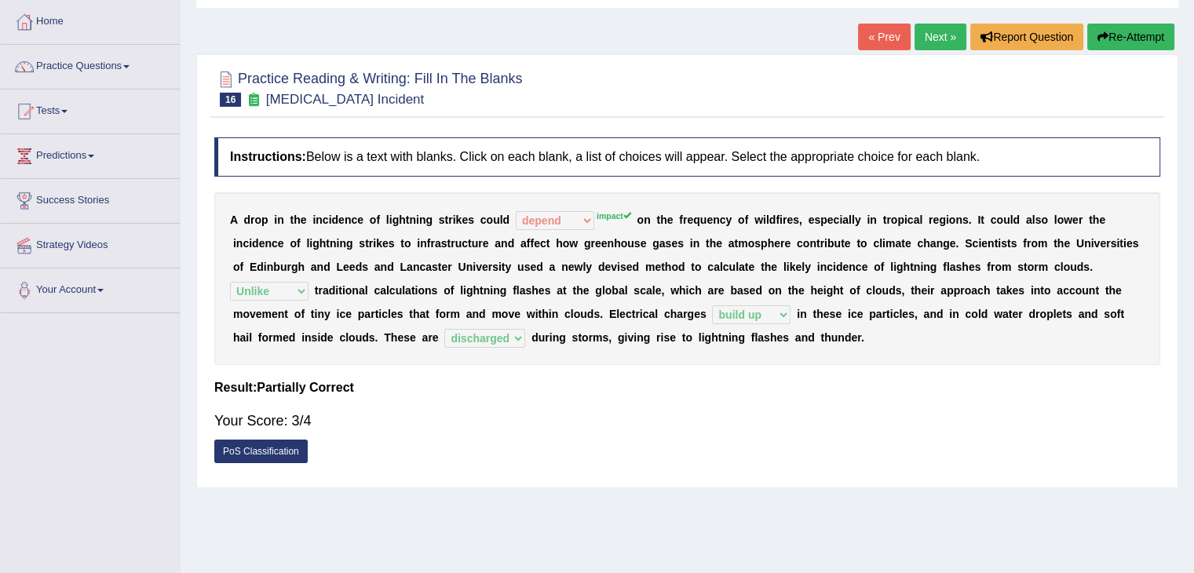
scroll to position [0, 0]
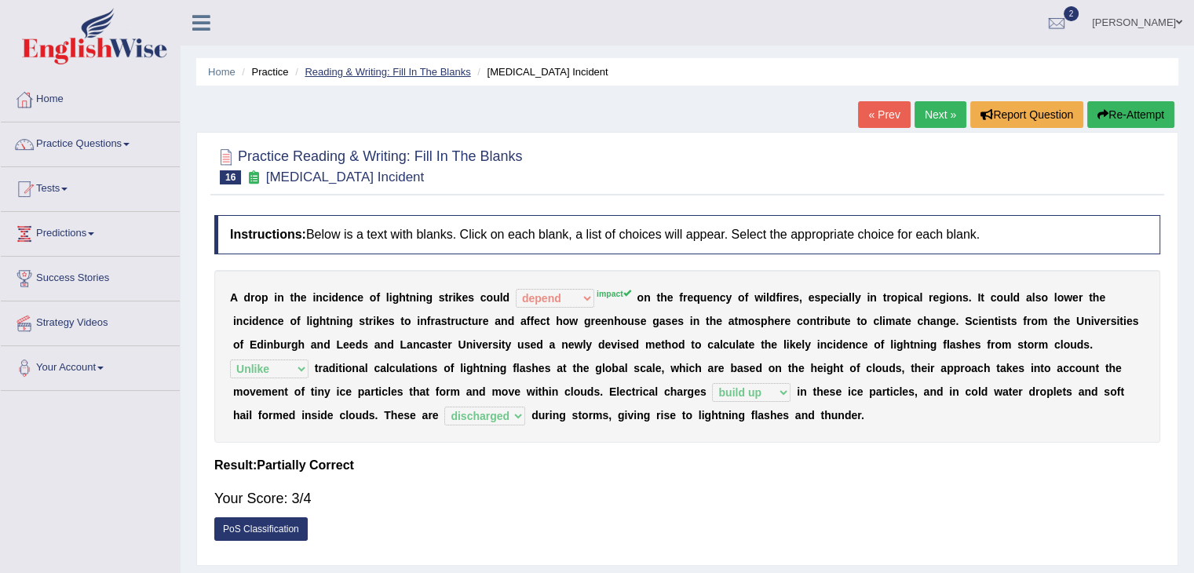
click at [371, 68] on link "Reading & Writing: Fill In The Blanks" at bounding box center [388, 72] width 166 height 12
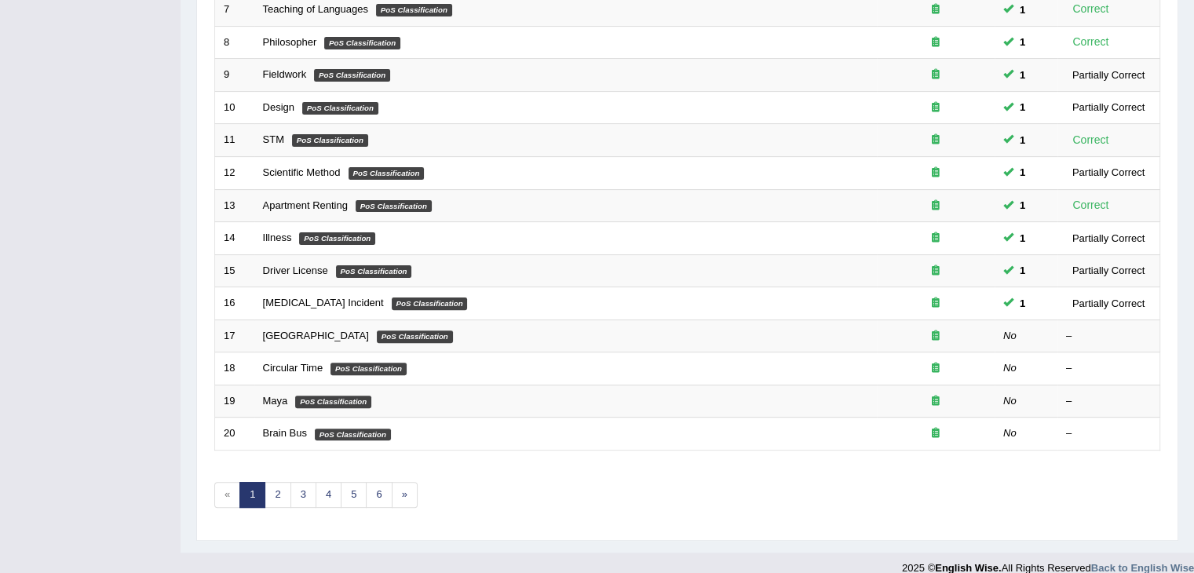
scroll to position [462, 0]
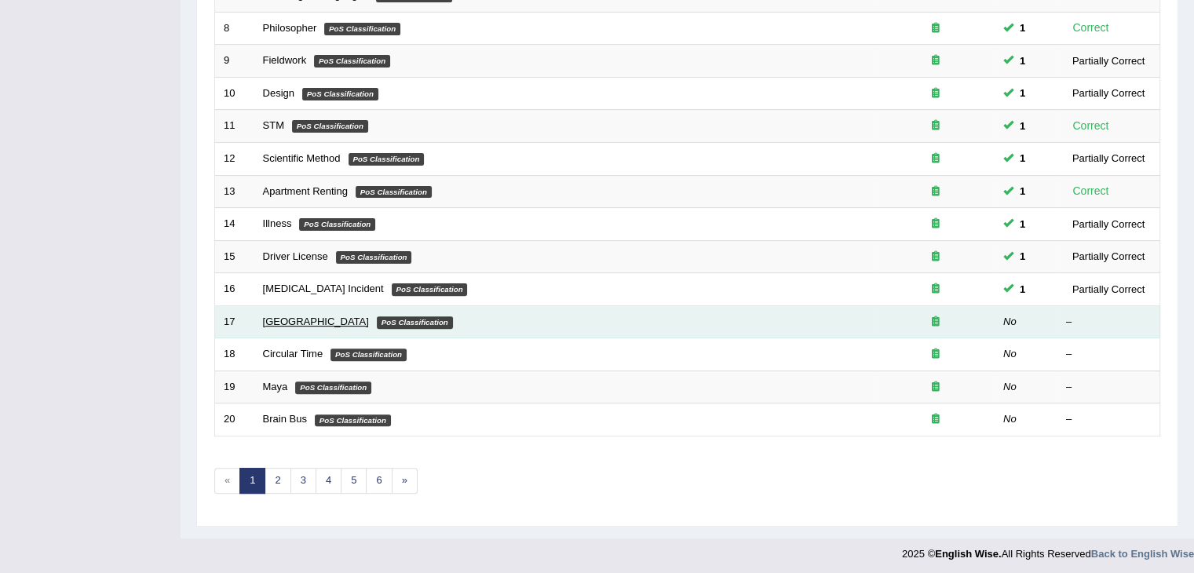
click at [283, 316] on link "[GEOGRAPHIC_DATA]" at bounding box center [316, 322] width 106 height 12
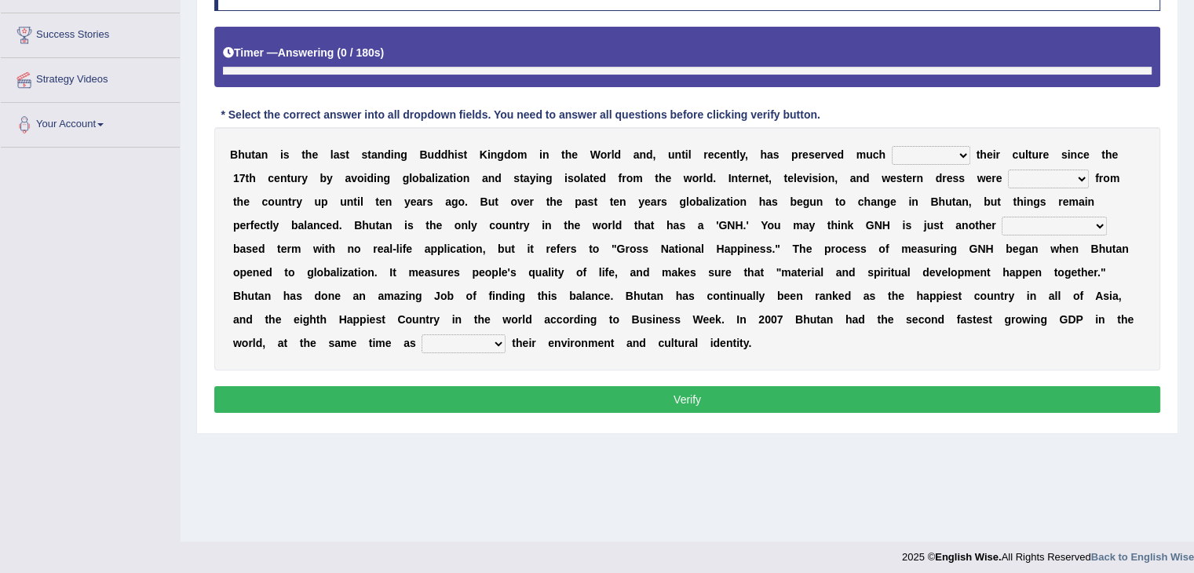
scroll to position [251, 0]
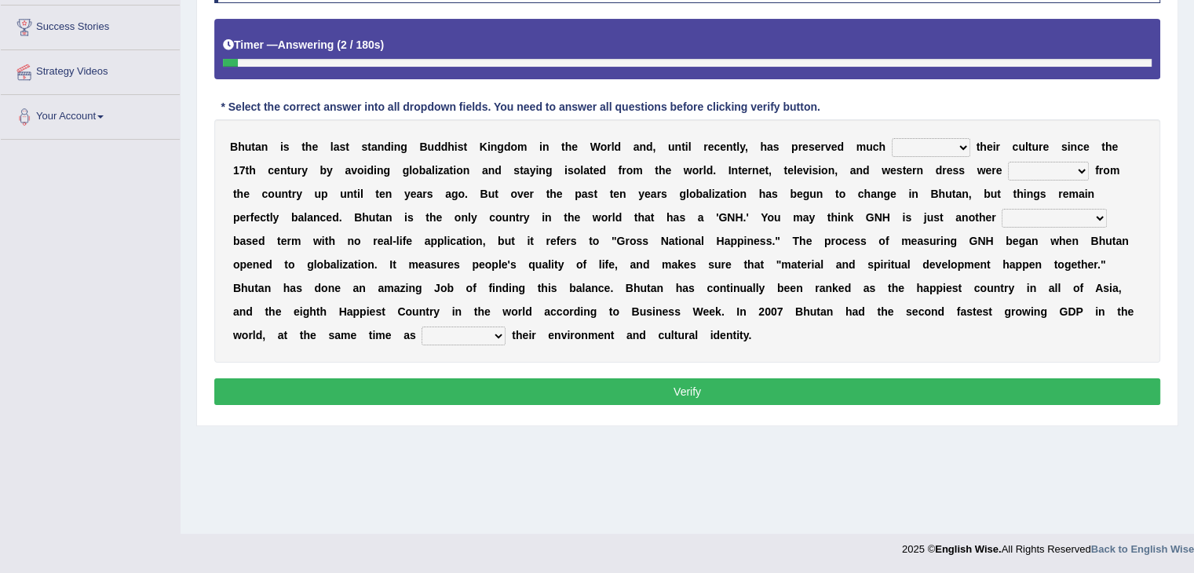
click at [924, 152] on select "of about to for" at bounding box center [931, 147] width 79 height 19
select select "of"
click at [892, 138] on select "of about to for" at bounding box center [931, 147] width 79 height 19
click at [1030, 168] on select "summoned observed displayed banned" at bounding box center [1048, 171] width 81 height 19
select select "banned"
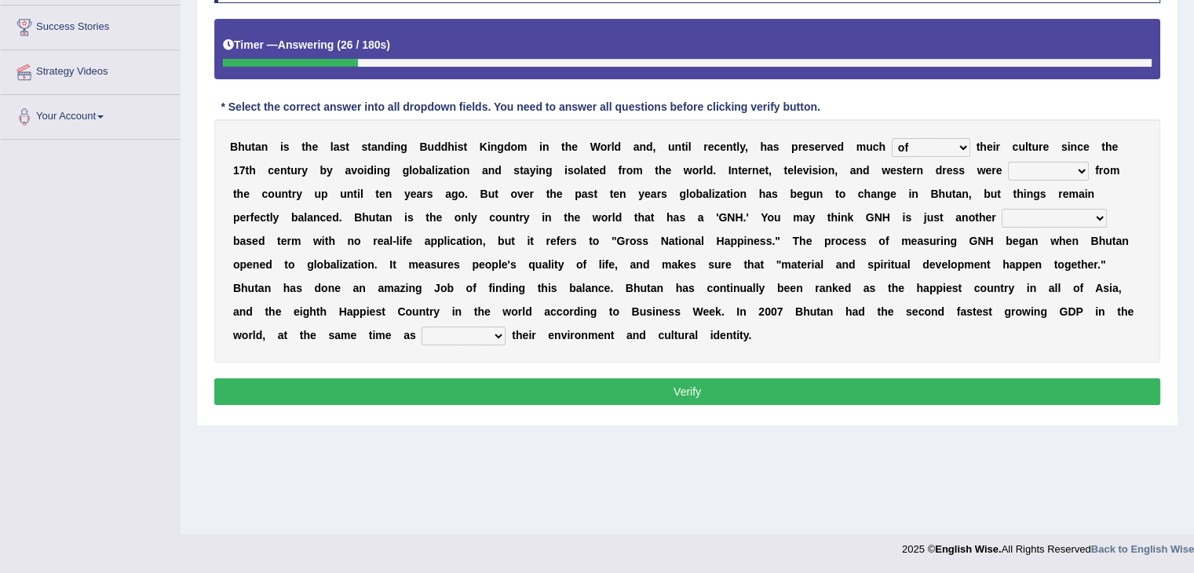
click at [1008, 162] on select "summoned observed displayed banned" at bounding box center [1048, 171] width 81 height 19
click at [1029, 218] on select "statistically barely overwhelmingly roughly" at bounding box center [1054, 218] width 105 height 19
select select "statistically"
click at [1002, 209] on select "statistically barely overwhelmingly roughly" at bounding box center [1054, 218] width 105 height 19
click at [1029, 249] on div "B h u t a n i s t h e l a s t s t a n d i n g B u d d h i s t K i n g d o m i n…" at bounding box center [687, 240] width 946 height 243
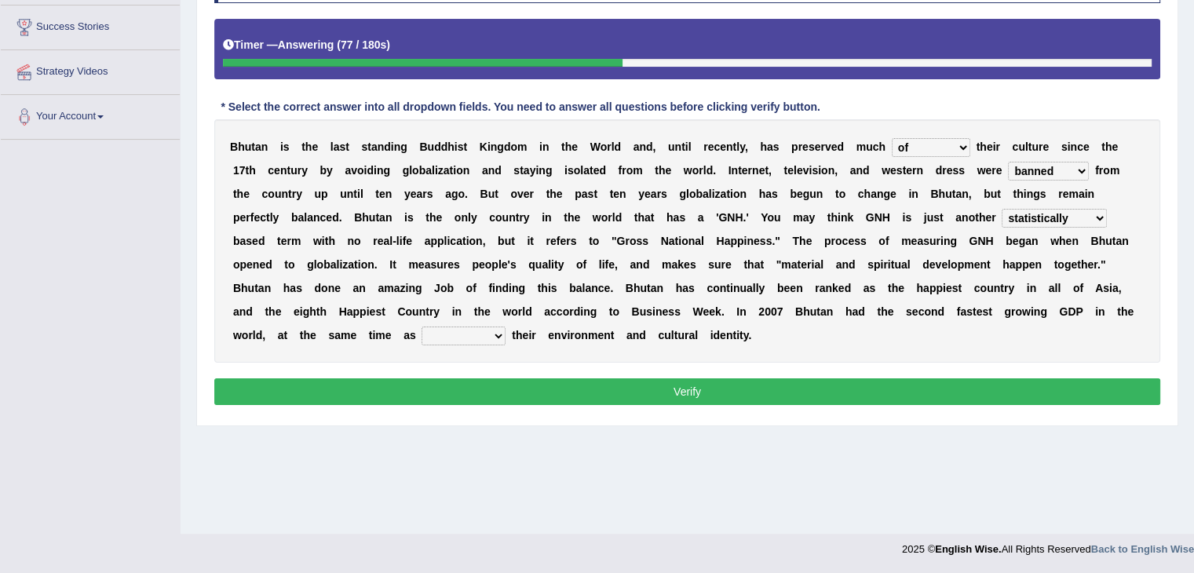
click at [422, 335] on select "demeaning intruding maintaining mourning" at bounding box center [464, 336] width 84 height 19
select select "maintaining"
click at [422, 327] on select "demeaning intruding maintaining mourning" at bounding box center [464, 336] width 84 height 19
click at [590, 387] on button "Verify" at bounding box center [687, 391] width 946 height 27
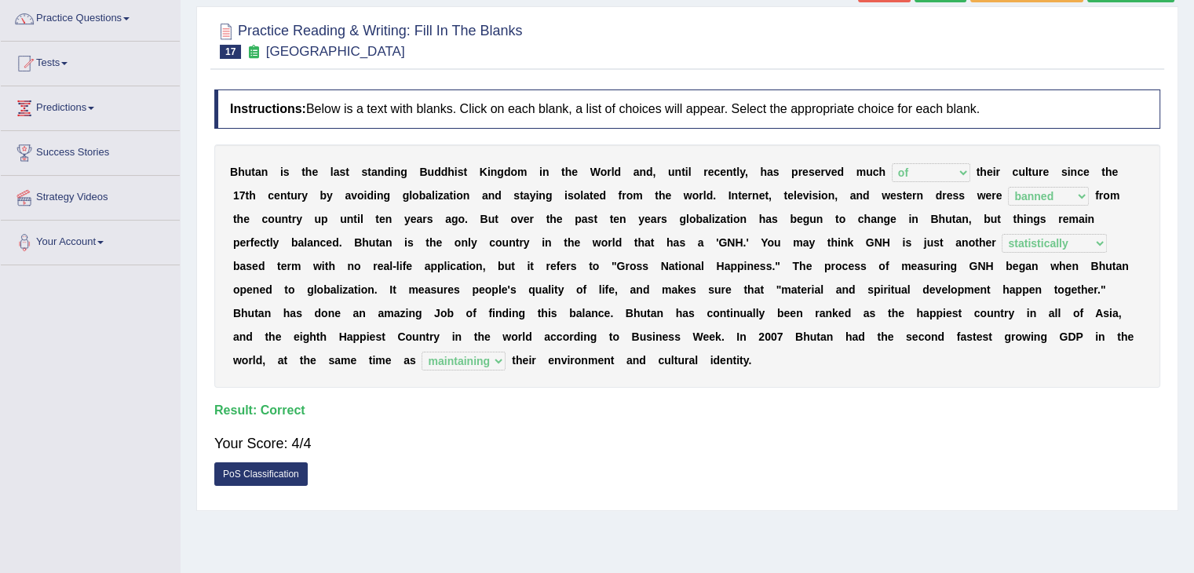
scroll to position [0, 0]
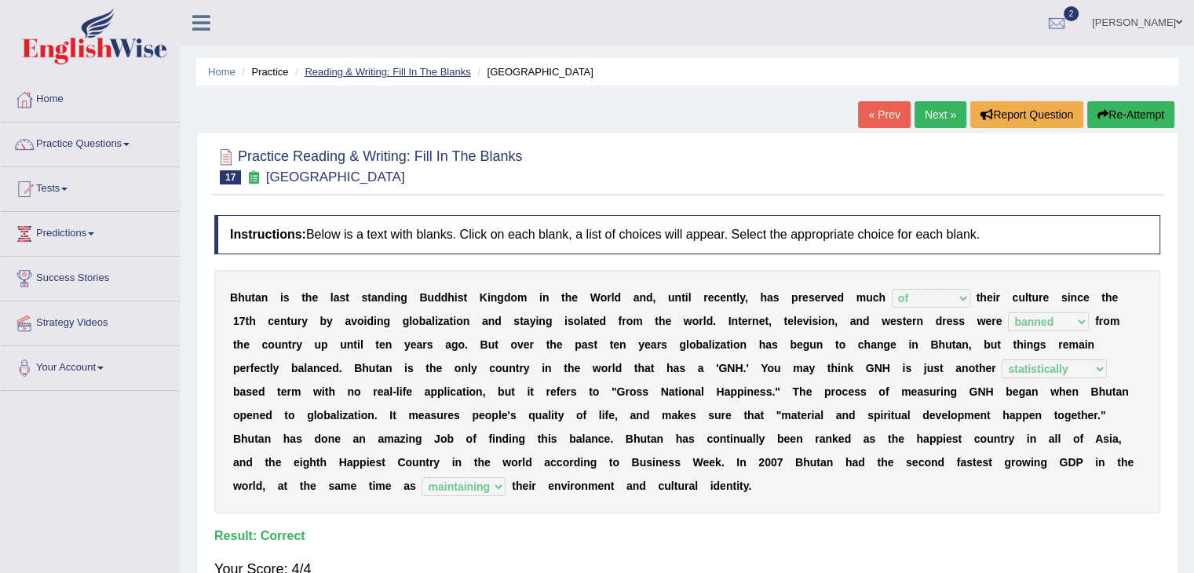
click at [374, 75] on link "Reading & Writing: Fill In The Blanks" at bounding box center [388, 72] width 166 height 12
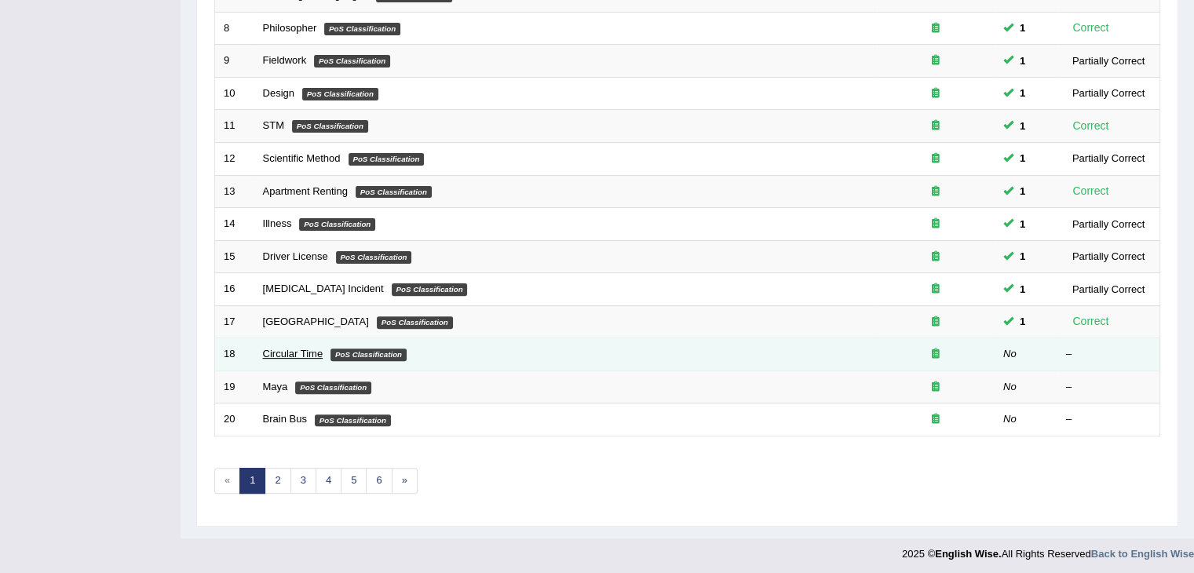
click at [294, 349] on link "Circular Time" at bounding box center [293, 354] width 60 height 12
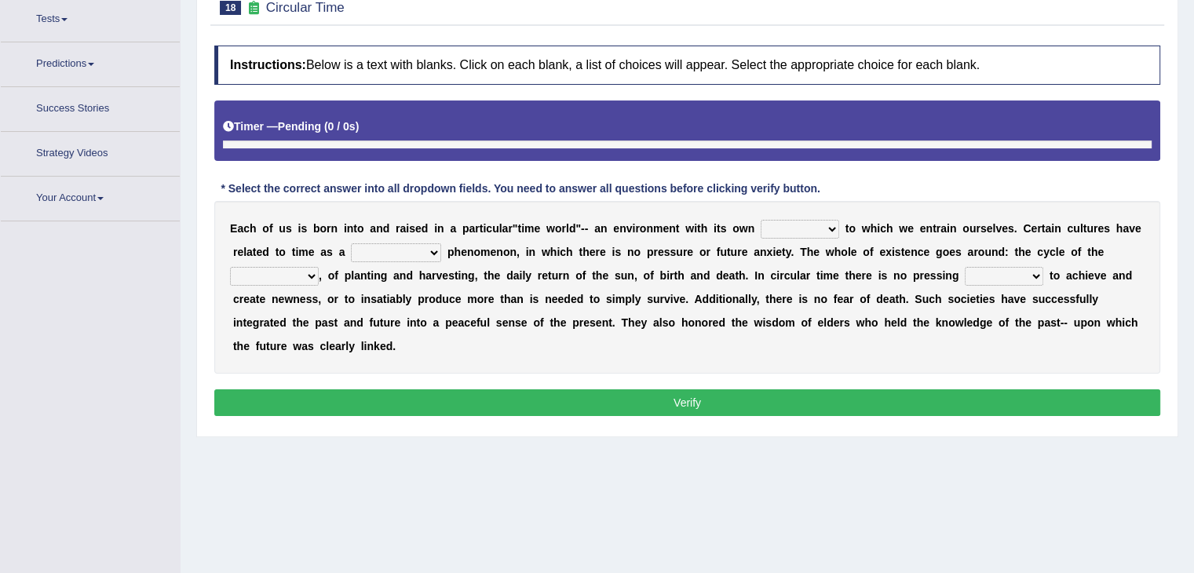
scroll to position [191, 0]
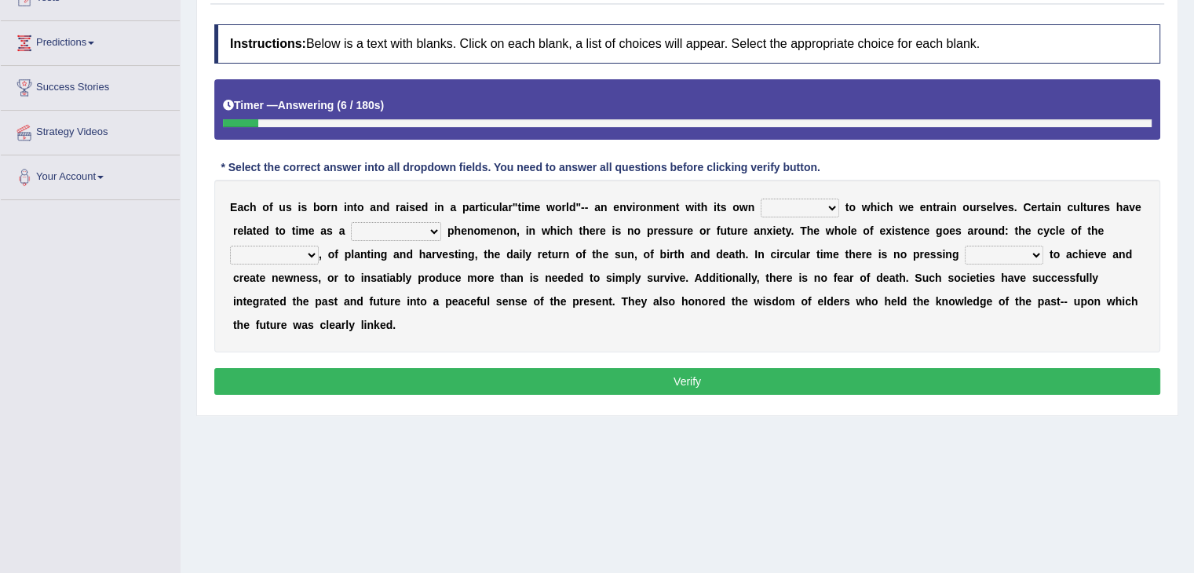
click at [805, 210] on select "area shape rhythm inclination" at bounding box center [800, 208] width 79 height 19
select select "area"
click at [761, 199] on select "area shape rhythm inclination" at bounding box center [800, 208] width 79 height 19
click at [799, 207] on select "area shape rhythm inclination" at bounding box center [800, 208] width 79 height 19
click at [761, 199] on select "area shape rhythm inclination" at bounding box center [800, 208] width 79 height 19
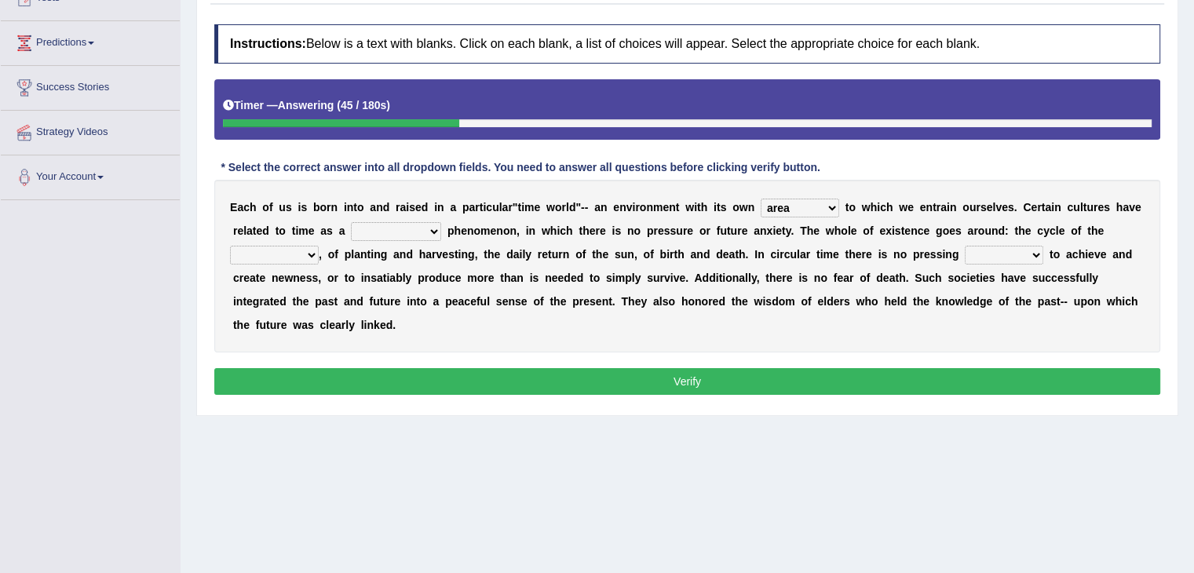
click at [394, 230] on select "cyclical conventional recycling cylindrical" at bounding box center [396, 231] width 90 height 19
select select "cyclical"
click at [351, 222] on select "cyclical conventional recycling cylindrical" at bounding box center [396, 231] width 90 height 19
click at [305, 258] on select "days seasons arrangement periods" at bounding box center [274, 255] width 89 height 19
select select "seasons"
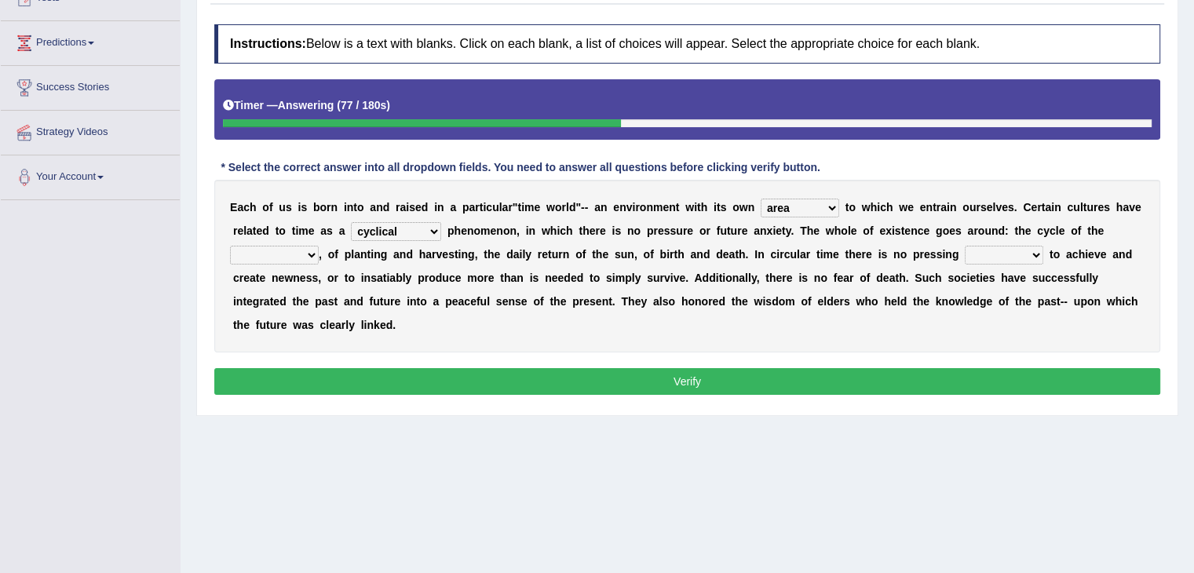
click at [230, 246] on select "days seasons arrangement periods" at bounding box center [274, 255] width 89 height 19
click at [1018, 249] on select "issue point cause need" at bounding box center [1004, 255] width 79 height 19
select select "need"
click at [965, 246] on select "issue point cause need" at bounding box center [1004, 255] width 79 height 19
click at [587, 384] on button "Verify" at bounding box center [687, 381] width 946 height 27
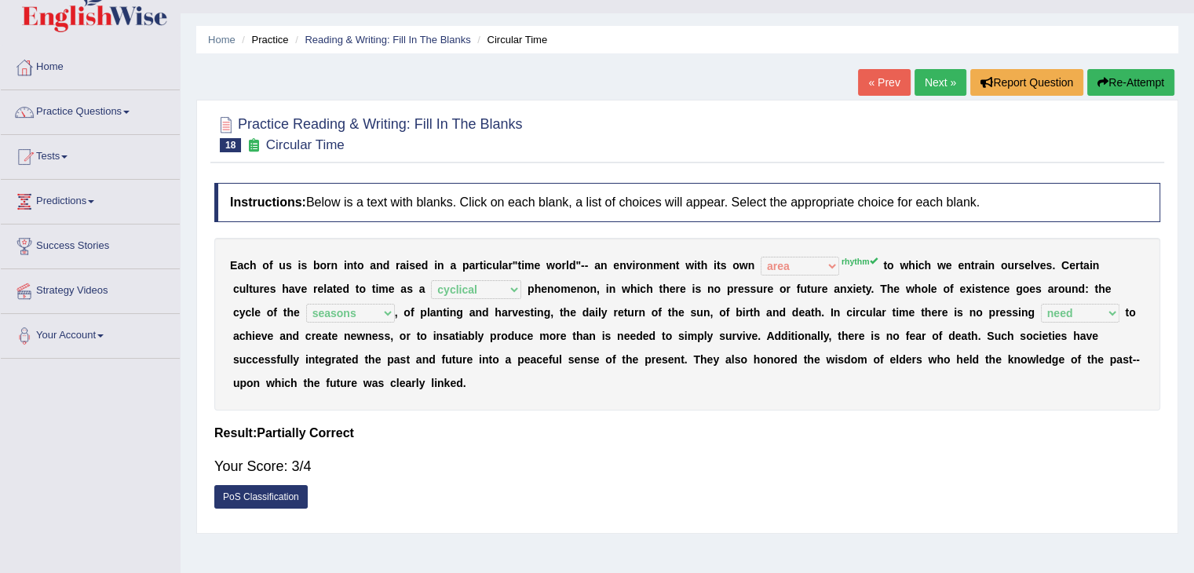
scroll to position [29, 0]
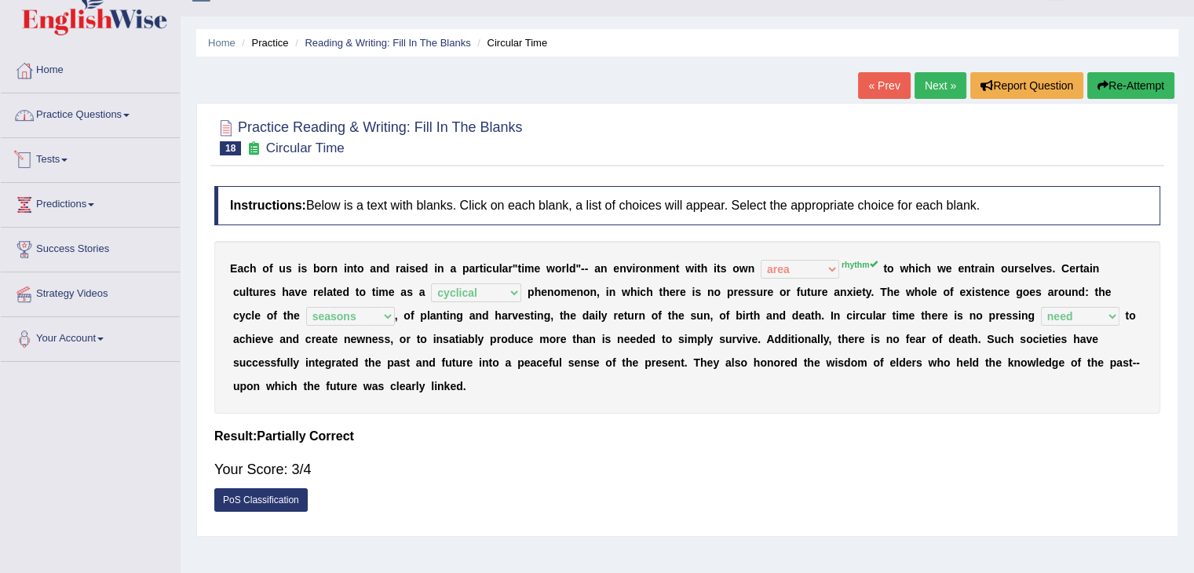
click at [114, 123] on link "Practice Questions" at bounding box center [90, 112] width 179 height 39
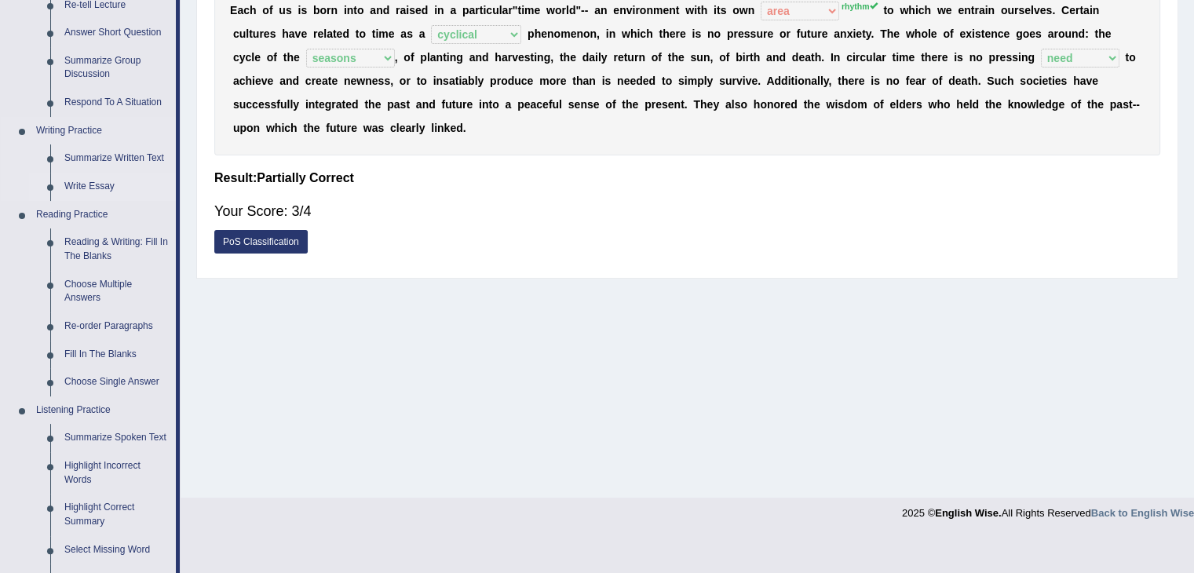
scroll to position [296, 0]
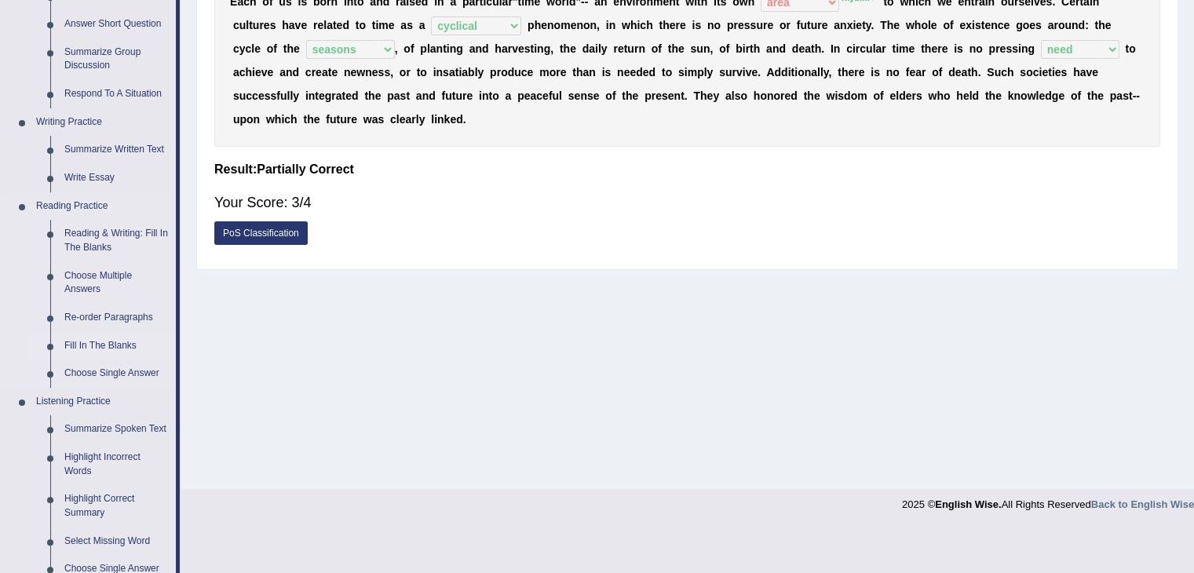
click at [88, 339] on link "Fill In The Blanks" at bounding box center [116, 346] width 119 height 28
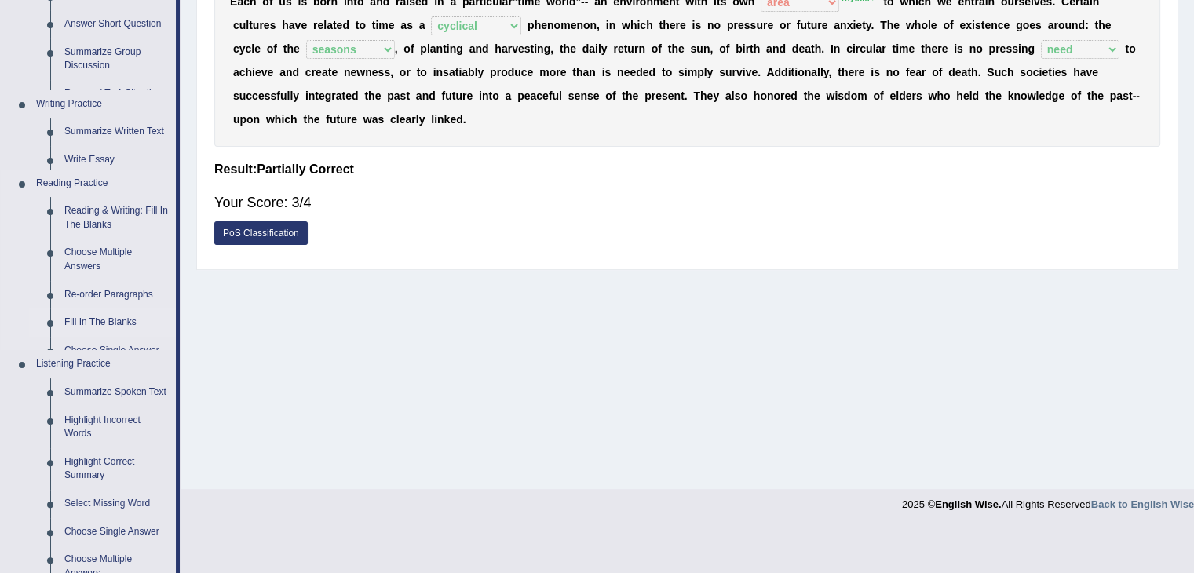
scroll to position [251, 0]
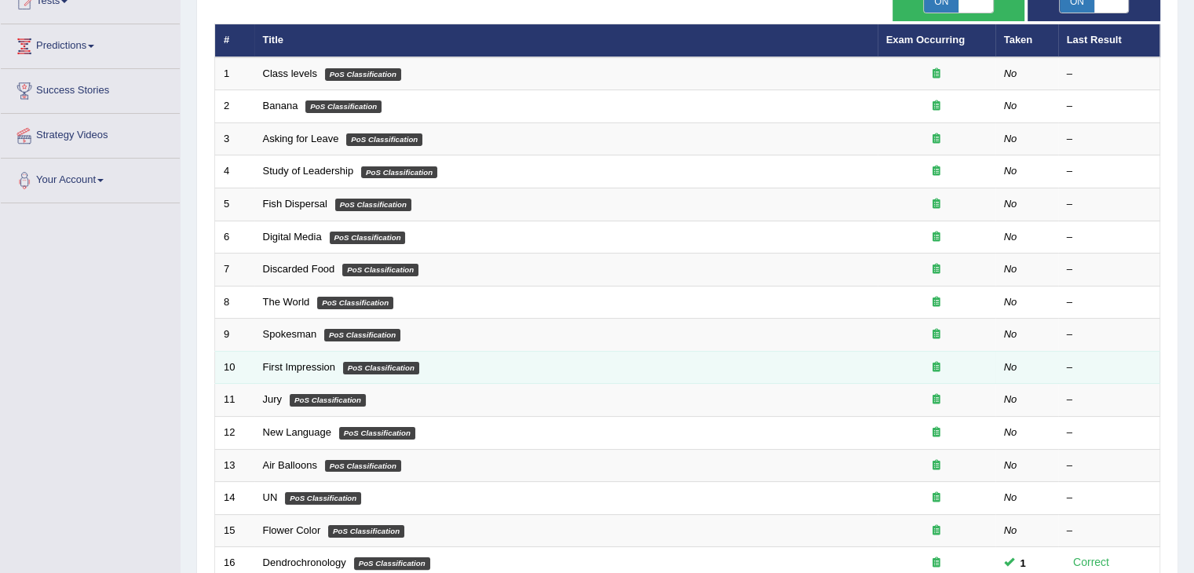
scroll to position [186, 0]
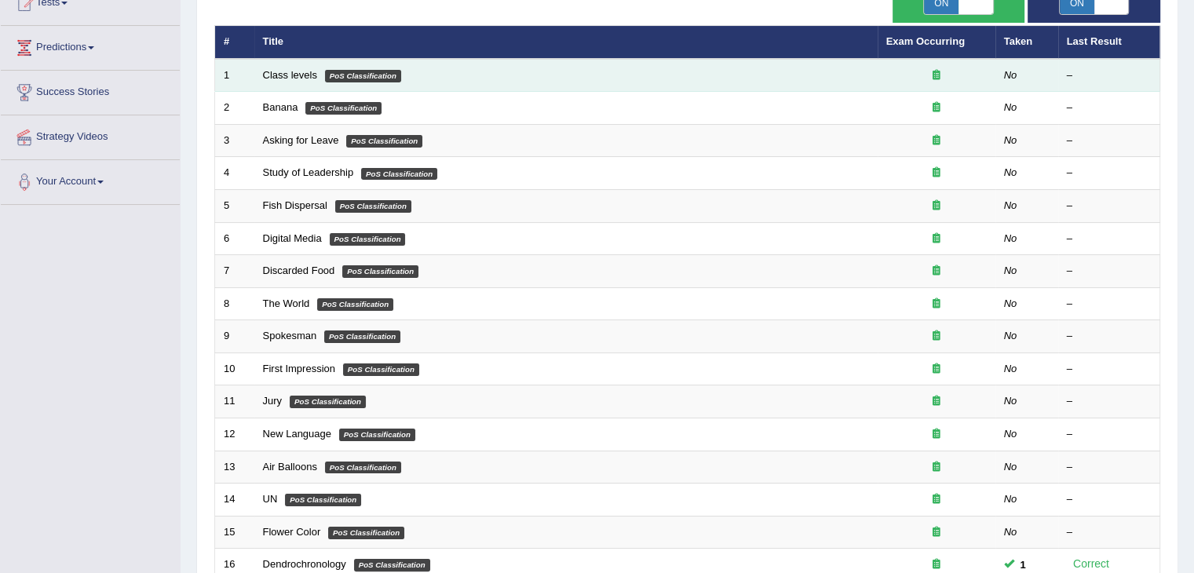
click at [289, 67] on td "Class levels PoS Classification" at bounding box center [566, 75] width 624 height 33
click at [283, 72] on link "Class levels" at bounding box center [290, 75] width 54 height 12
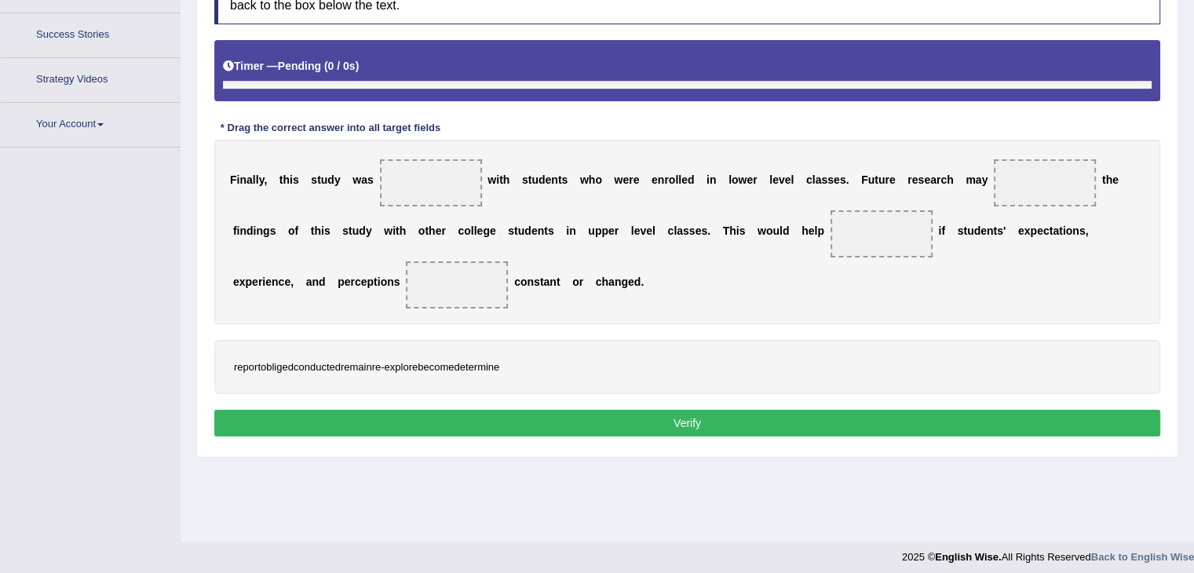
scroll to position [251, 0]
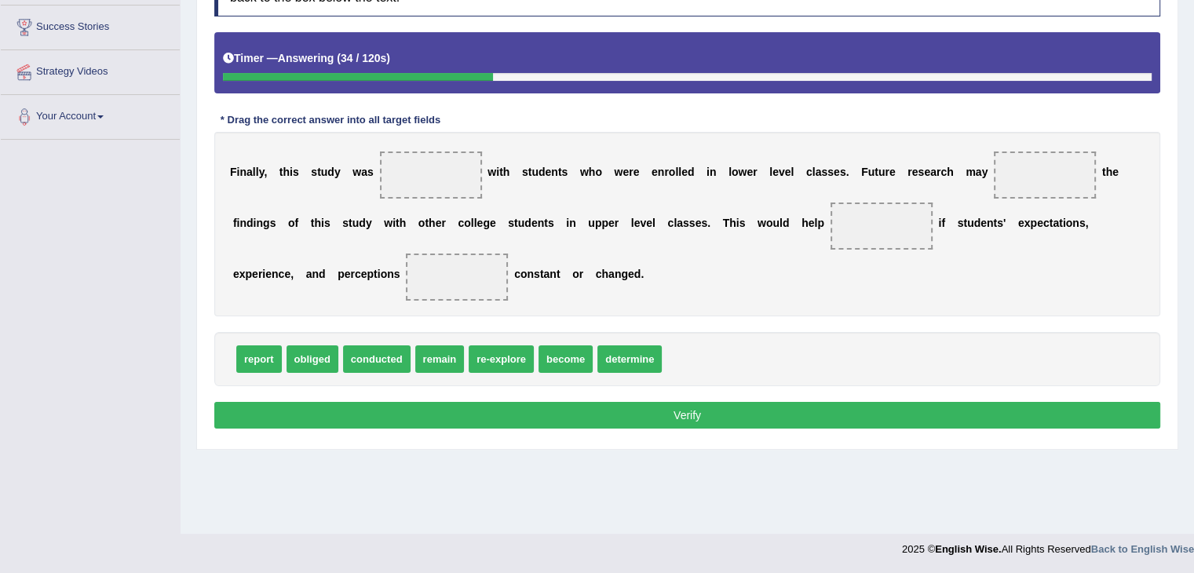
click at [821, 451] on div "Home Practice Reading: Fill In The Blanks Class levels Next » Report Question R…" at bounding box center [688, 141] width 1014 height 785
drag, startPoint x: 368, startPoint y: 360, endPoint x: 415, endPoint y: 192, distance: 173.8
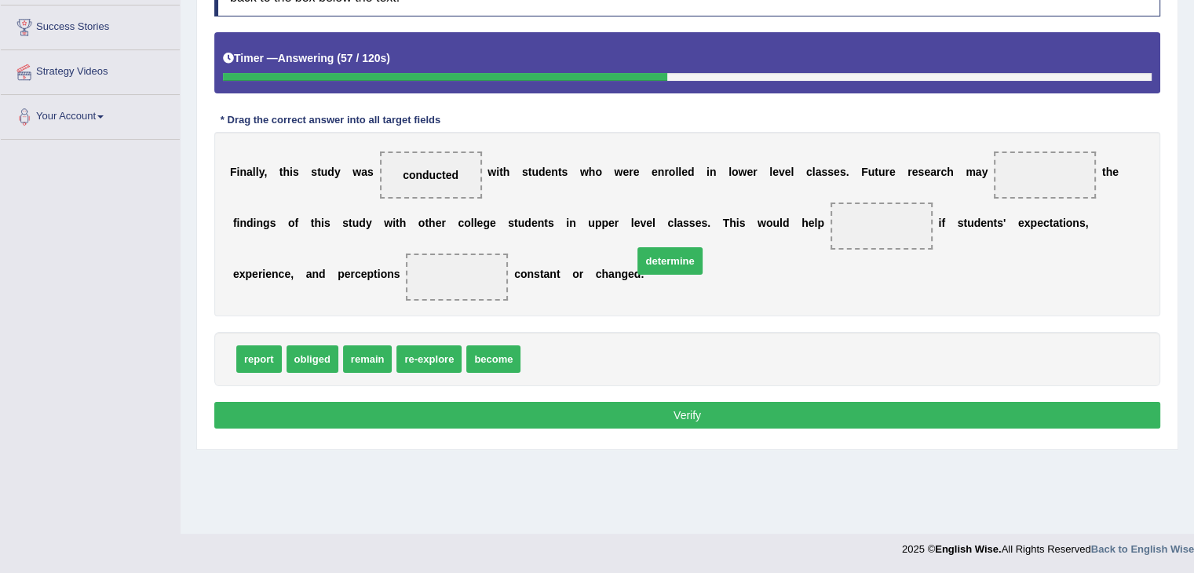
drag, startPoint x: 557, startPoint y: 359, endPoint x: 867, endPoint y: 154, distance: 371.8
click at [702, 247] on span "determine" at bounding box center [670, 260] width 64 height 27
drag, startPoint x: 559, startPoint y: 299, endPoint x: 569, endPoint y: 298, distance: 10.3
click at [569, 298] on div "F i n a l l y , t h i s s t u d y w a s conducted w i t h s t u d e n t s w h o…" at bounding box center [687, 224] width 946 height 185
drag, startPoint x: 561, startPoint y: 352, endPoint x: 1044, endPoint y: 174, distance: 513.8
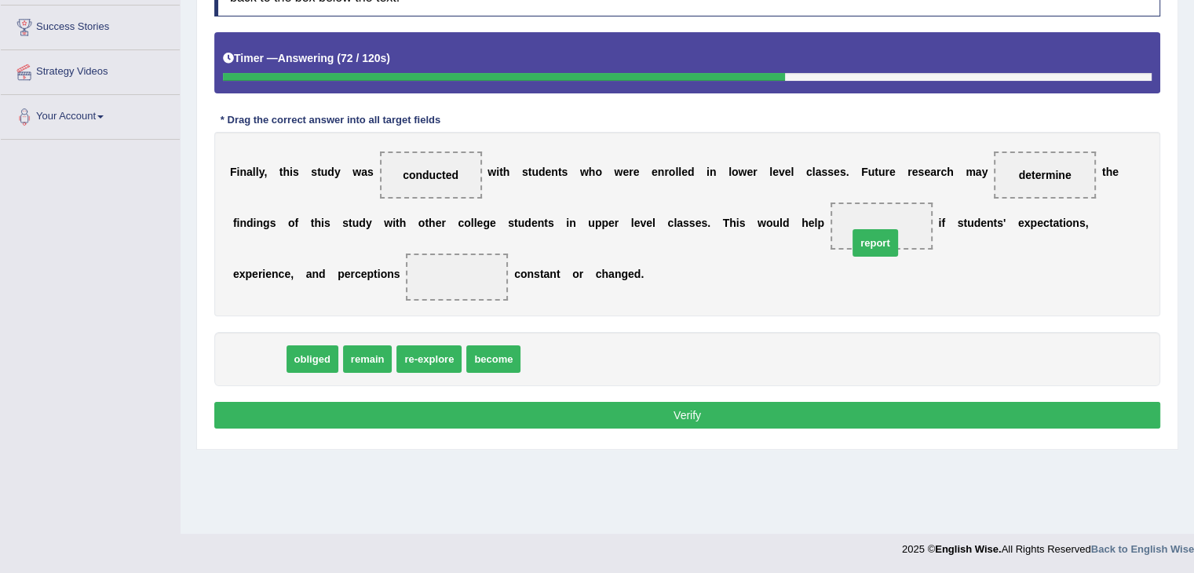
drag, startPoint x: 261, startPoint y: 352, endPoint x: 878, endPoint y: 236, distance: 627.9
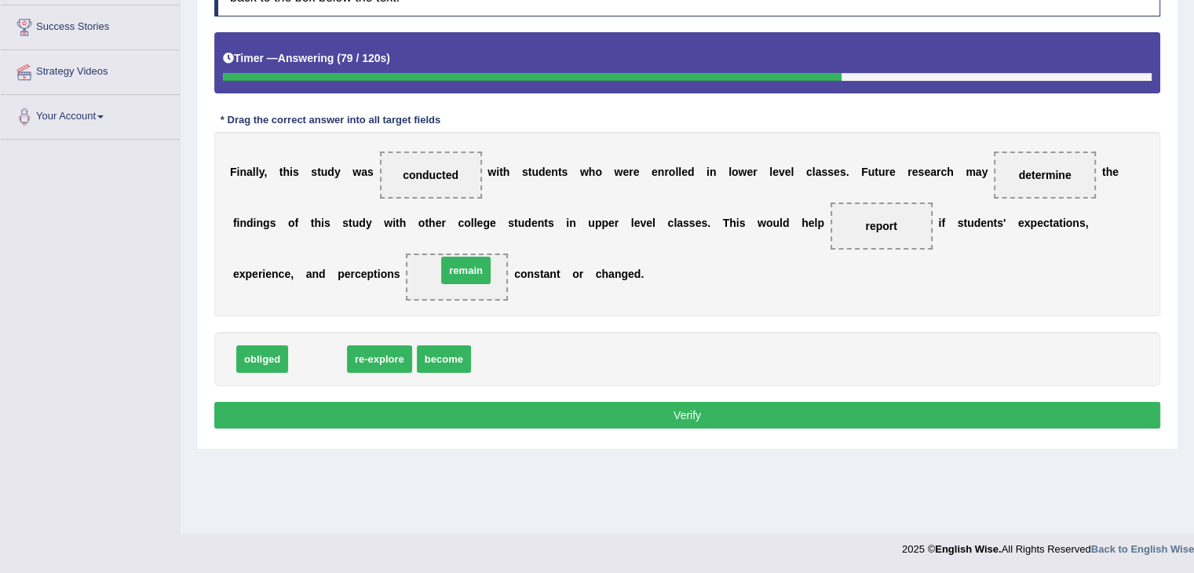
drag, startPoint x: 327, startPoint y: 355, endPoint x: 475, endPoint y: 267, distance: 172.5
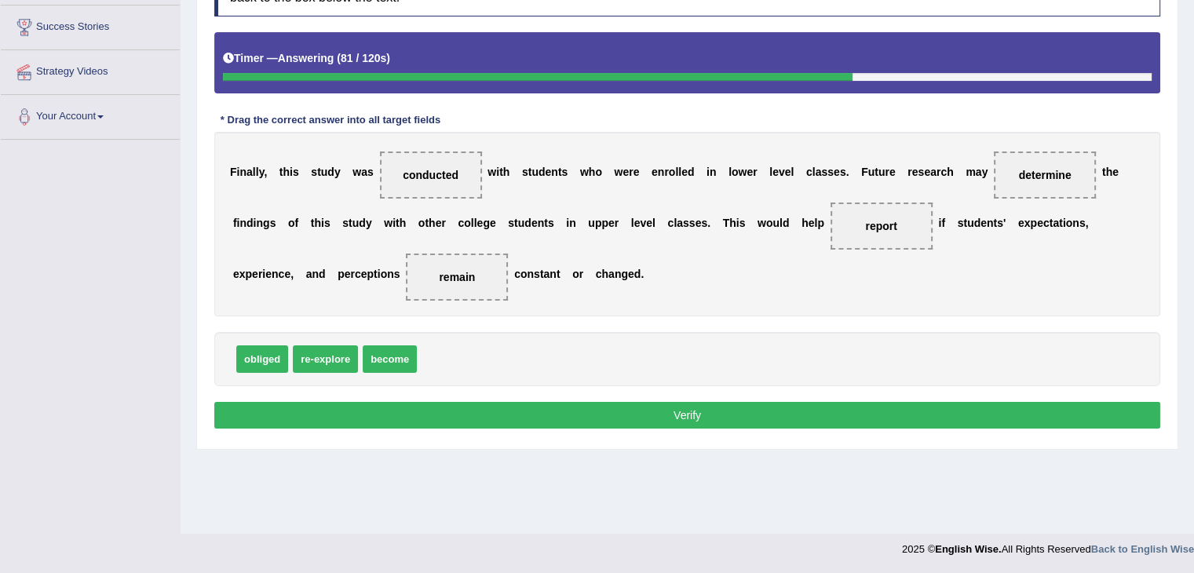
click at [628, 409] on button "Verify" at bounding box center [687, 415] width 946 height 27
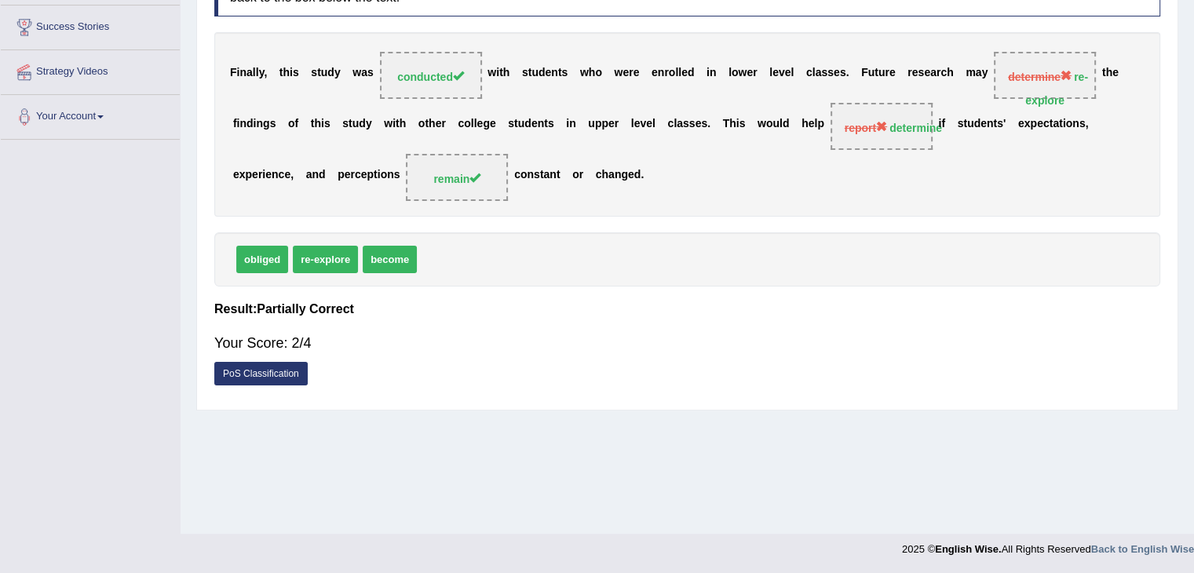
scroll to position [0, 0]
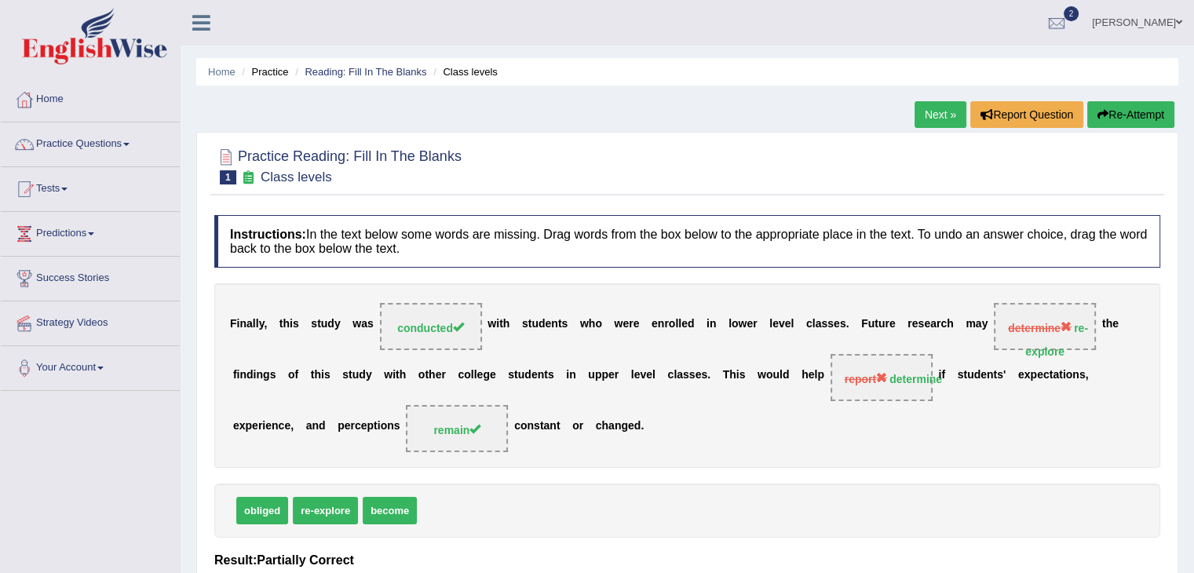
click at [922, 111] on link "Next »" at bounding box center [941, 114] width 52 height 27
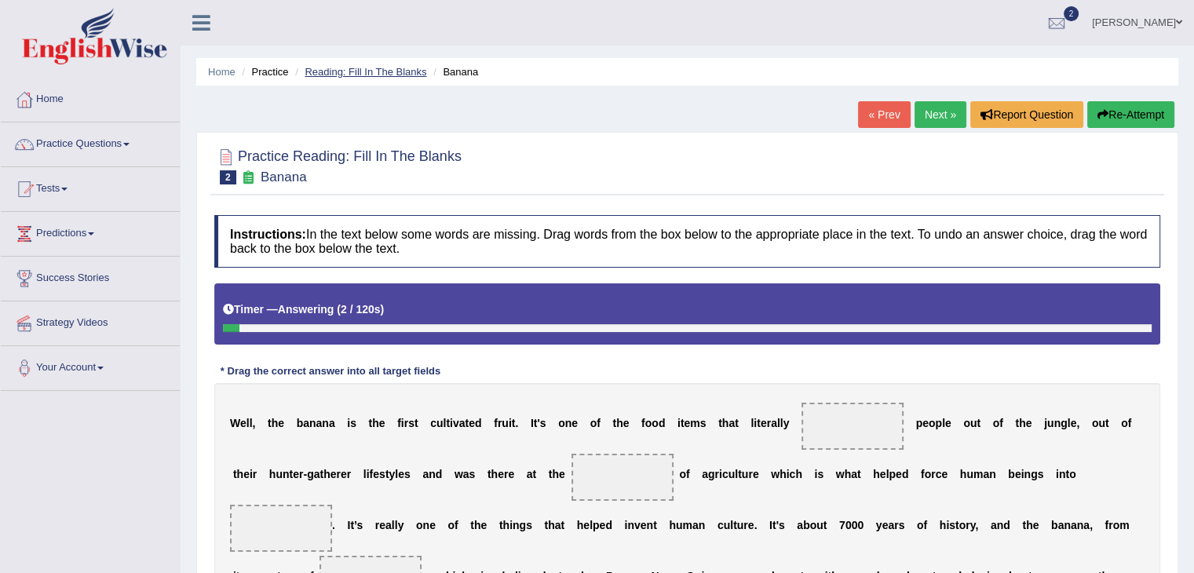
click at [335, 76] on li "Reading: Fill In The Blanks" at bounding box center [358, 71] width 135 height 15
click at [382, 73] on link "Reading: Fill In The Blanks" at bounding box center [366, 72] width 122 height 12
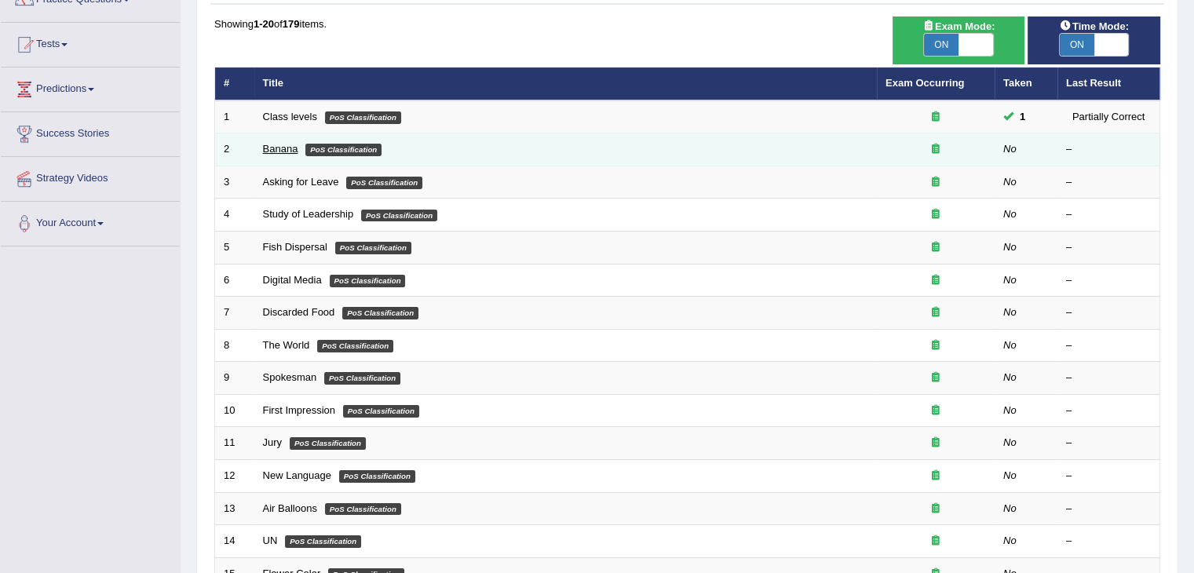
click at [277, 149] on link "Banana" at bounding box center [280, 149] width 35 height 12
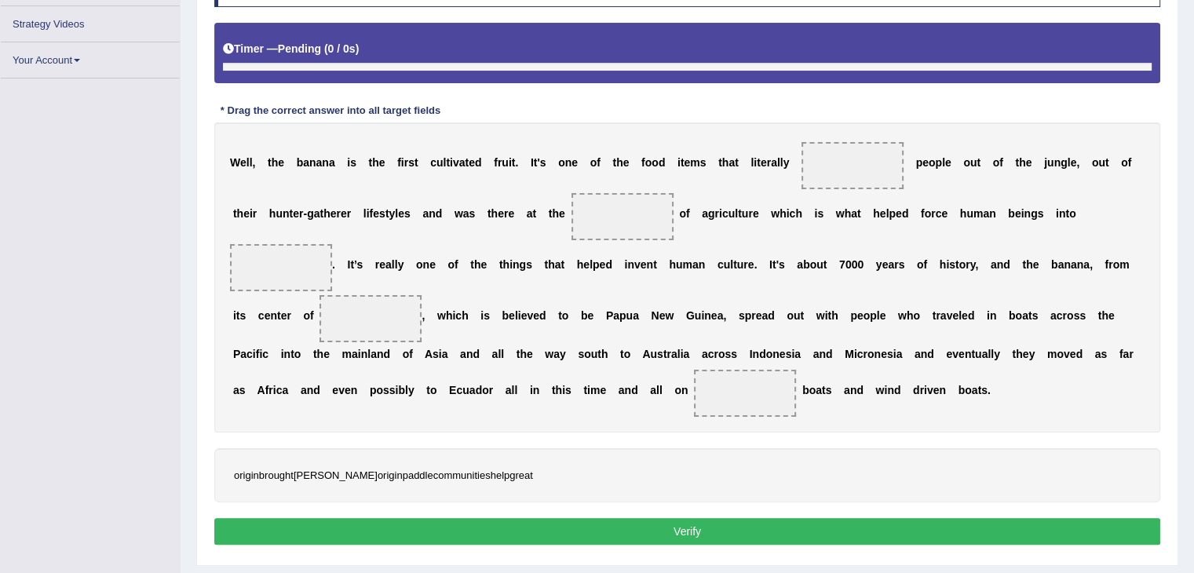
scroll to position [287, 0]
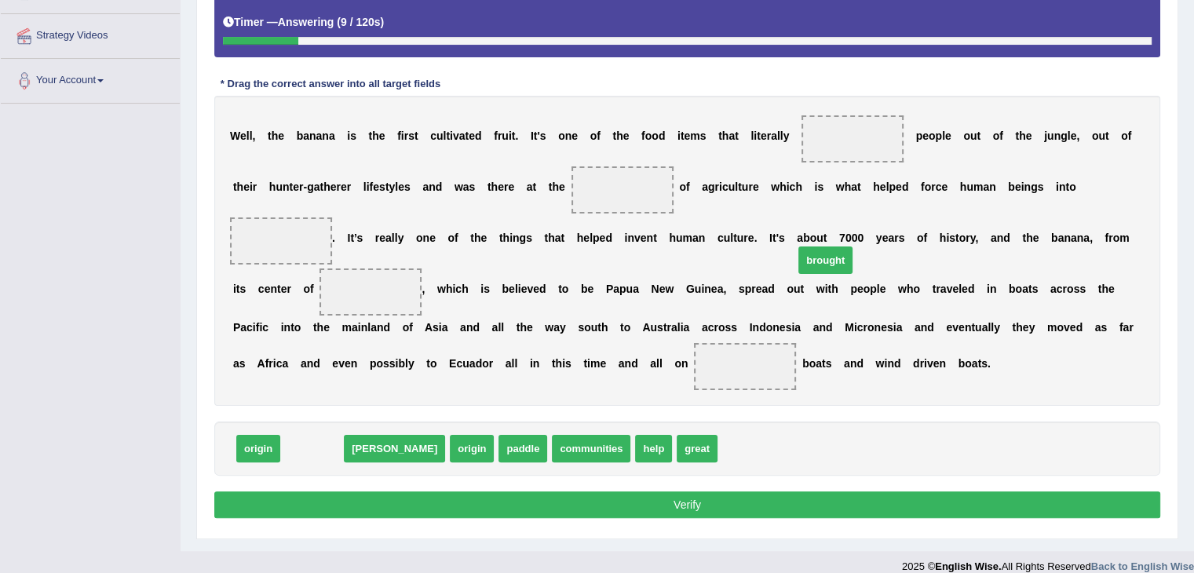
drag, startPoint x: 325, startPoint y: 443, endPoint x: 902, endPoint y: 208, distance: 623.1
click at [853, 247] on span "brought" at bounding box center [826, 260] width 54 height 27
drag, startPoint x: 323, startPoint y: 445, endPoint x: 873, endPoint y: 138, distance: 630.3
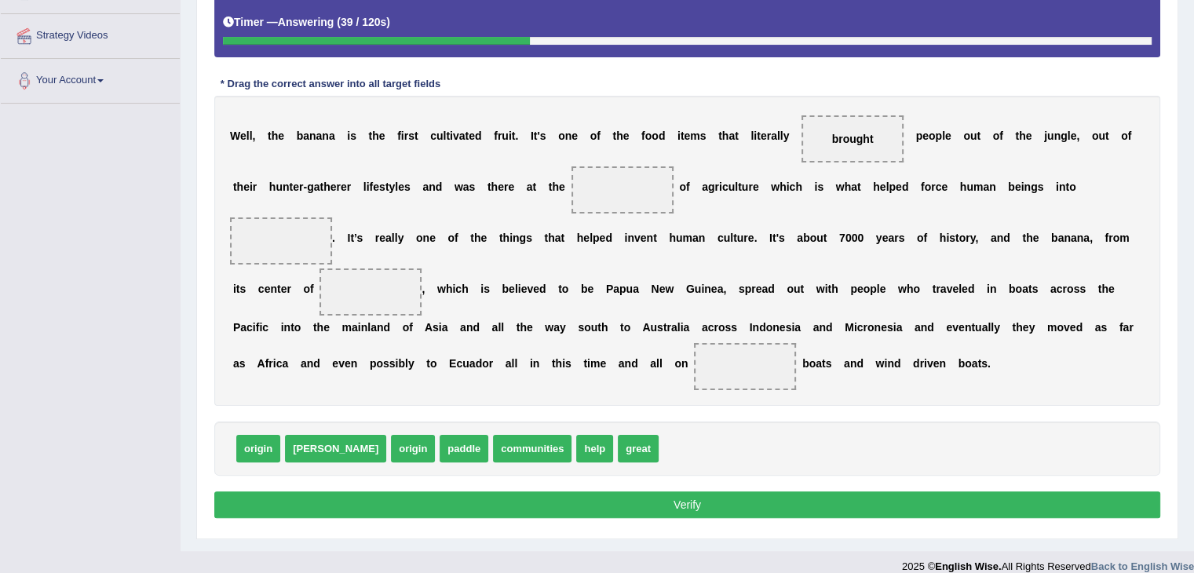
click at [729, 514] on button "Verify" at bounding box center [687, 505] width 946 height 27
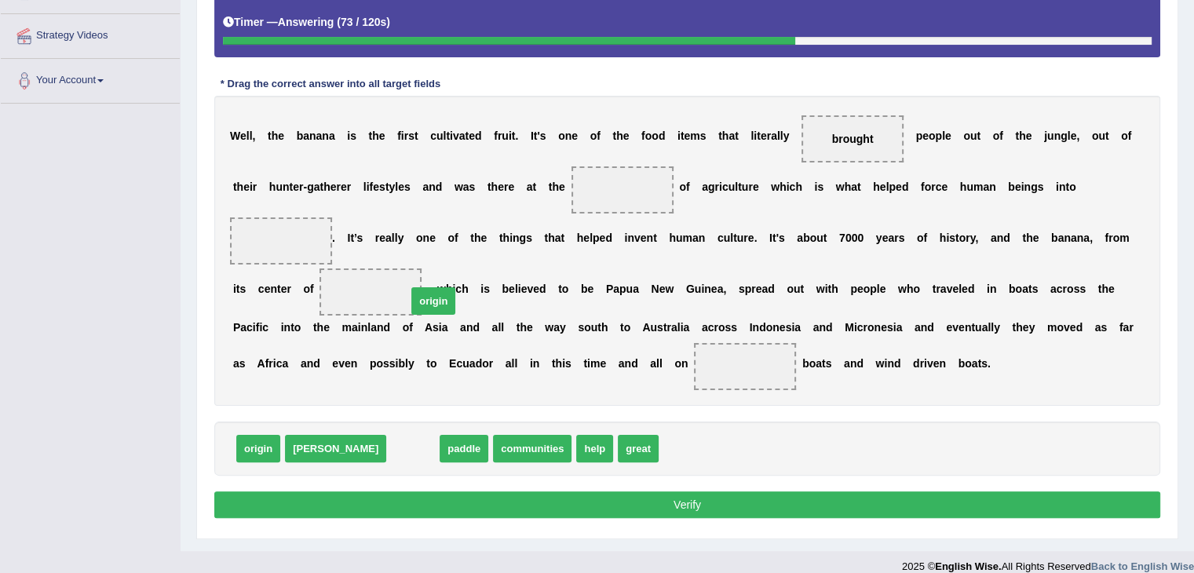
drag, startPoint x: 357, startPoint y: 446, endPoint x: 378, endPoint y: 298, distance: 149.0
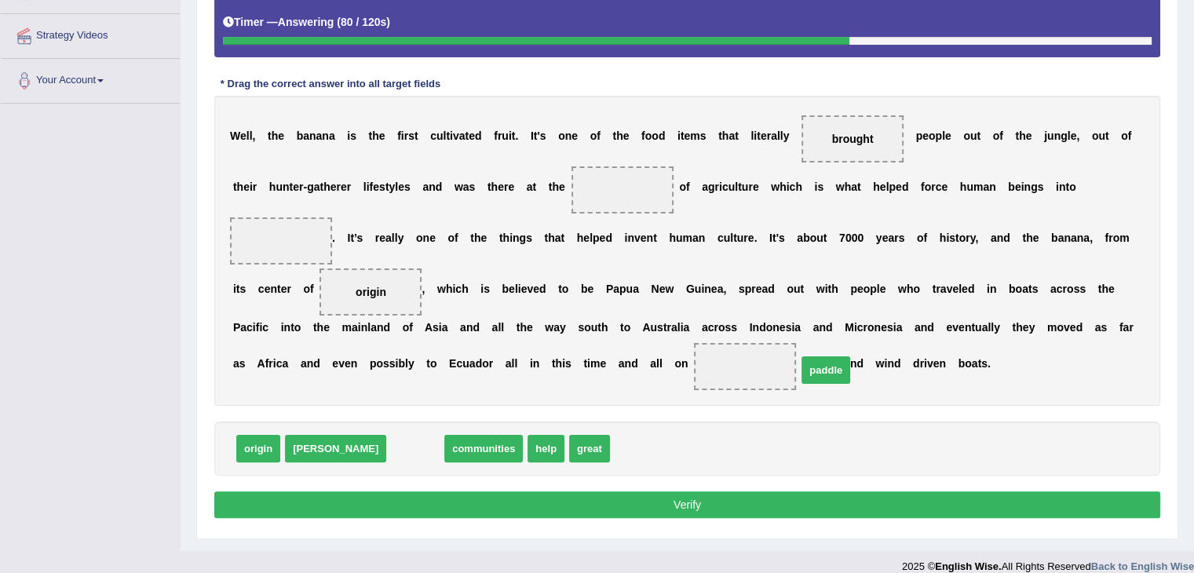
drag, startPoint x: 346, startPoint y: 451, endPoint x: 756, endPoint y: 371, distance: 418.4
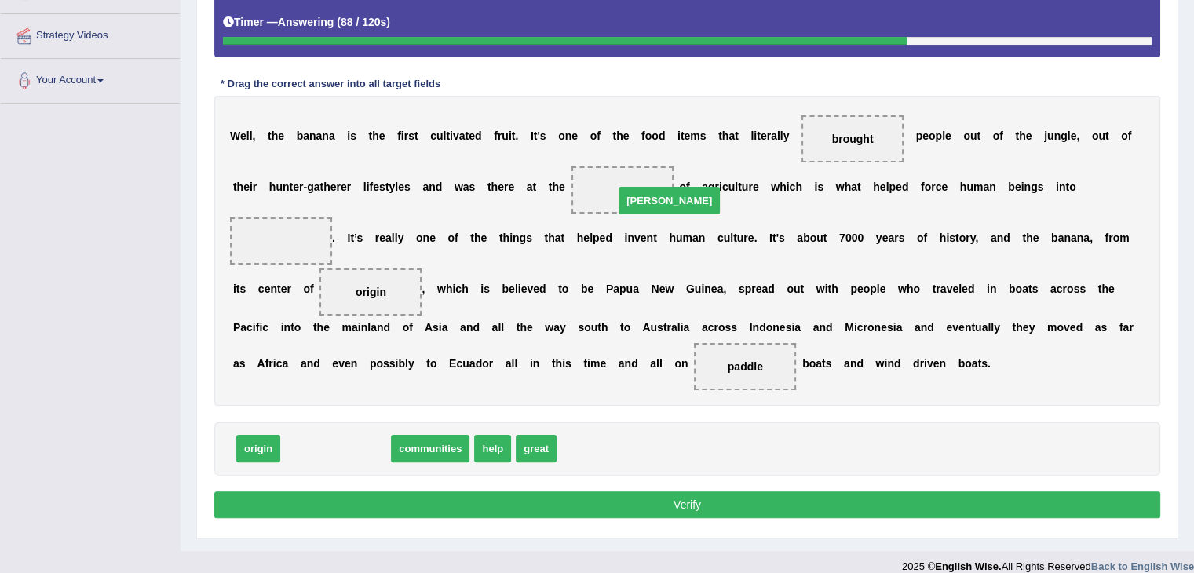
drag, startPoint x: 294, startPoint y: 453, endPoint x: 622, endPoint y: 201, distance: 413.2
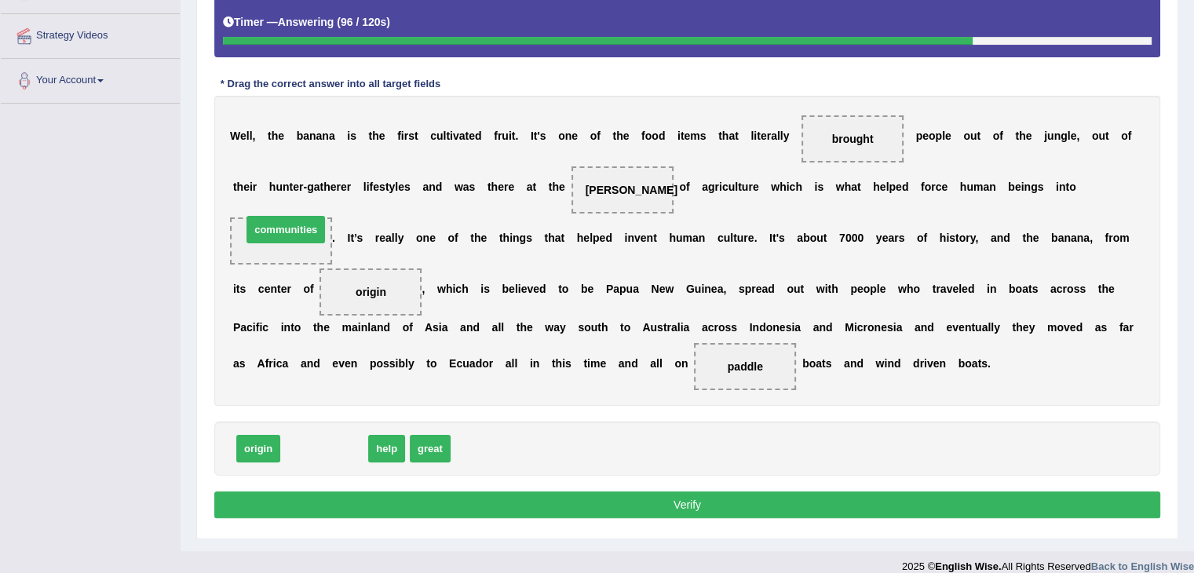
drag, startPoint x: 334, startPoint y: 451, endPoint x: 295, endPoint y: 232, distance: 221.7
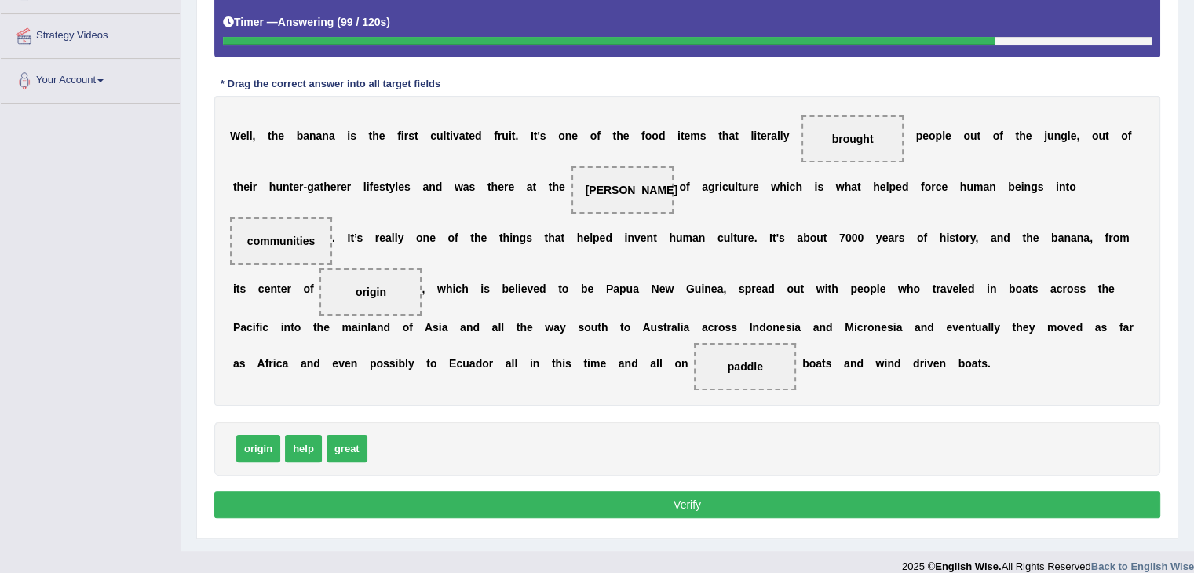
click at [653, 499] on button "Verify" at bounding box center [687, 505] width 946 height 27
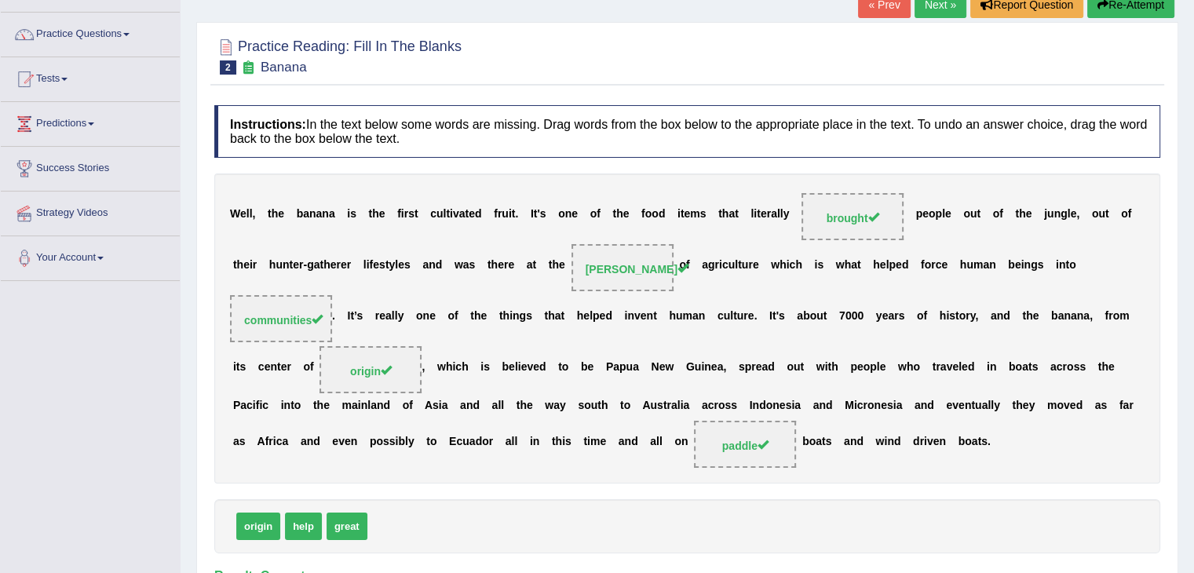
click at [775, 124] on h4 "Instructions: In the text below some words are missing. Drag words from the box…" at bounding box center [687, 131] width 946 height 53
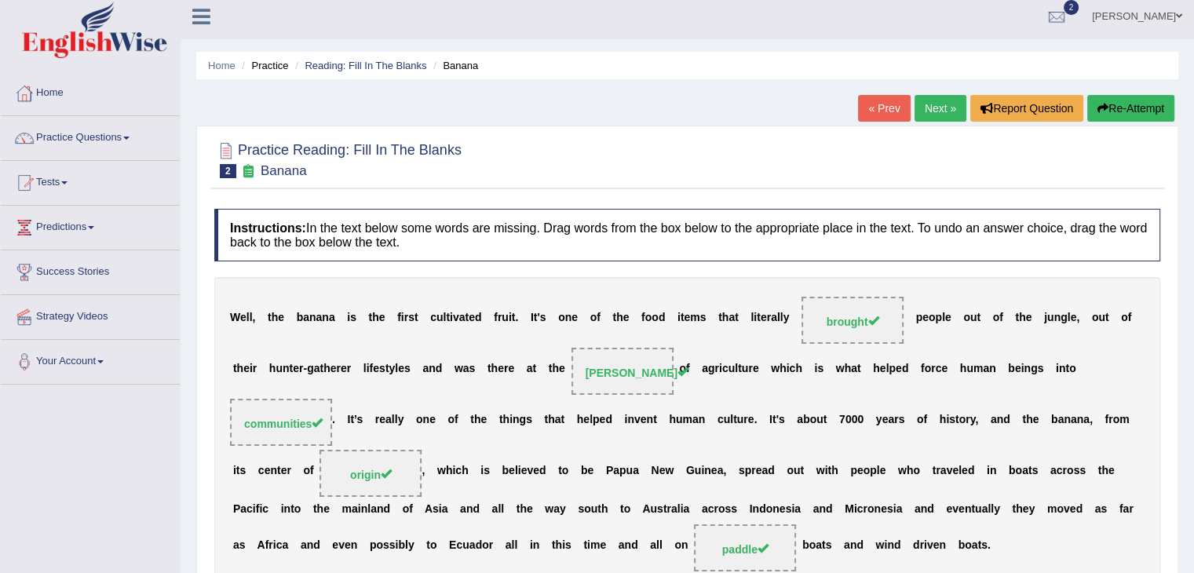
scroll to position [5, 0]
click at [937, 108] on link "Next »" at bounding box center [941, 109] width 52 height 27
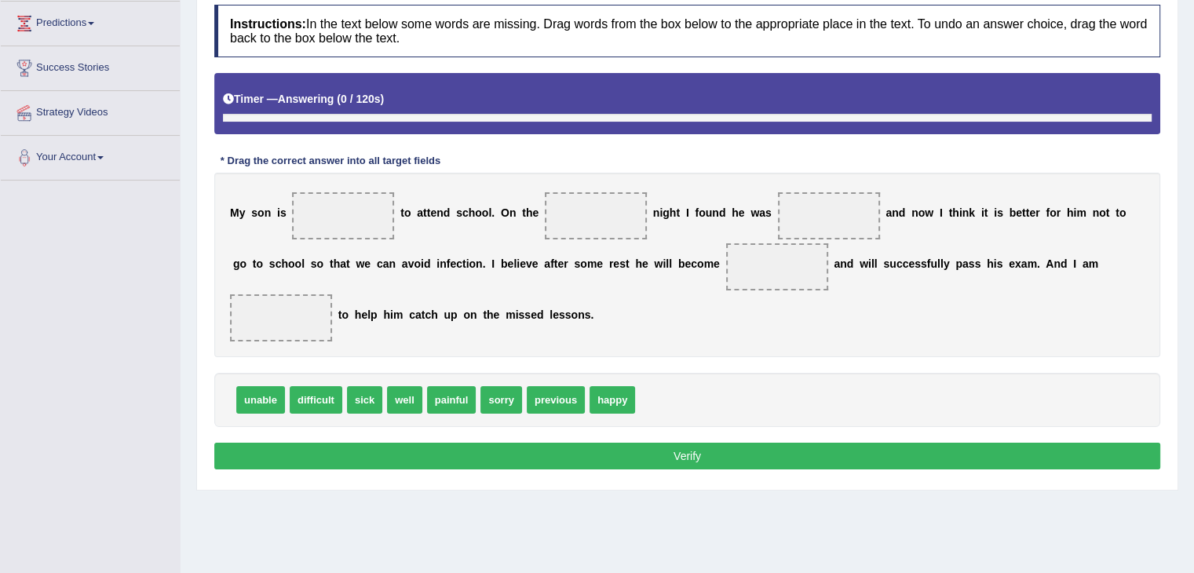
scroll to position [236, 0]
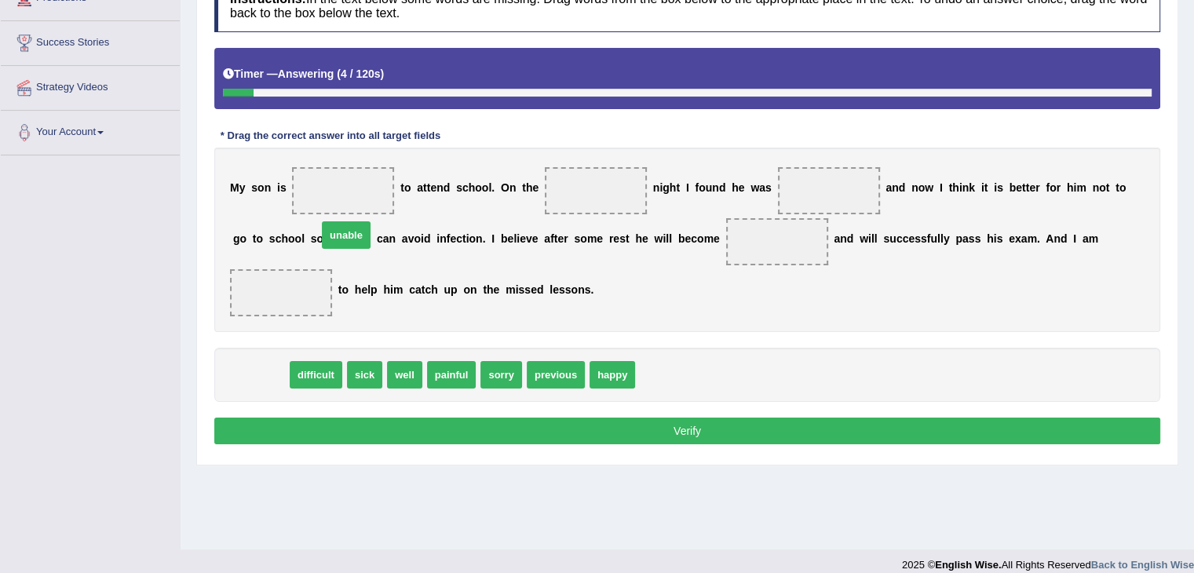
drag, startPoint x: 251, startPoint y: 380, endPoint x: 342, endPoint y: 232, distance: 173.7
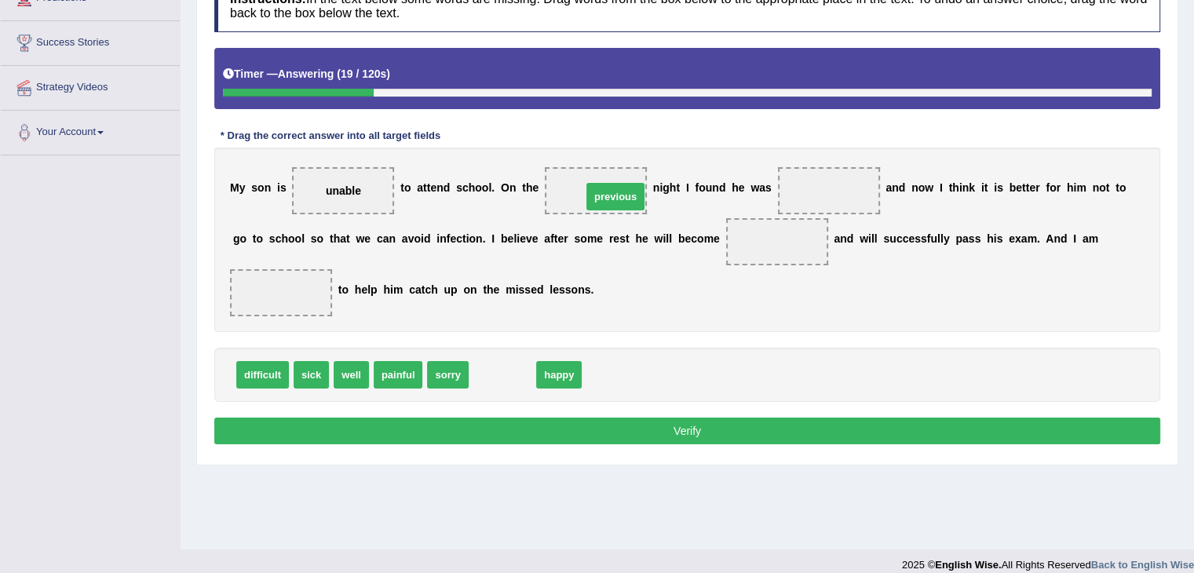
drag, startPoint x: 492, startPoint y: 374, endPoint x: 602, endPoint y: 196, distance: 209.4
click at [314, 364] on span "sick" at bounding box center [311, 374] width 35 height 27
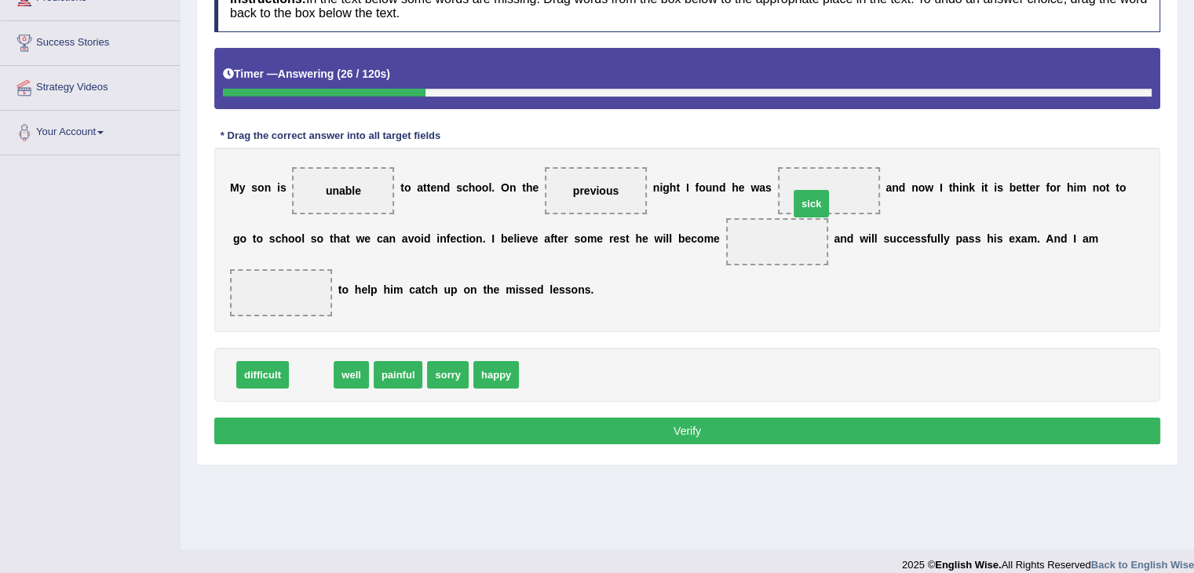
drag, startPoint x: 311, startPoint y: 370, endPoint x: 812, endPoint y: 198, distance: 529.7
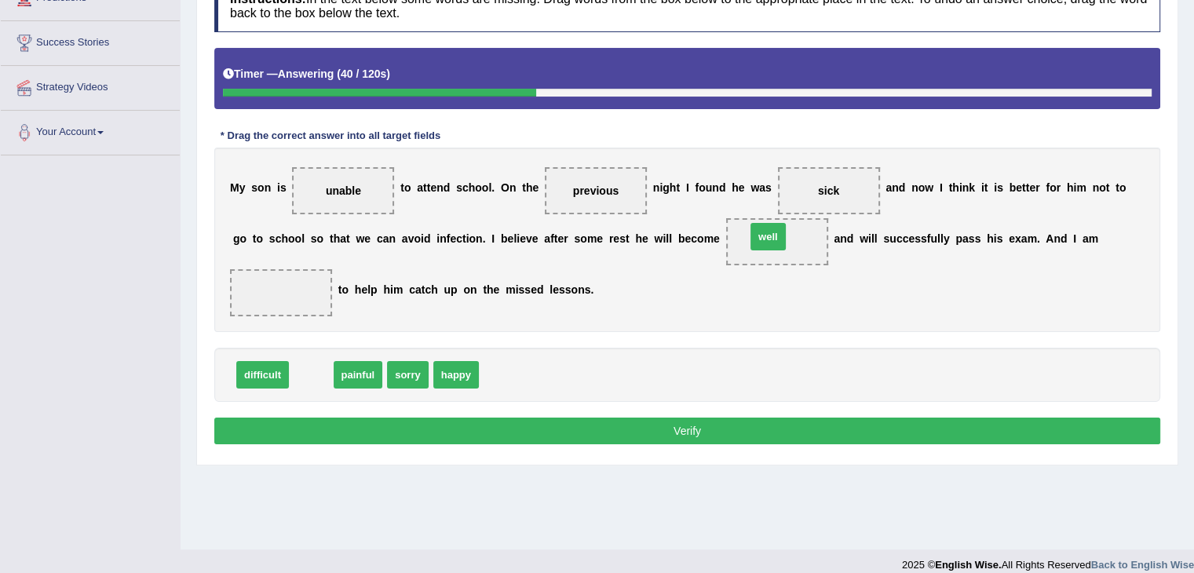
drag, startPoint x: 320, startPoint y: 368, endPoint x: 776, endPoint y: 232, distance: 475.8
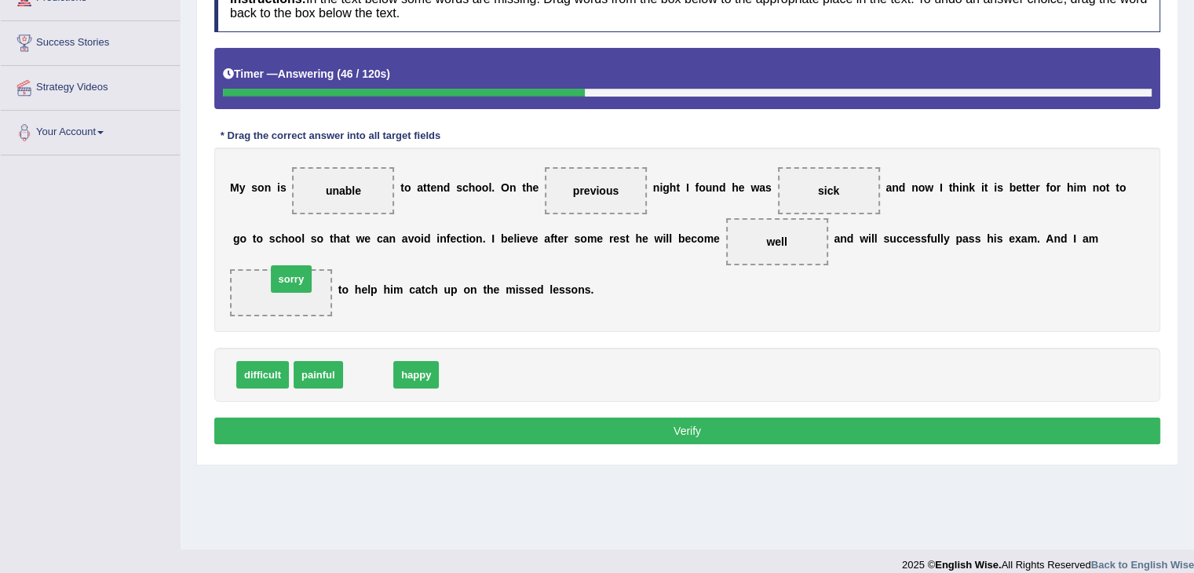
drag, startPoint x: 362, startPoint y: 370, endPoint x: 284, endPoint y: 274, distance: 123.4
drag, startPoint x: 360, startPoint y: 374, endPoint x: 283, endPoint y: 293, distance: 112.2
click at [729, 425] on button "Verify" at bounding box center [687, 431] width 946 height 27
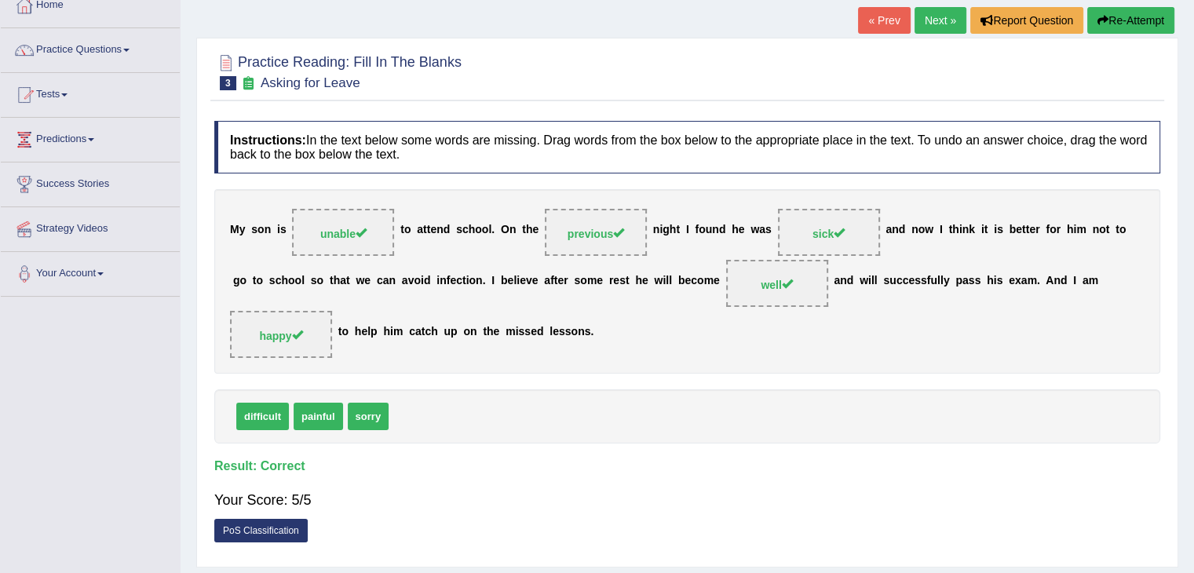
scroll to position [93, 0]
click at [920, 16] on link "Next »" at bounding box center [941, 21] width 52 height 27
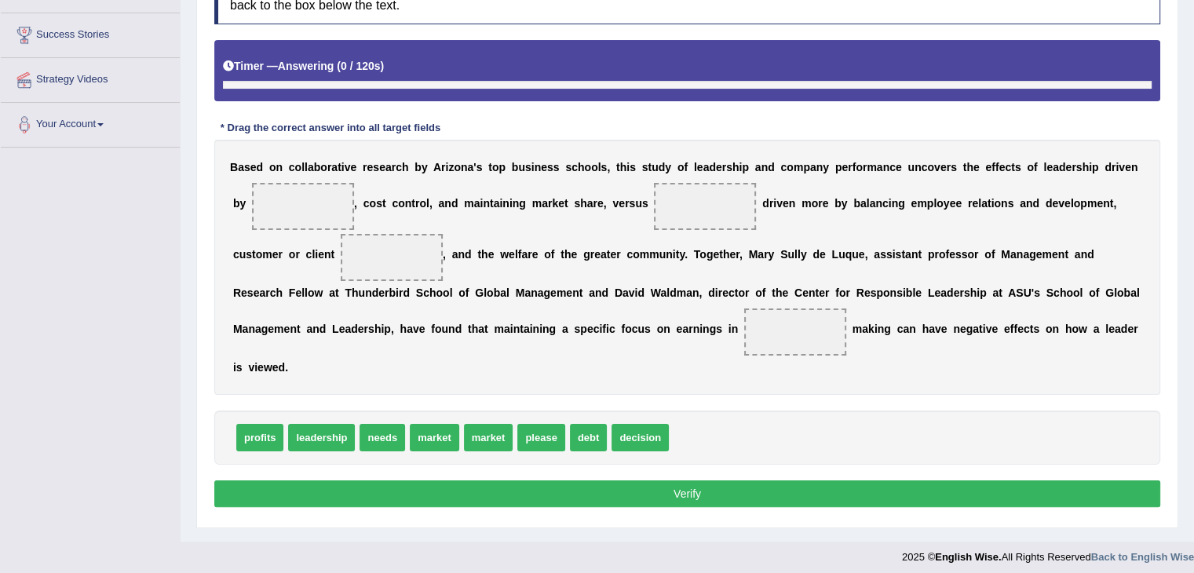
scroll to position [251, 0]
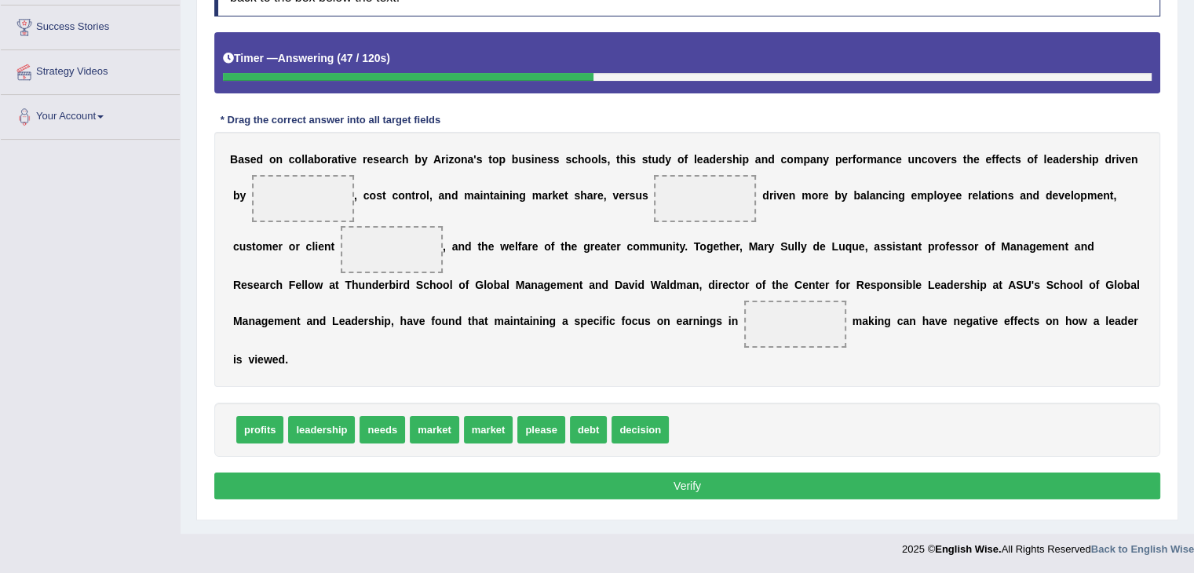
click at [866, 375] on div "B a s e d o n c o l l a b o r a t i v e r e s e a r c h b y A r i z o n a ' s t…" at bounding box center [687, 259] width 946 height 255
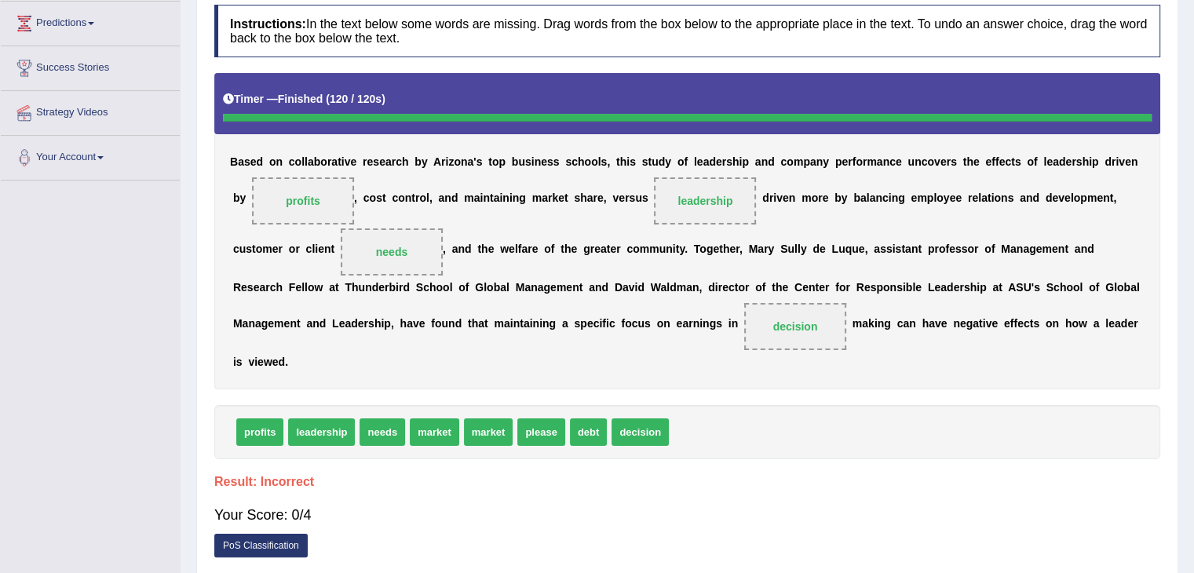
scroll to position [269, 0]
